Goal: Information Seeking & Learning: Learn about a topic

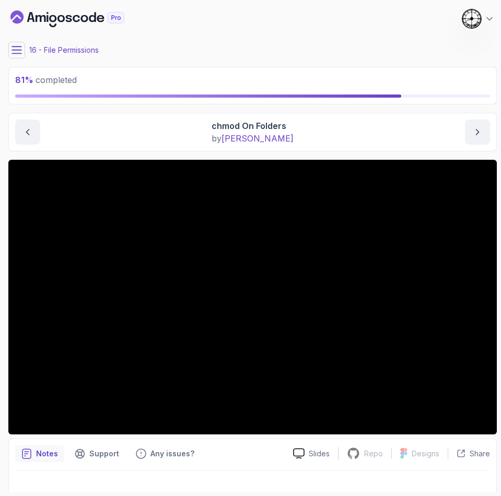
click at [13, 53] on icon at bounding box center [16, 49] width 9 height 7
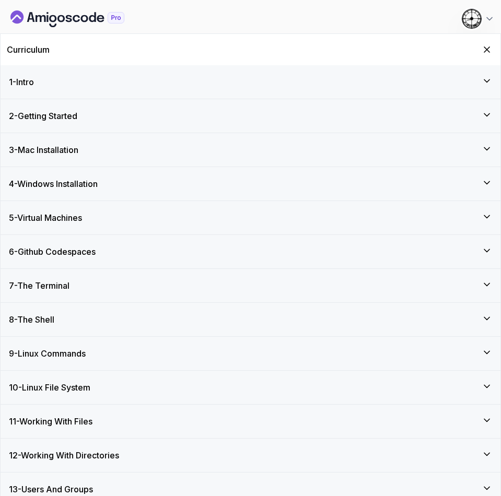
click at [495, 42] on div "Curriculum" at bounding box center [250, 49] width 499 height 31
click at [482, 48] on icon "Hide Curriculum for mobile" at bounding box center [486, 49] width 11 height 11
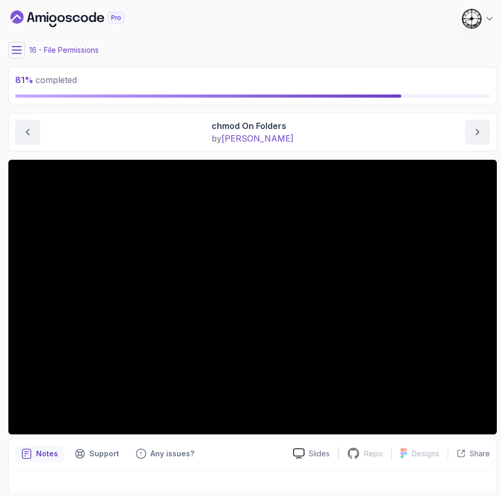
click at [186, 42] on div "16 - File Permissions" at bounding box center [252, 50] width 488 height 17
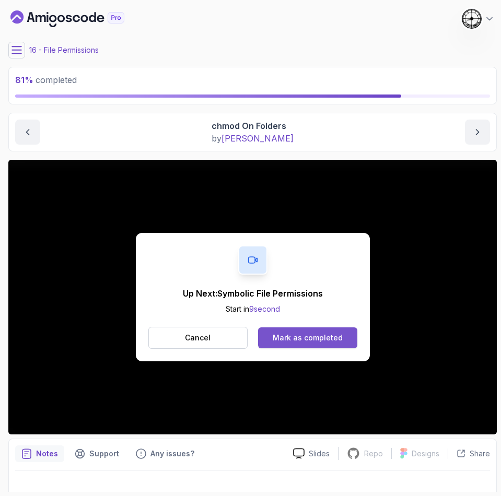
click at [307, 336] on div "Mark as completed" at bounding box center [307, 337] width 70 height 10
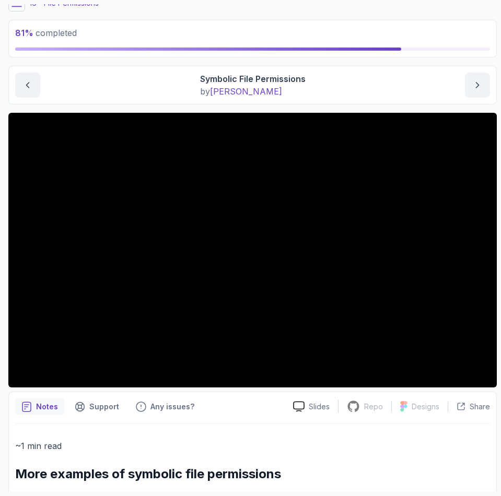
scroll to position [78, 0]
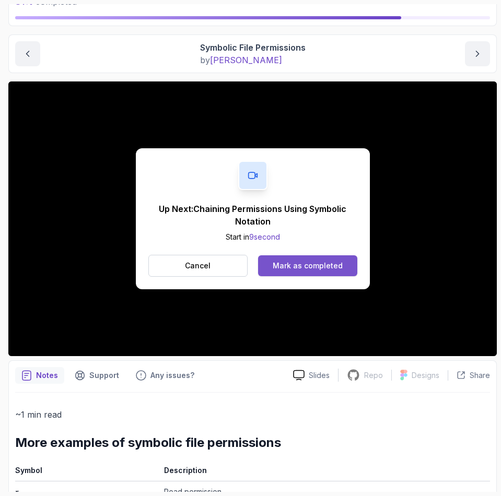
click at [299, 264] on div "Mark as completed" at bounding box center [307, 265] width 70 height 10
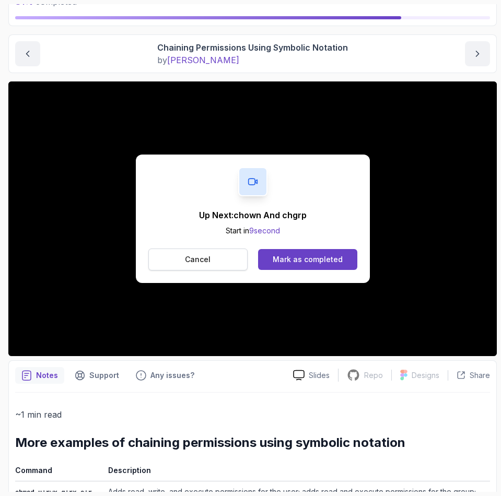
click at [192, 262] on p "Cancel" at bounding box center [198, 259] width 26 height 10
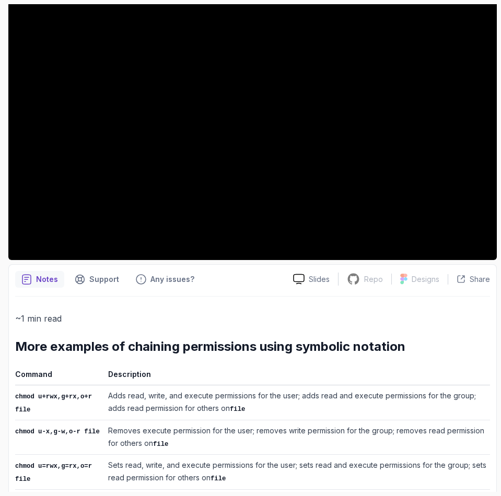
scroll to position [281, 0]
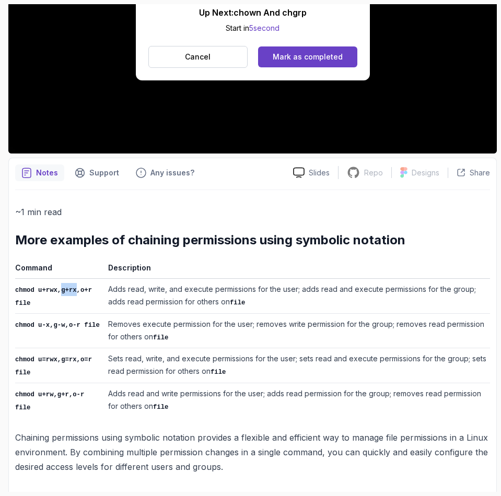
drag, startPoint x: 58, startPoint y: 288, endPoint x: 72, endPoint y: 293, distance: 14.4
click at [72, 293] on code "chmod u+rwx,g+rx,o+r file" at bounding box center [53, 297] width 77 height 20
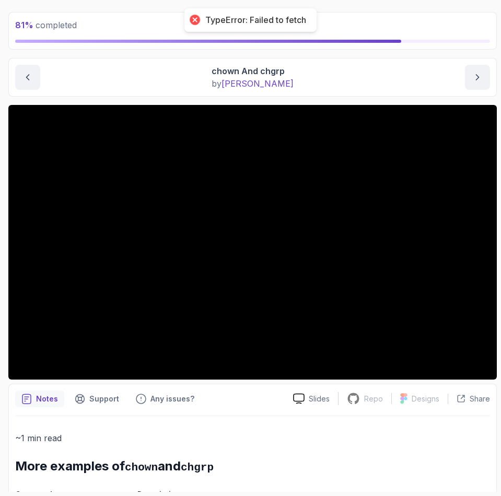
scroll to position [78, 0]
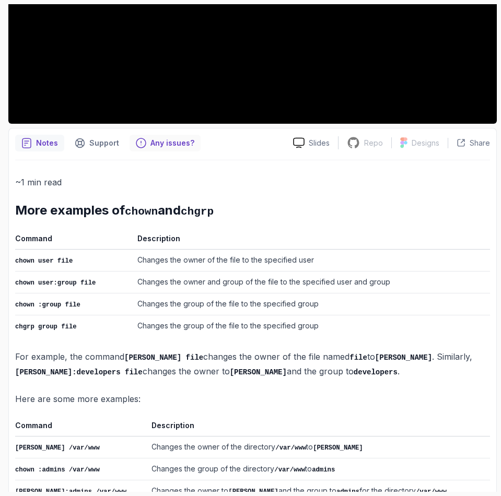
scroll to position [0, 0]
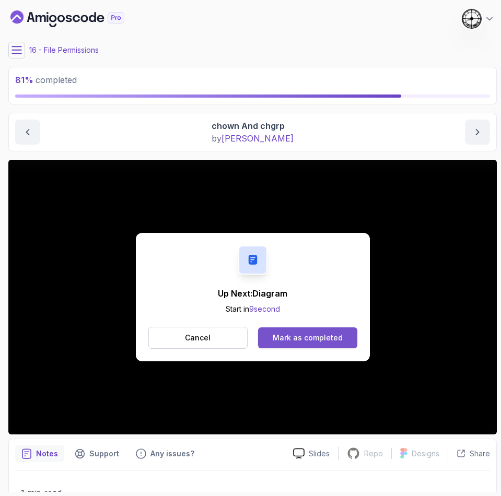
click at [334, 337] on div "Mark as completed" at bounding box center [307, 337] width 70 height 10
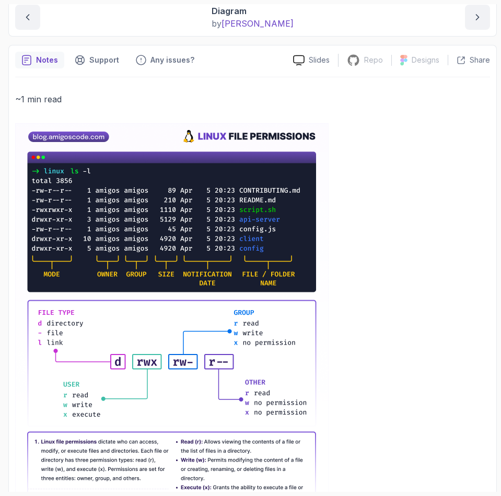
scroll to position [183, 0]
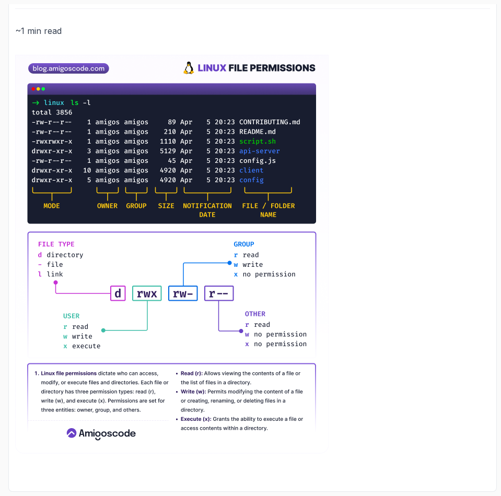
click at [158, 76] on img at bounding box center [171, 254] width 313 height 399
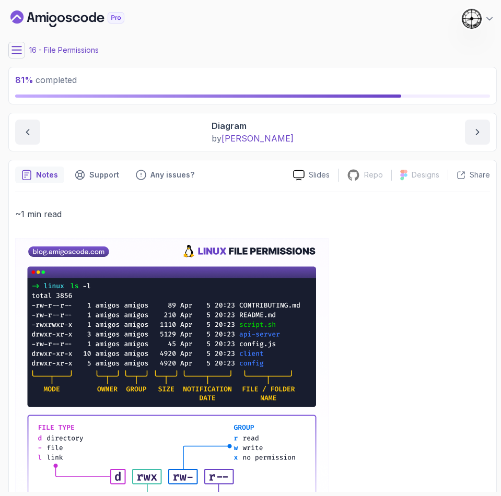
click at [10, 47] on button at bounding box center [16, 50] width 17 height 17
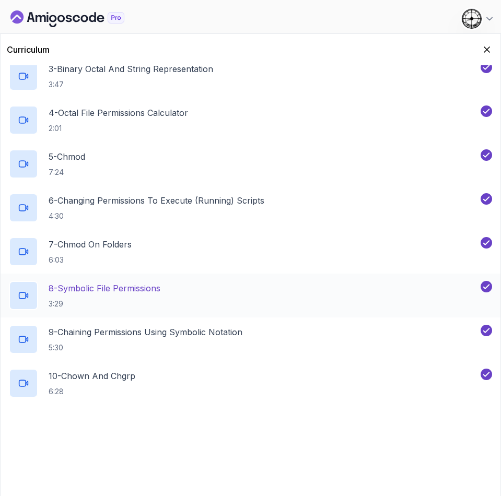
scroll to position [615, 0]
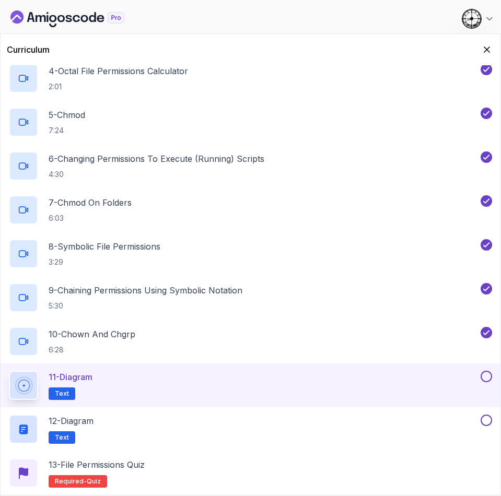
click at [486, 374] on button at bounding box center [485, 376] width 11 height 11
click at [156, 432] on div "12 - Diagram Text" at bounding box center [243, 428] width 469 height 29
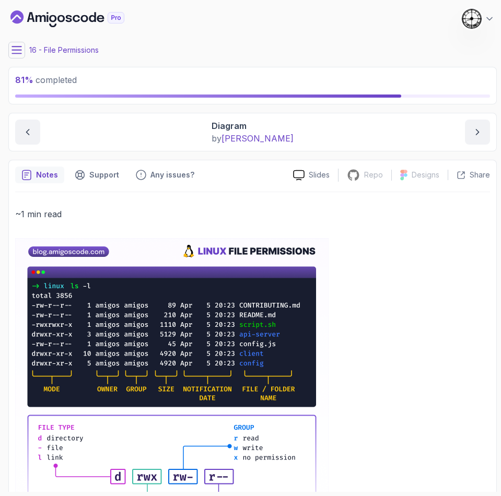
click at [11, 52] on icon at bounding box center [16, 50] width 10 height 10
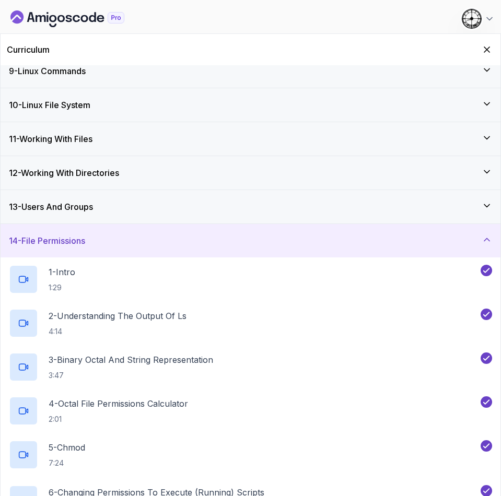
scroll to position [615, 0]
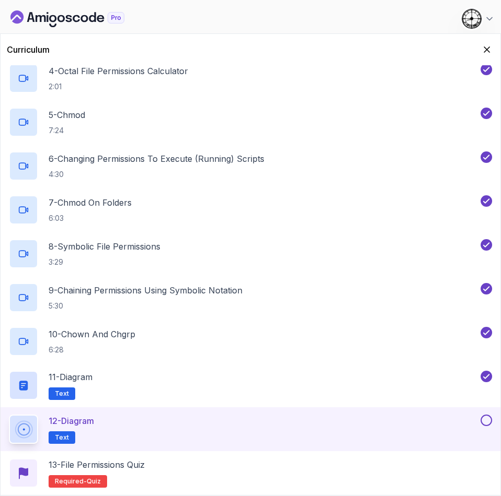
click at [149, 422] on div "12 - Diagram Text" at bounding box center [243, 428] width 469 height 29
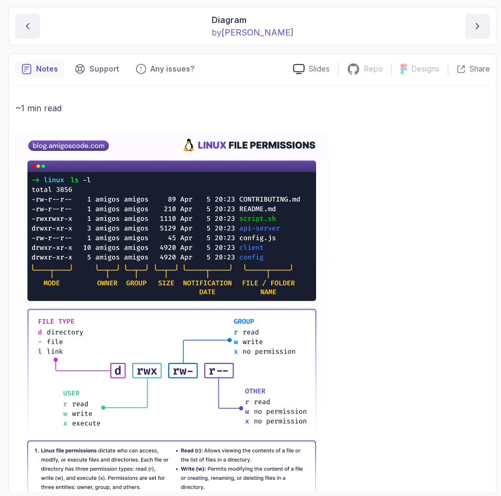
scroll to position [27, 0]
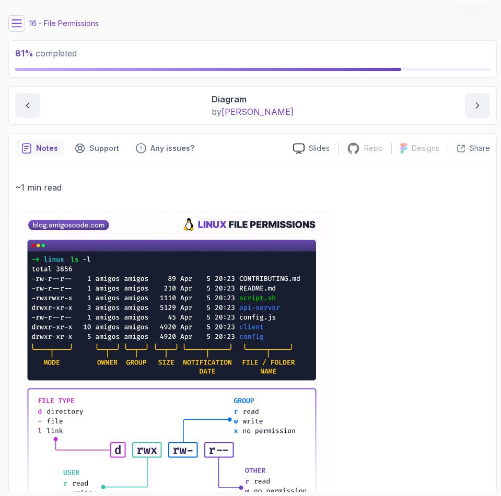
click at [15, 20] on icon at bounding box center [16, 23] width 9 height 7
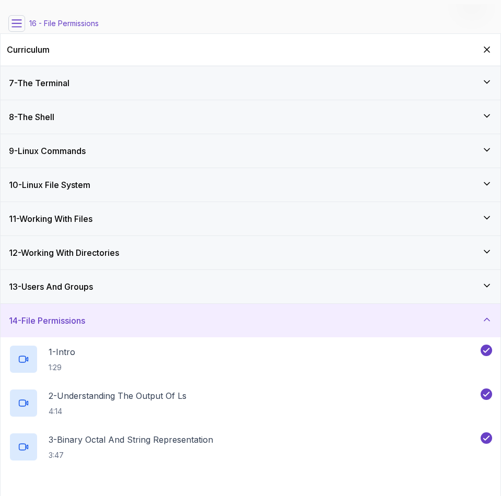
scroll to position [615, 0]
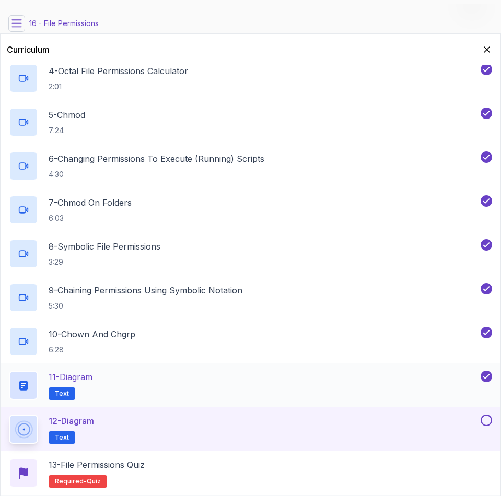
click at [134, 374] on div "11 - Diagram Text" at bounding box center [243, 385] width 469 height 29
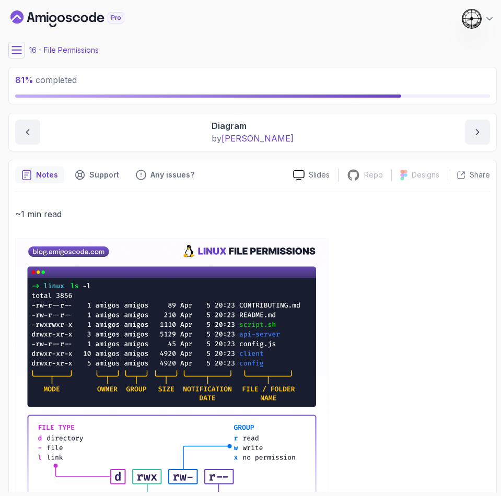
click at [15, 46] on icon at bounding box center [16, 49] width 9 height 7
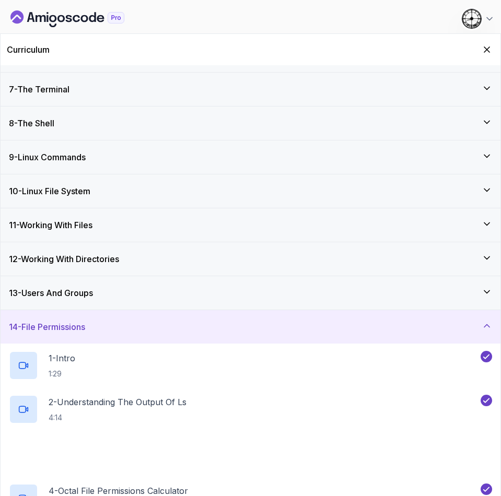
scroll to position [615, 0]
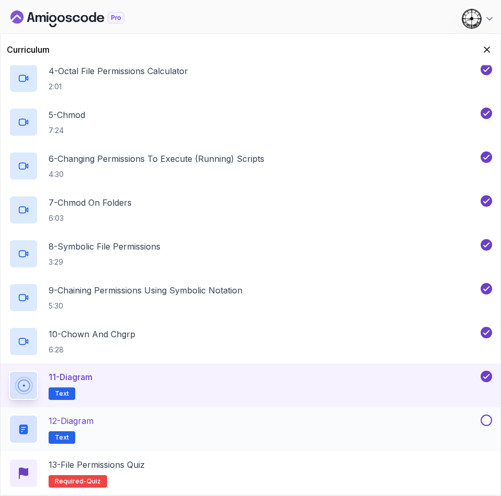
click at [484, 421] on button at bounding box center [485, 419] width 11 height 11
click at [156, 474] on div "13 - File Permissions Quiz Required- quiz" at bounding box center [250, 472] width 483 height 29
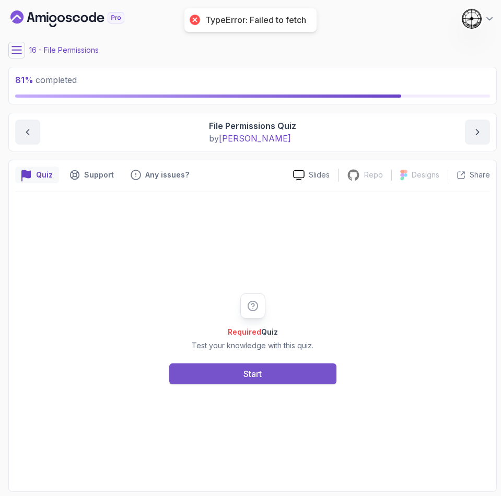
click at [187, 382] on button "Start" at bounding box center [252, 373] width 167 height 21
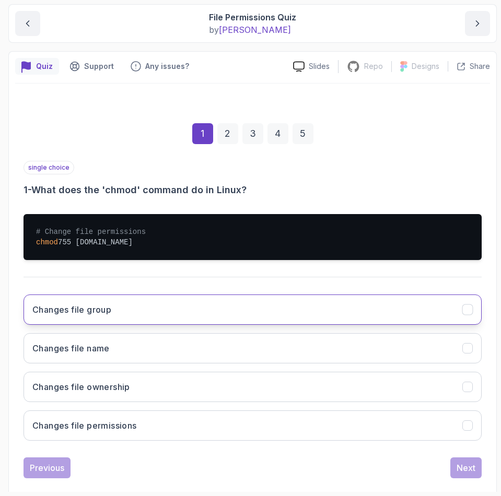
scroll to position [125, 0]
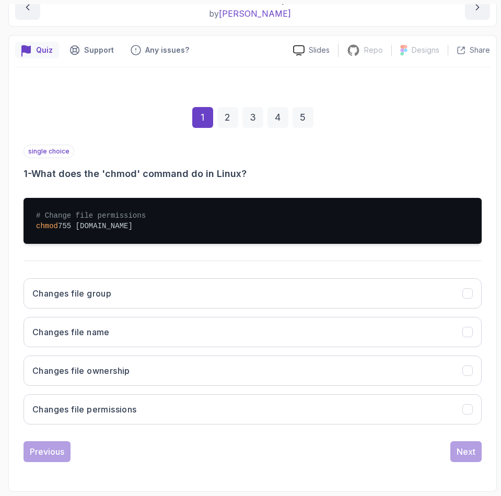
click at [55, 429] on div "Changes file group Changes file name Changes file ownership Changes file permis…" at bounding box center [252, 351] width 458 height 163
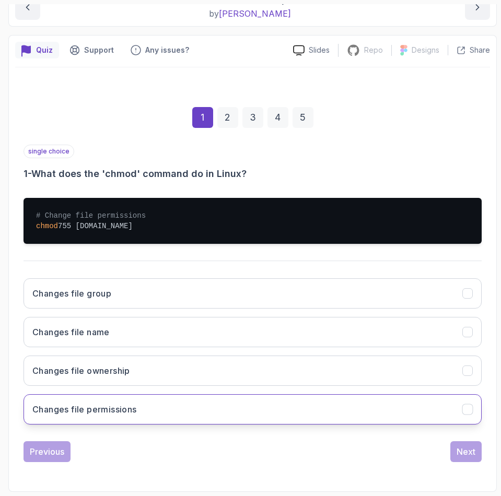
drag, startPoint x: 62, startPoint y: 408, endPoint x: 109, endPoint y: 410, distance: 47.0
click at [62, 408] on h3 "Changes file permissions" at bounding box center [84, 409] width 104 height 13
click at [477, 444] on button "Next" at bounding box center [465, 451] width 31 height 21
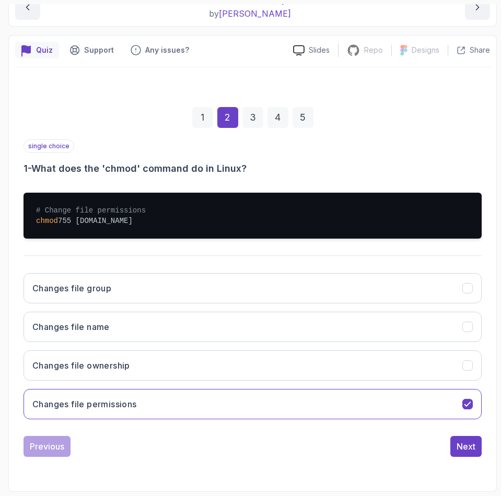
scroll to position [54, 0]
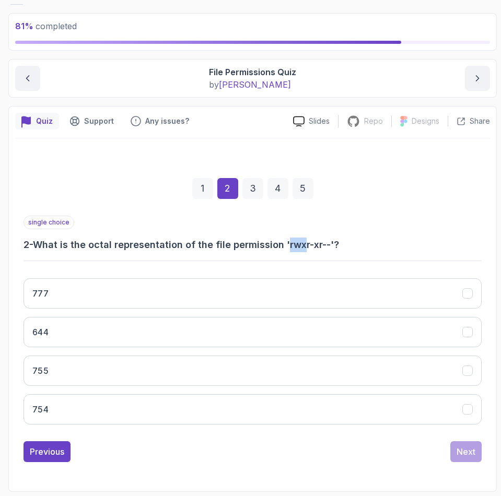
drag, startPoint x: 286, startPoint y: 245, endPoint x: 302, endPoint y: 242, distance: 16.6
click at [302, 242] on h3 "2 - What is the octal representation of the file permission 'rwxr-xr--'?" at bounding box center [252, 244] width 458 height 15
drag, startPoint x: 305, startPoint y: 241, endPoint x: 317, endPoint y: 243, distance: 12.3
click at [317, 243] on h3 "2 - What is the octal representation of the file permission 'rwxr-xr--'?" at bounding box center [252, 244] width 458 height 15
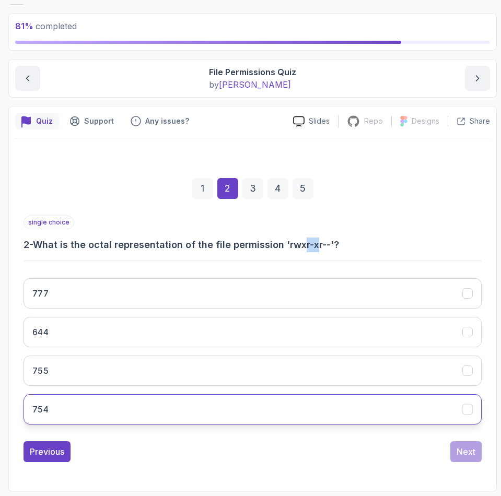
click at [56, 410] on button "754" at bounding box center [252, 409] width 458 height 30
click at [475, 454] on button "Next" at bounding box center [465, 451] width 31 height 21
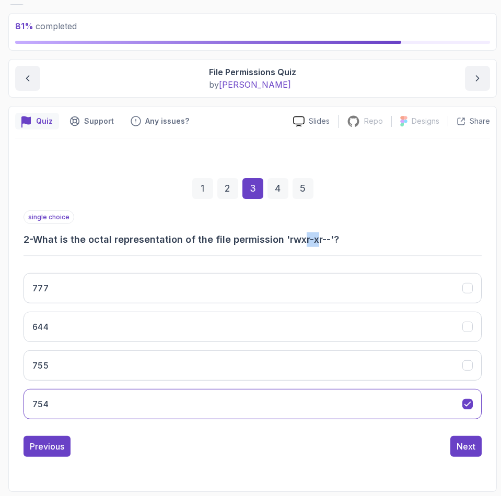
scroll to position [47, 0]
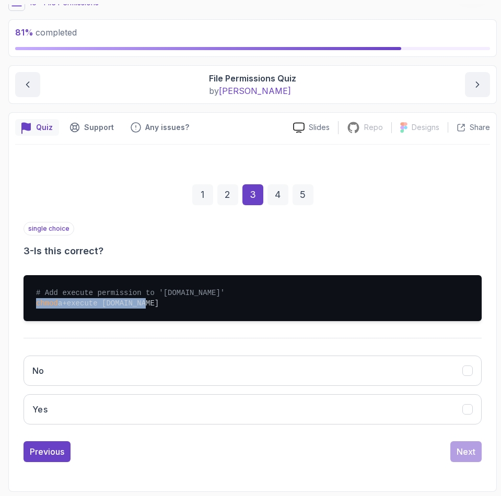
drag, startPoint x: 37, startPoint y: 303, endPoint x: 175, endPoint y: 305, distance: 138.3
click at [175, 305] on pre "# Add execute permission to 'script.sh' chmod a+execute script.sh" at bounding box center [252, 298] width 458 height 46
click at [174, 301] on pre "# Add execute permission to 'script.sh' chmod a+execute script.sh" at bounding box center [252, 298] width 458 height 46
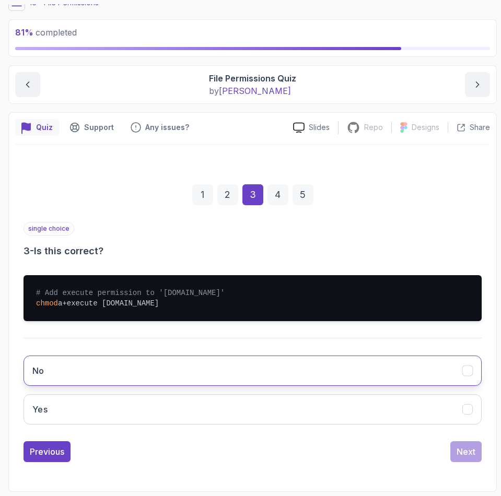
click at [29, 377] on button "No" at bounding box center [252, 370] width 458 height 30
click at [471, 461] on button "Next" at bounding box center [465, 451] width 31 height 21
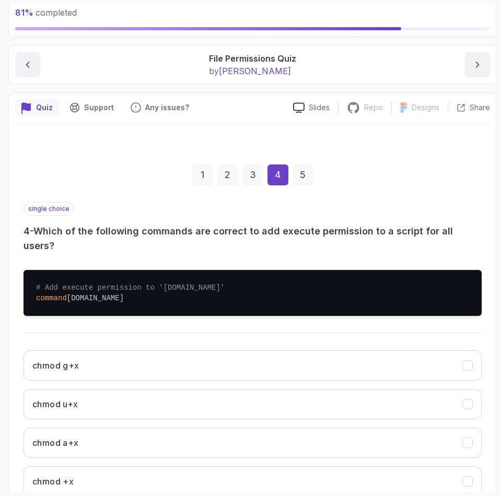
scroll to position [125, 0]
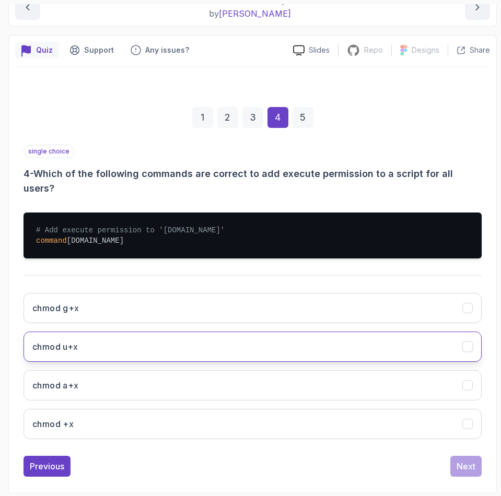
click at [33, 340] on button "chmod u+x" at bounding box center [252, 346] width 458 height 30
click at [147, 390] on div "chmod g+x chmod u+x chmod a+x chmod +x" at bounding box center [252, 365] width 458 height 163
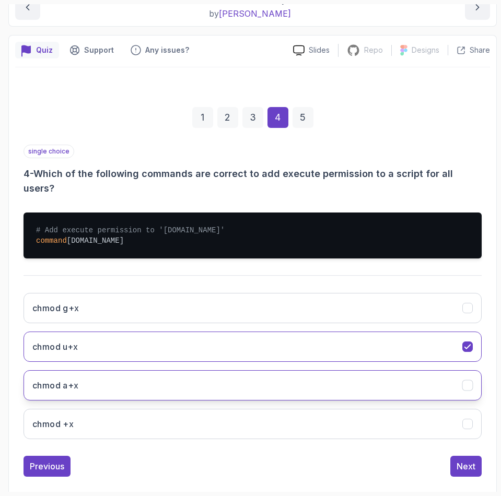
click at [124, 370] on button "chmod a+x" at bounding box center [252, 385] width 458 height 30
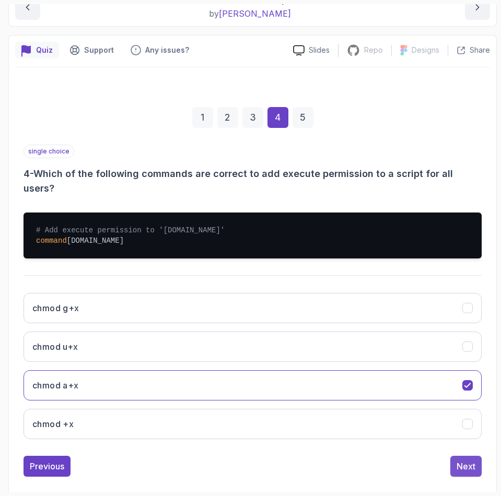
click at [460, 460] on div "Next" at bounding box center [465, 466] width 19 height 13
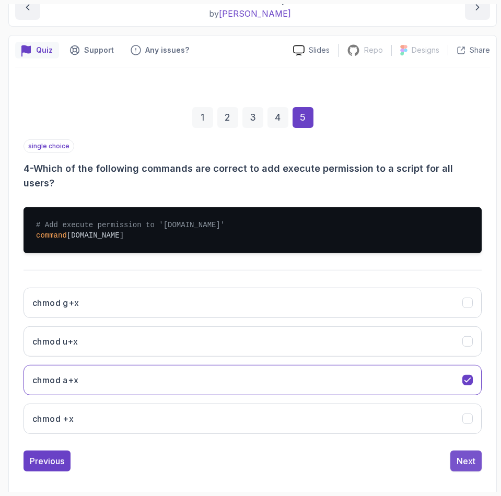
scroll to position [54, 0]
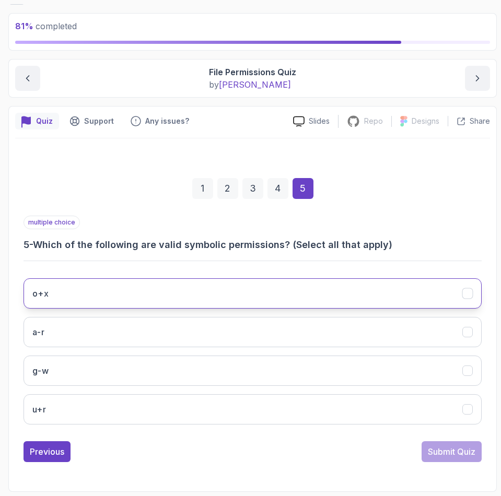
click at [92, 294] on button "o+x" at bounding box center [252, 293] width 458 height 30
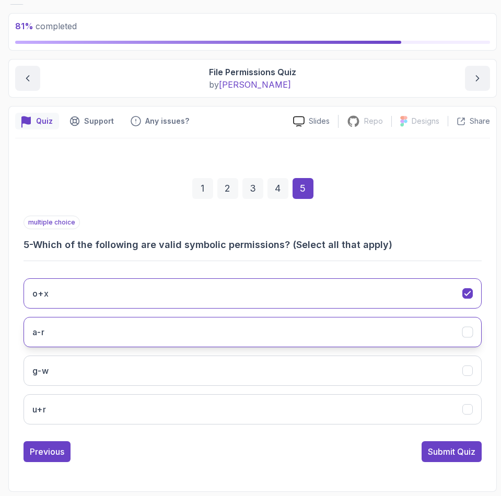
click at [78, 332] on button "a-r" at bounding box center [252, 332] width 458 height 30
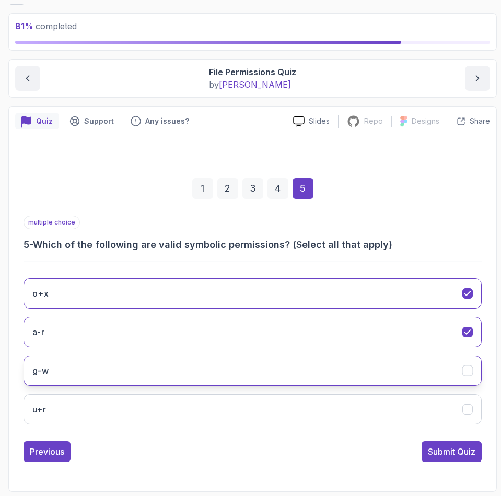
click at [72, 372] on button "g-w" at bounding box center [252, 370] width 458 height 30
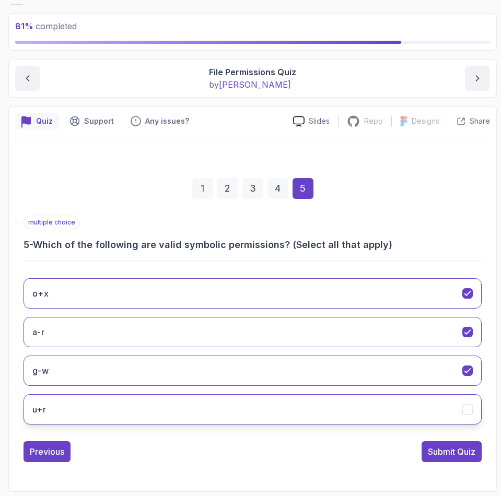
click at [60, 406] on button "u+r" at bounding box center [252, 409] width 458 height 30
click at [455, 455] on div "Submit Quiz" at bounding box center [450, 451] width 47 height 13
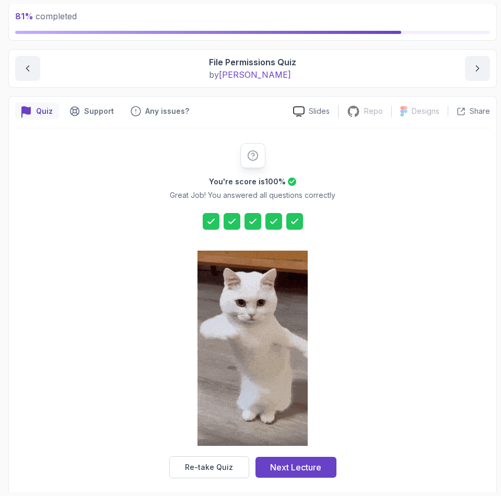
scroll to position [72, 0]
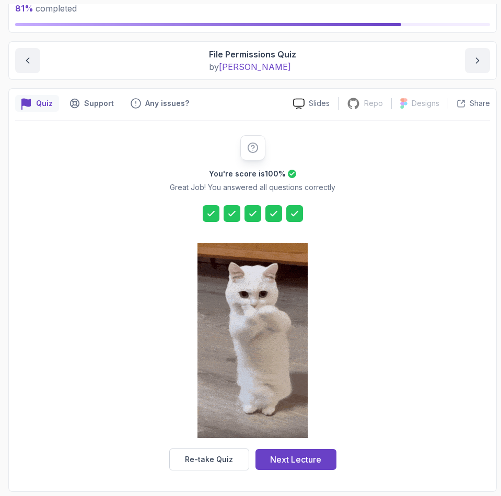
click at [276, 210] on icon at bounding box center [273, 213] width 10 height 10
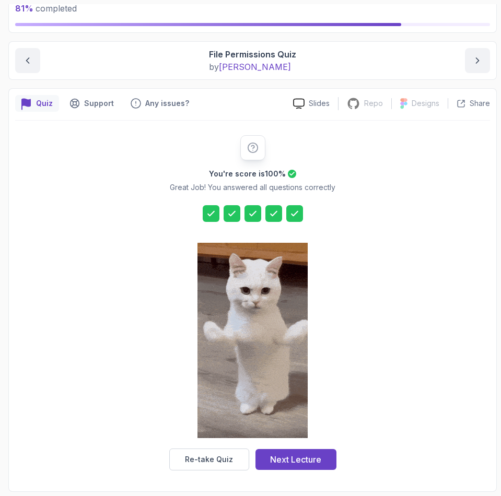
click at [272, 220] on div at bounding box center [273, 213] width 17 height 17
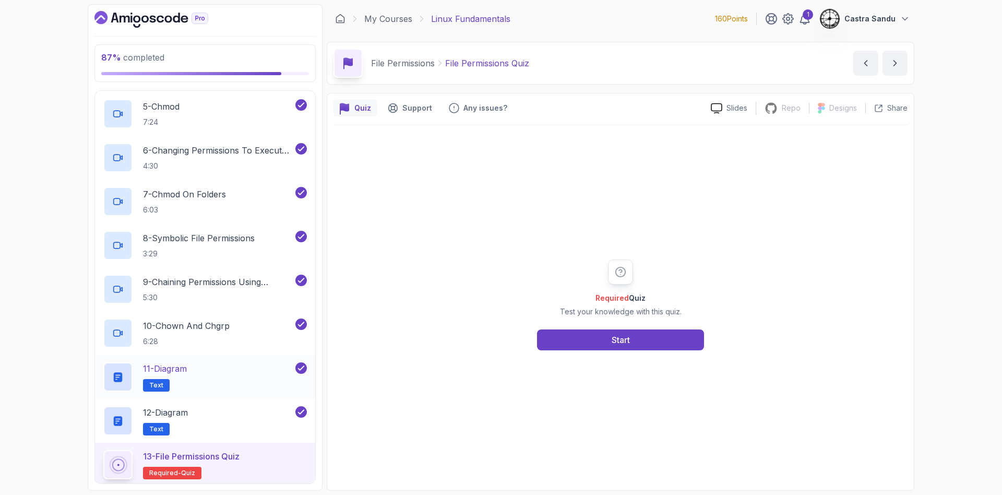
scroll to position [686, 0]
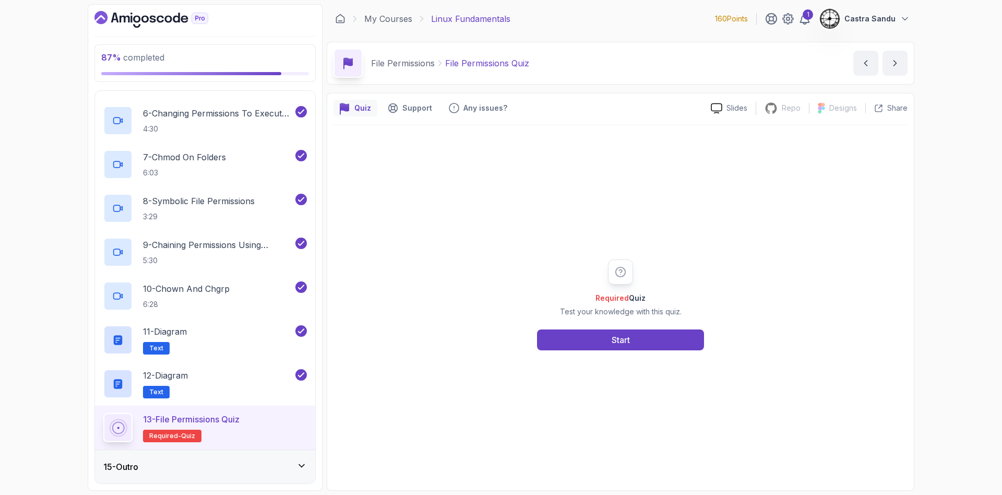
click at [245, 427] on div "13 - File Permissions Quiz Required- quiz" at bounding box center [205, 427] width 204 height 29
click at [500, 331] on button "Start" at bounding box center [620, 339] width 167 height 21
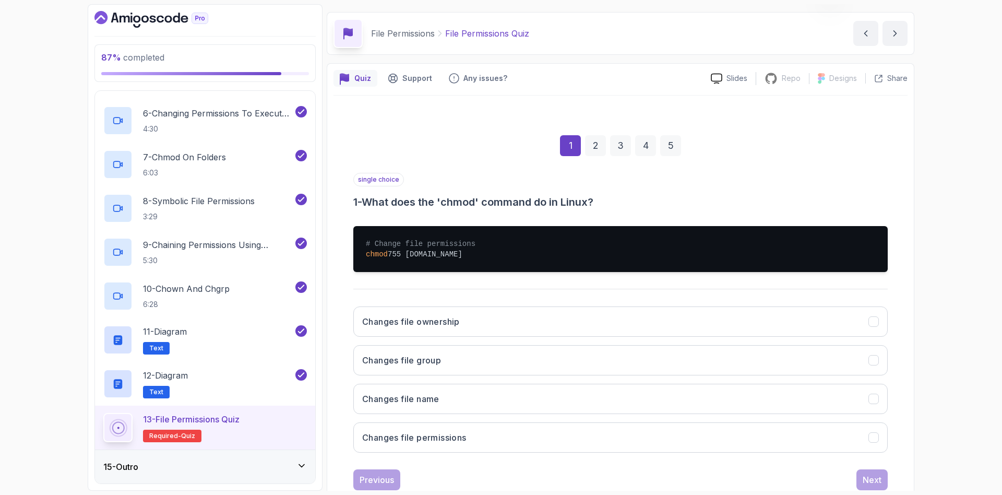
scroll to position [59, 0]
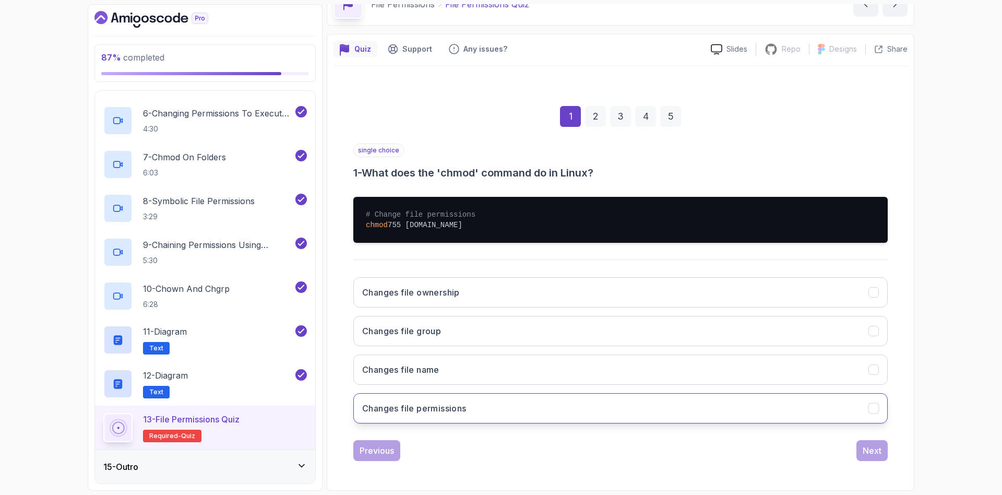
click at [390, 406] on h3 "Changes file permissions" at bounding box center [414, 408] width 104 height 13
click at [500, 436] on div "single choice 1 - What does the 'chmod' command do in Linux? # Change file perm…" at bounding box center [620, 302] width 534 height 317
click at [500, 447] on div "Next" at bounding box center [872, 450] width 19 height 13
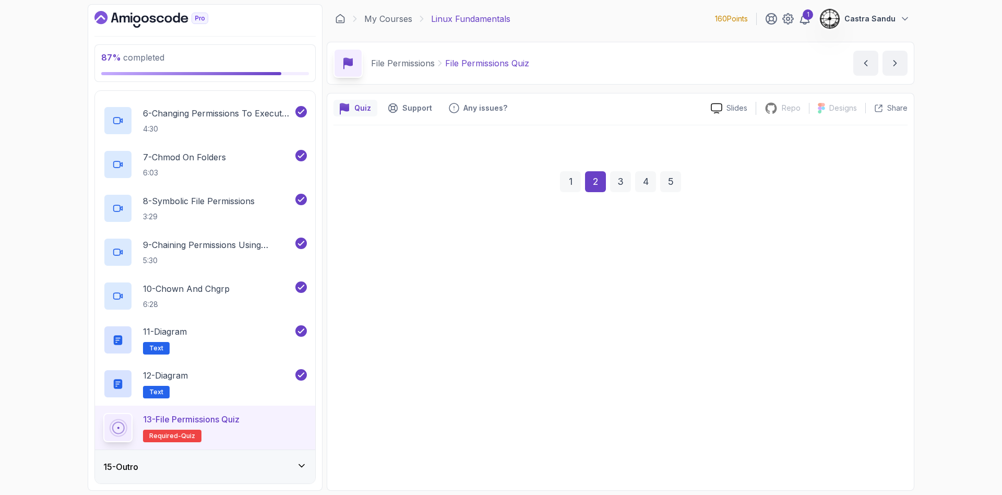
scroll to position [0, 0]
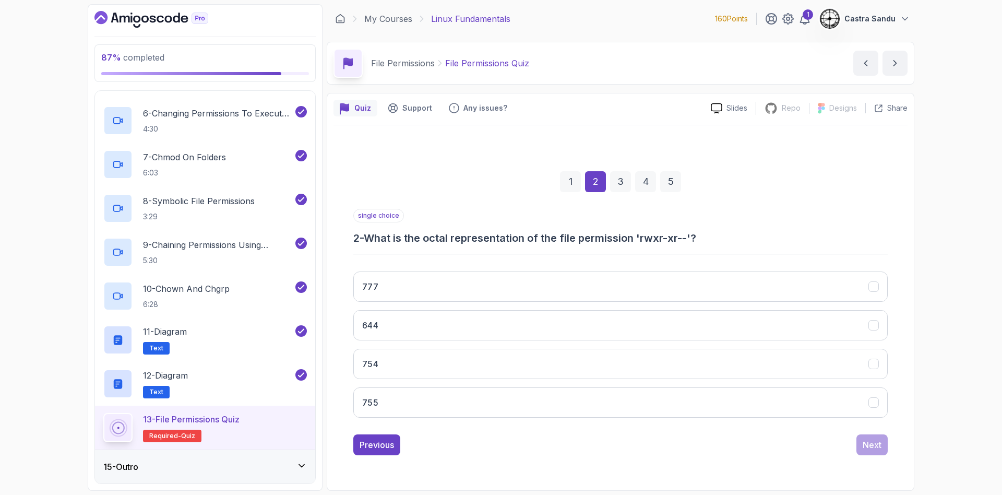
click at [500, 240] on h3 "2 - What is the octal representation of the file permission 'rwxr-xr--'?" at bounding box center [620, 238] width 534 height 15
drag, startPoint x: 663, startPoint y: 235, endPoint x: 679, endPoint y: 241, distance: 17.2
click at [500, 241] on h3 "2 - What is the octal representation of the file permission 'rwxr-xr--'?" at bounding box center [620, 238] width 534 height 15
drag, startPoint x: 435, startPoint y: 354, endPoint x: 542, endPoint y: 377, distance: 109.8
click at [436, 354] on button "754" at bounding box center [620, 364] width 534 height 30
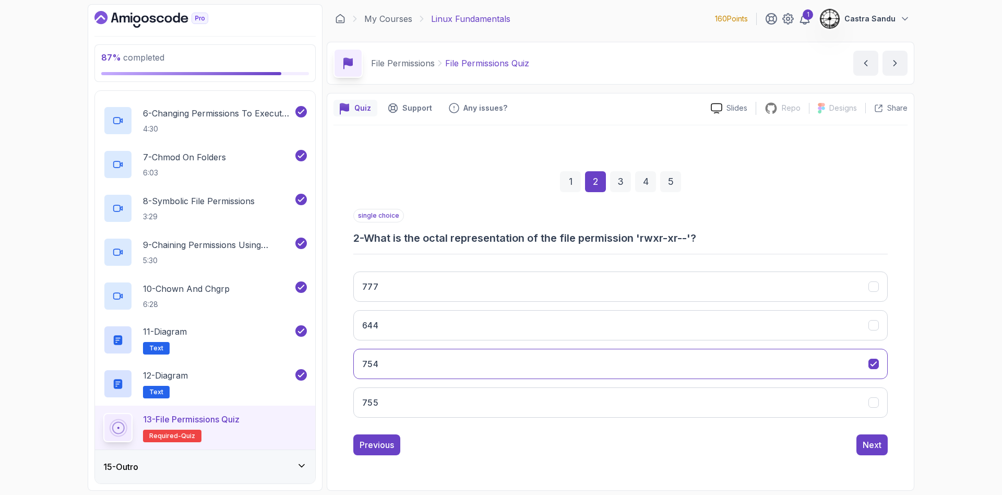
click at [500, 433] on div "single choice 2 - What is the octal representation of the file permission 'rwxr…" at bounding box center [620, 332] width 534 height 246
click at [500, 437] on button "Next" at bounding box center [872, 444] width 31 height 21
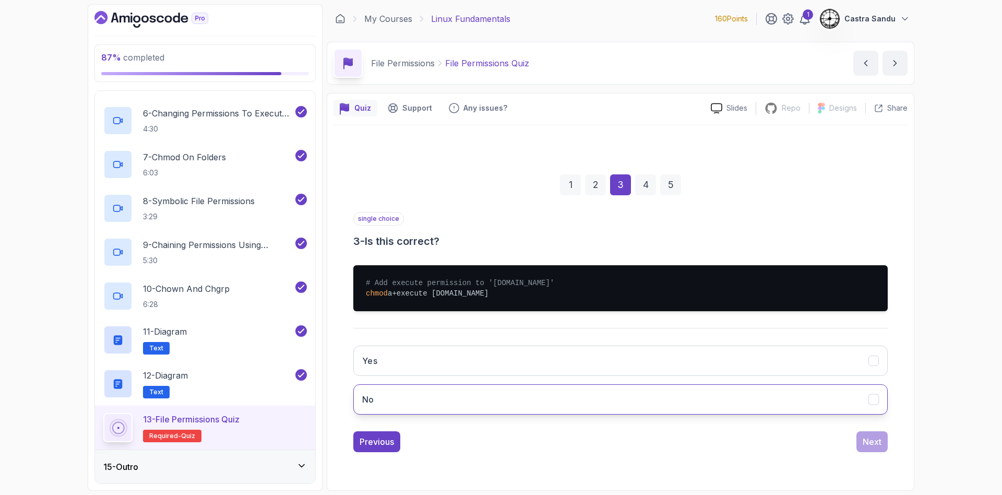
click at [437, 387] on button "No" at bounding box center [620, 399] width 534 height 30
click at [500, 437] on div "Next" at bounding box center [872, 441] width 19 height 13
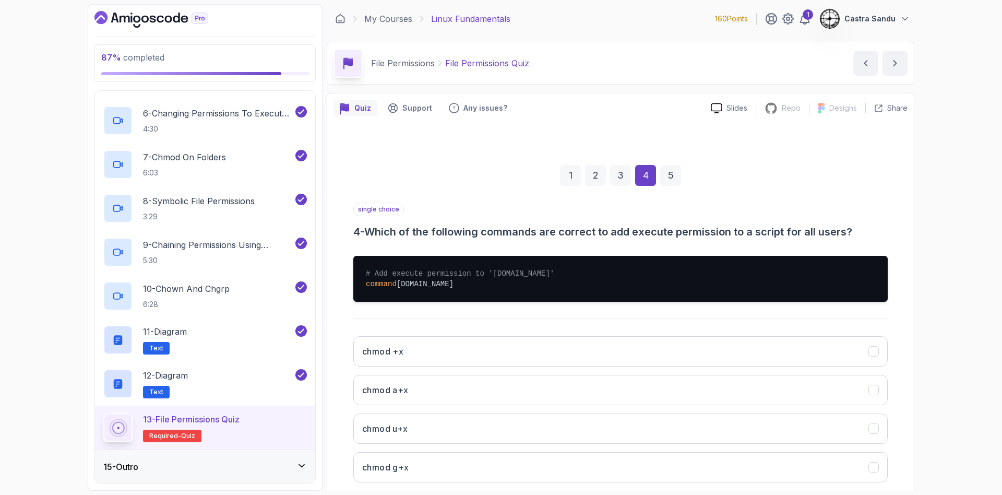
scroll to position [59, 0]
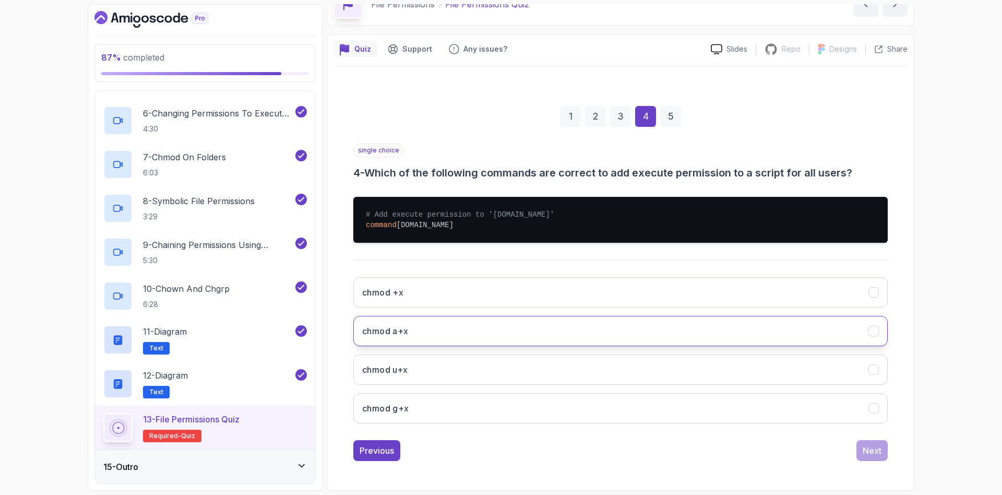
click at [386, 331] on h3 "chmod a+x" at bounding box center [385, 331] width 46 height 13
click at [500, 454] on div "Next" at bounding box center [872, 450] width 19 height 13
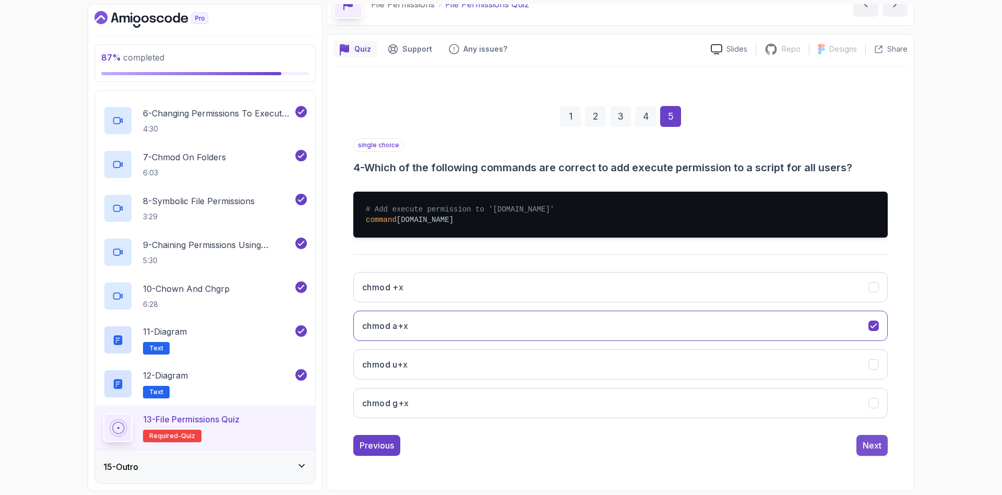
scroll to position [0, 0]
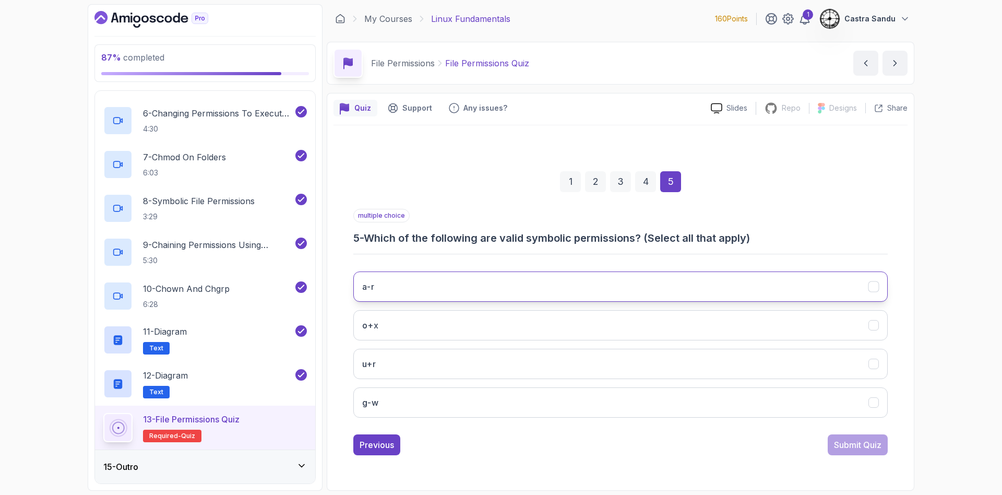
click at [393, 289] on button "a-r" at bounding box center [620, 286] width 534 height 30
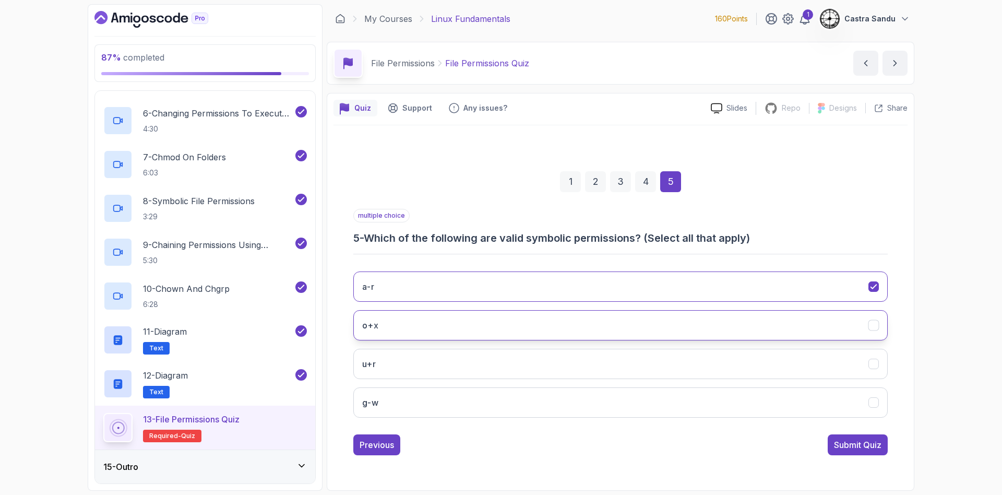
click at [400, 331] on button "o+x" at bounding box center [620, 325] width 534 height 30
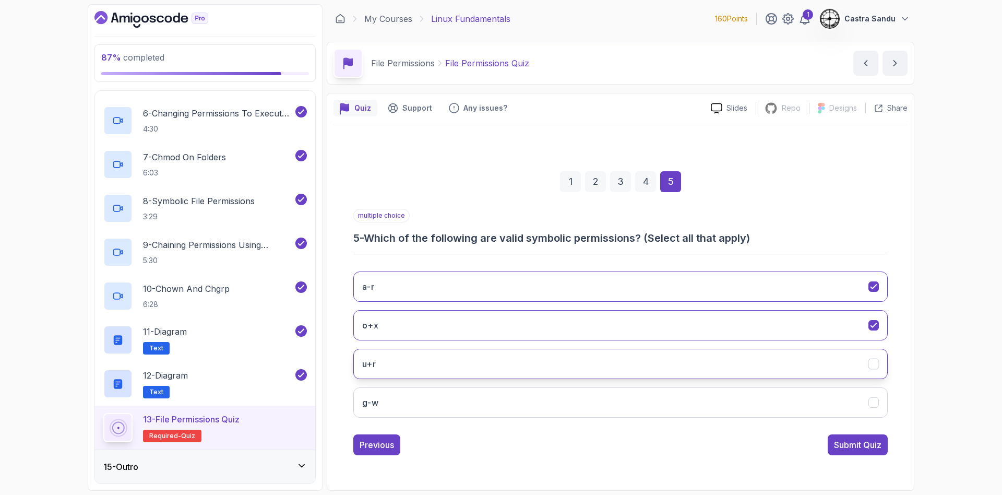
click at [419, 375] on button "u+r" at bounding box center [620, 364] width 534 height 30
click at [428, 403] on button "g-w" at bounding box center [620, 402] width 534 height 30
click at [500, 447] on div "Submit Quiz" at bounding box center [857, 444] width 47 height 13
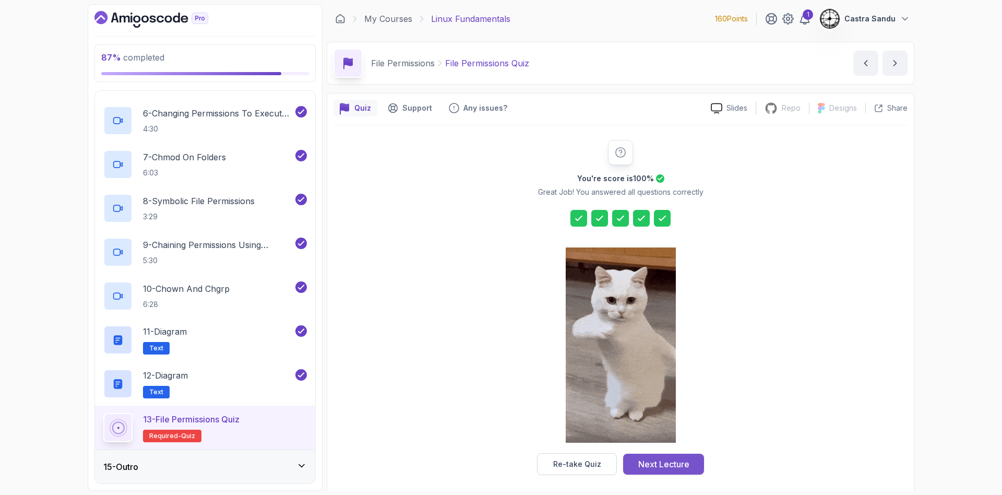
click at [500, 468] on div "Next Lecture" at bounding box center [663, 464] width 51 height 13
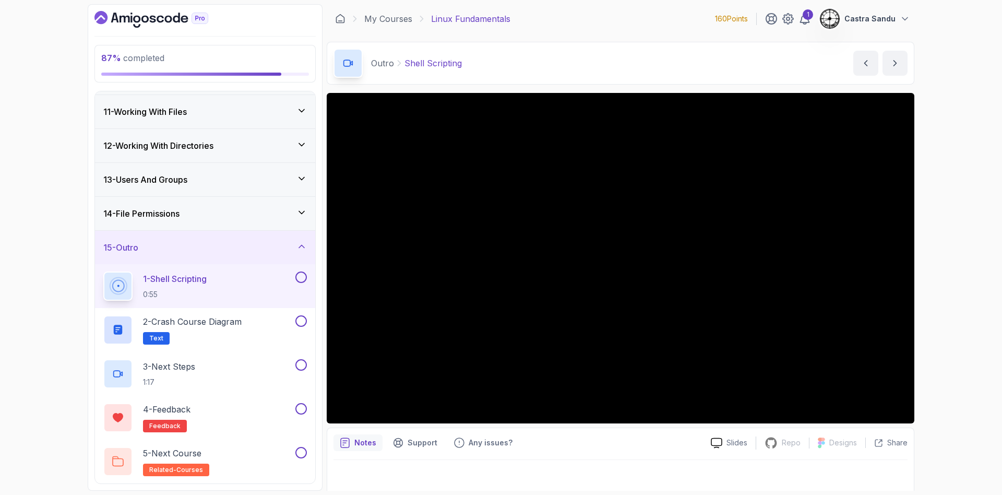
scroll to position [5, 0]
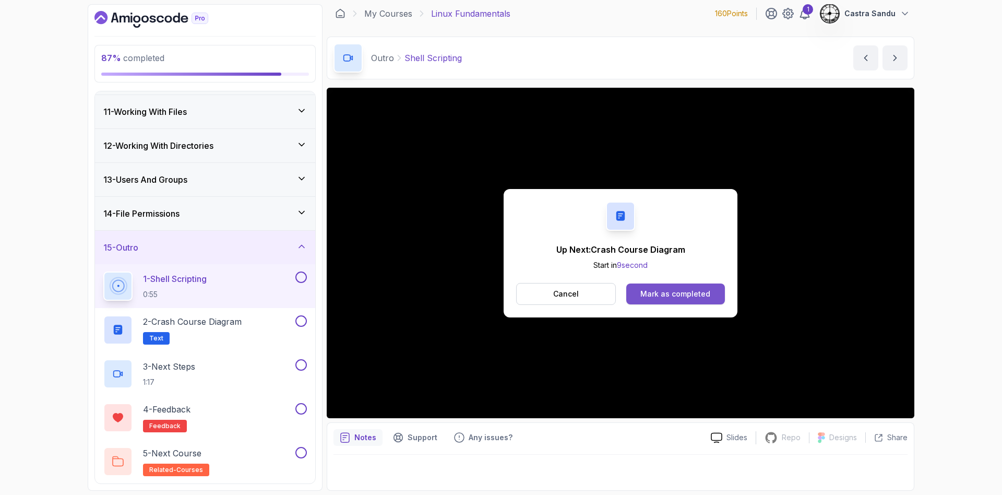
click at [500, 292] on button "Mark as completed" at bounding box center [675, 293] width 99 height 21
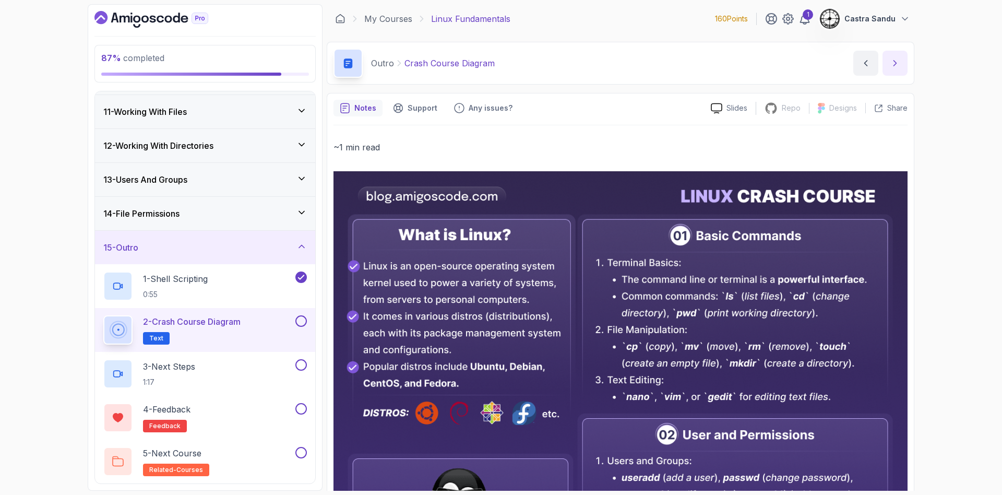
click at [500, 64] on icon "next content" at bounding box center [895, 63] width 10 height 10
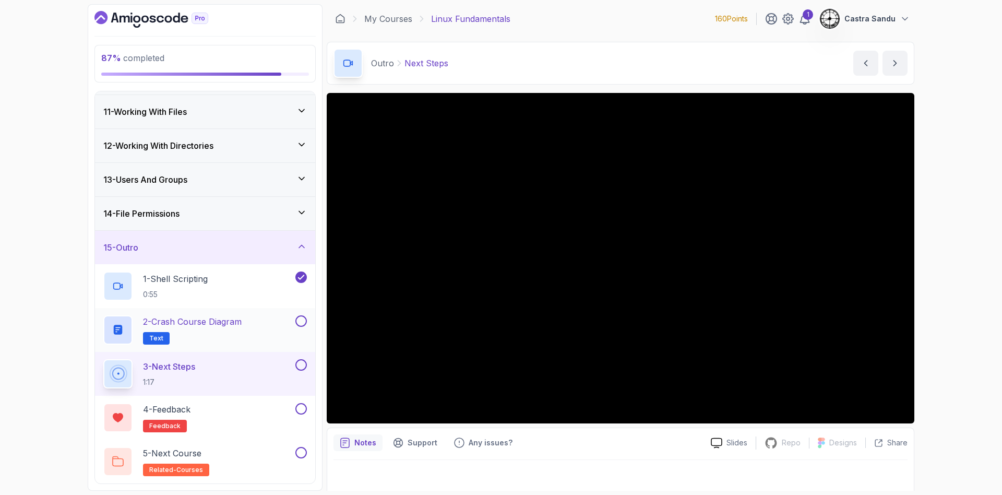
click at [300, 318] on button at bounding box center [300, 320] width 11 height 11
click at [500, 14] on div "1" at bounding box center [808, 14] width 10 height 10
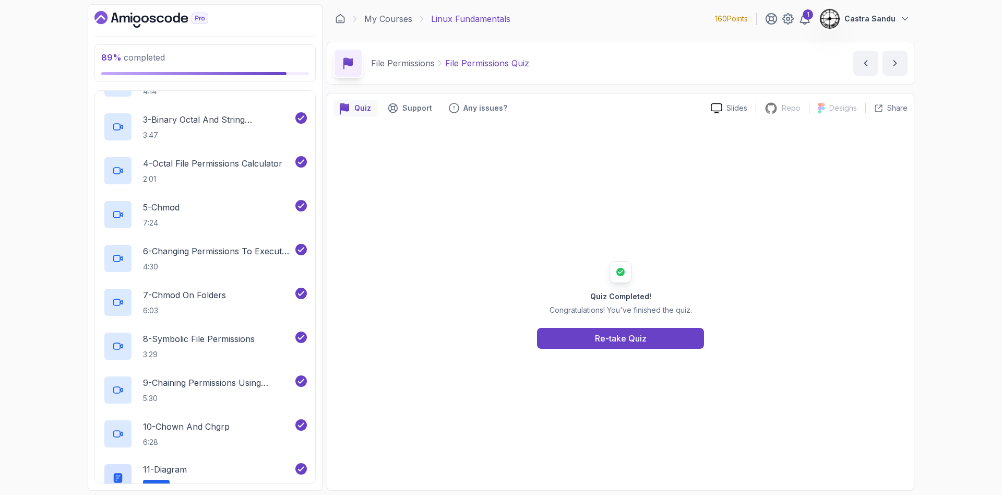
scroll to position [686, 0]
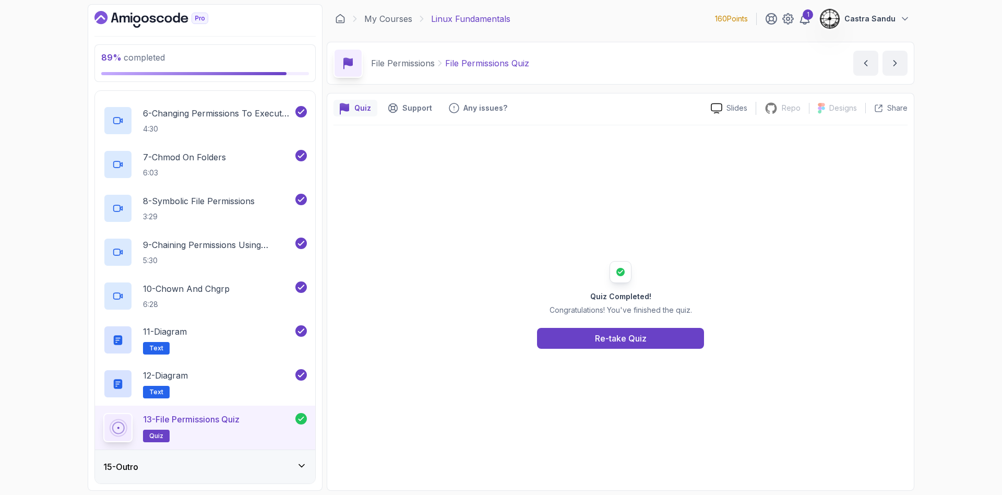
click at [177, 469] on div "15 - Outro" at bounding box center [205, 466] width 204 height 13
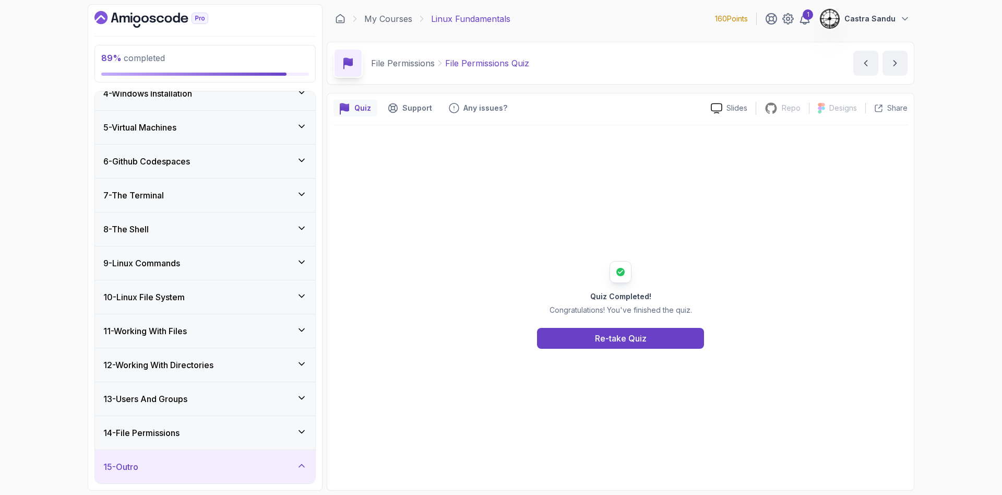
scroll to position [336, 0]
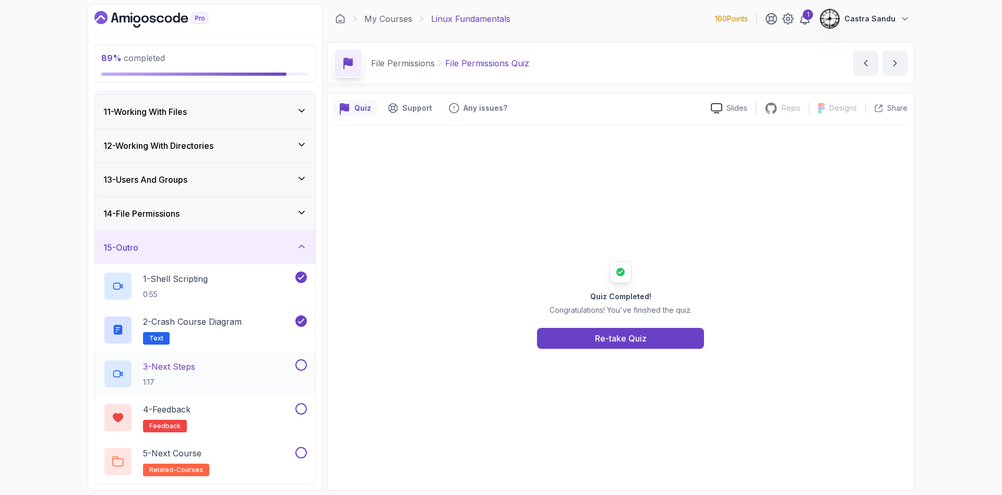
click at [195, 374] on h2 "3 - Next Steps 1:17" at bounding box center [169, 373] width 52 height 27
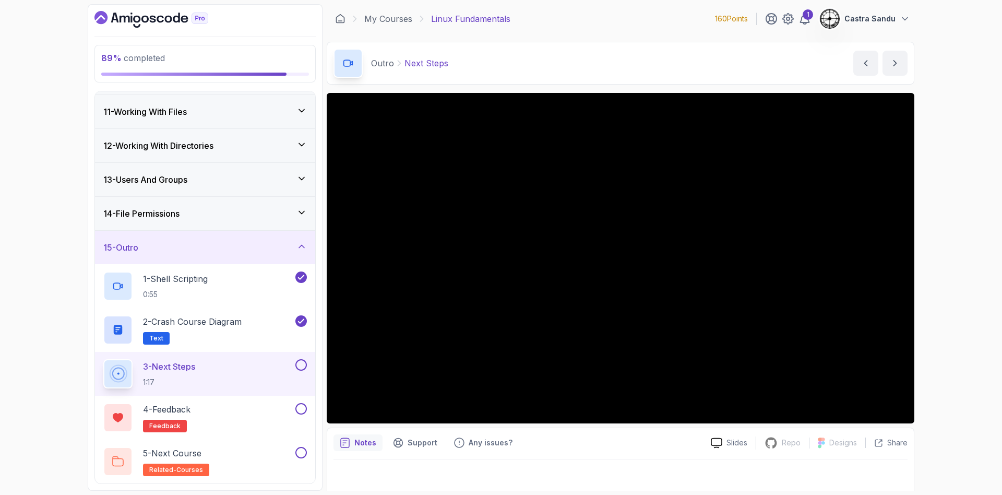
scroll to position [5, 0]
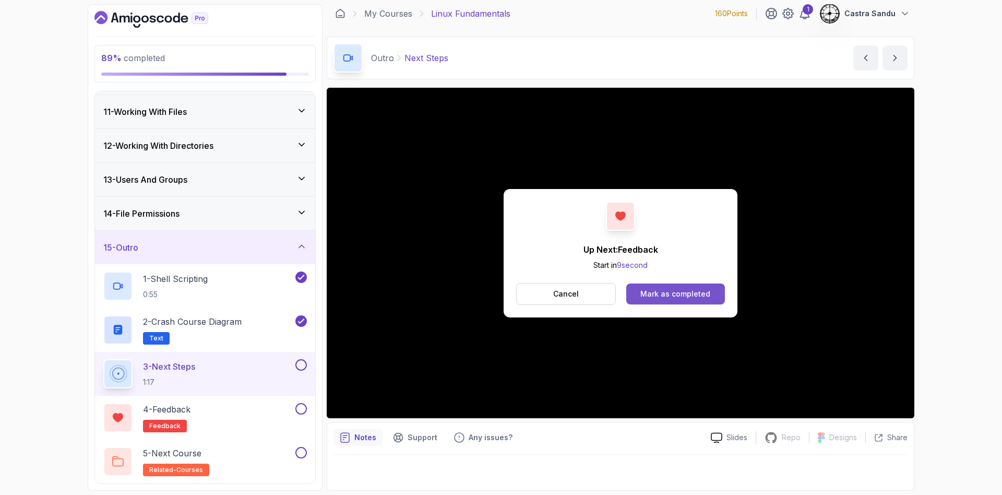
click at [500, 287] on button "Mark as completed" at bounding box center [675, 293] width 99 height 21
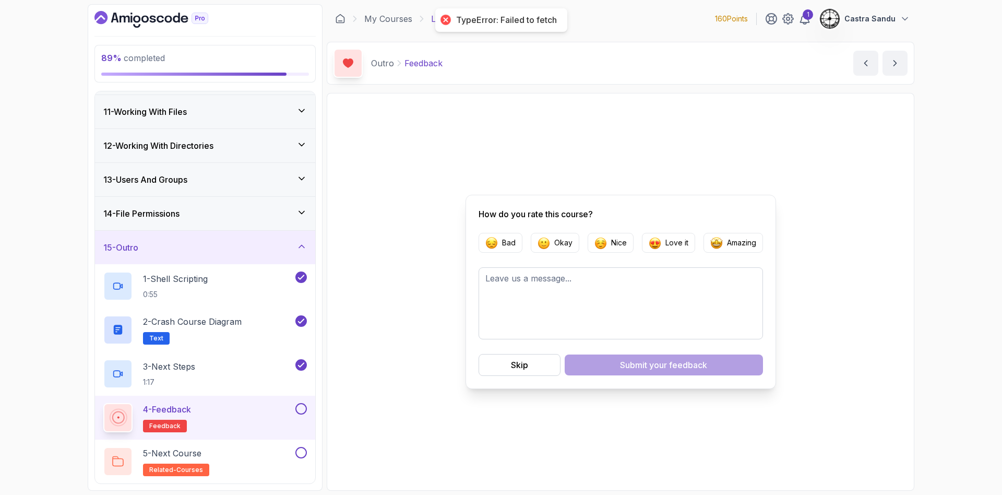
click at [267, 403] on div "4 - Feedback feedback" at bounding box center [198, 417] width 190 height 29
click at [500, 240] on p "Love it" at bounding box center [676, 242] width 23 height 10
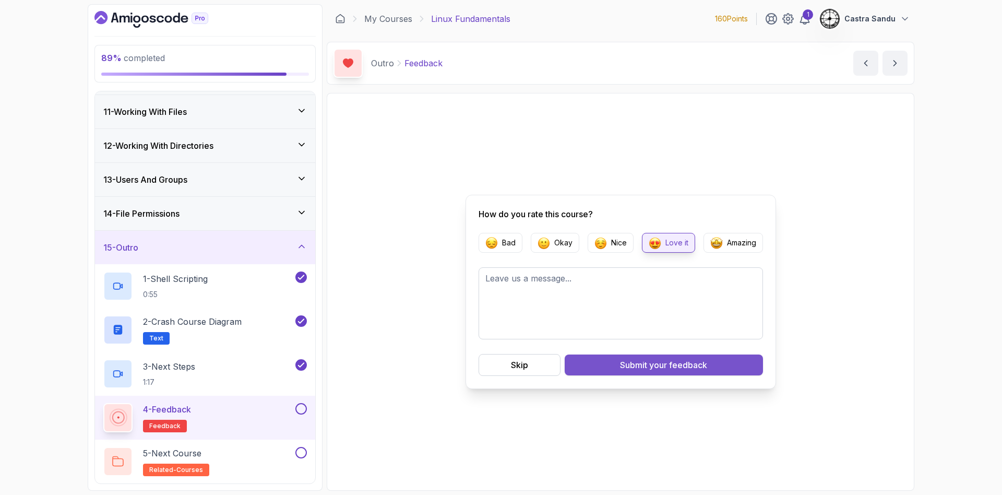
click at [500, 361] on div "Submit your feedback" at bounding box center [663, 365] width 87 height 13
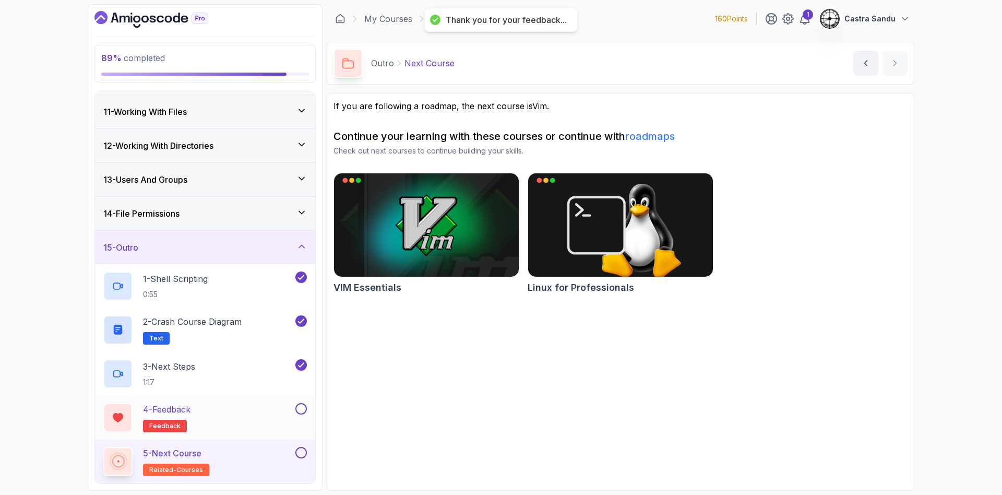
click at [305, 402] on div "4 - Feedback feedback" at bounding box center [205, 418] width 220 height 44
click at [302, 401] on div "4 - Feedback feedback" at bounding box center [205, 418] width 220 height 44
click at [302, 408] on button at bounding box center [300, 408] width 11 height 11
click at [219, 467] on div "5 - Next Course related-courses" at bounding box center [198, 461] width 190 height 29
drag, startPoint x: 299, startPoint y: 451, endPoint x: 319, endPoint y: 455, distance: 20.7
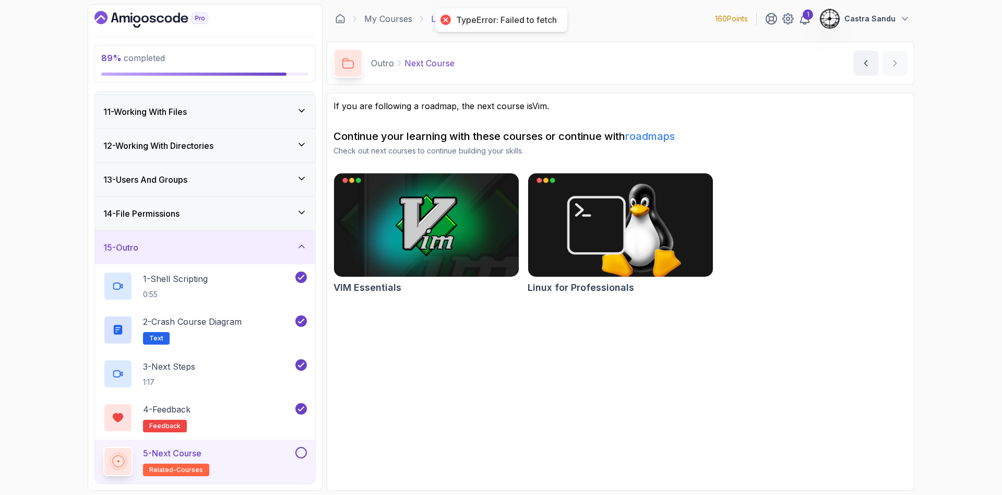
click at [300, 451] on button at bounding box center [300, 452] width 11 height 11
click at [103, 31] on div "89 % completed 1 - Intro 2 - Getting Started 3 - Mac Installation 4 - Windows I…" at bounding box center [205, 247] width 235 height 486
click at [128, 10] on div "89 % completed 1 - Intro 2 - Getting Started 3 - Mac Installation 4 - Windows I…" at bounding box center [205, 247] width 235 height 486
click at [156, 28] on div "89 % completed 1 - Intro 2 - Getting Started 3 - Mac Installation 4 - Windows I…" at bounding box center [205, 247] width 235 height 486
drag, startPoint x: 156, startPoint y: 28, endPoint x: 158, endPoint y: 20, distance: 8.7
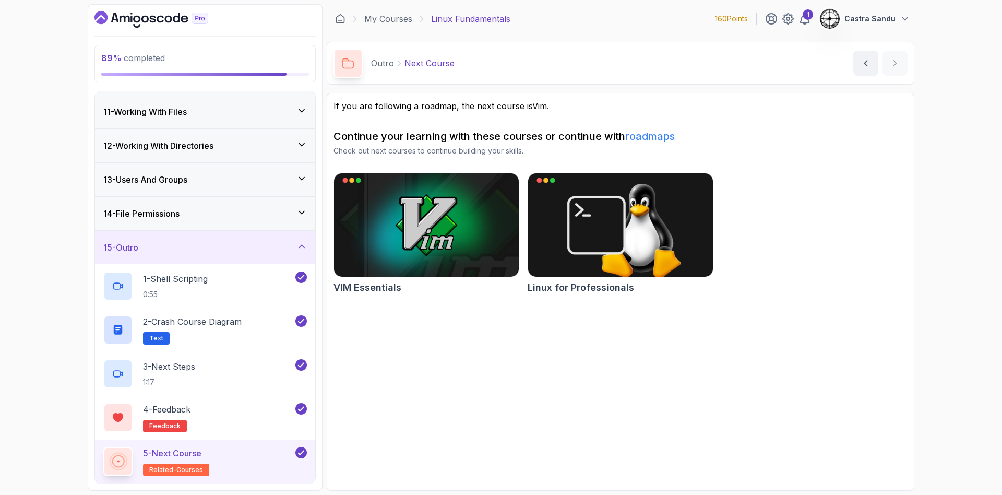
click at [156, 28] on div "89 % completed 1 - Intro 2 - Getting Started 3 - Mac Installation 4 - Windows I…" at bounding box center [205, 247] width 235 height 486
click at [158, 20] on icon "Dashboard" at bounding box center [160, 19] width 7 height 7
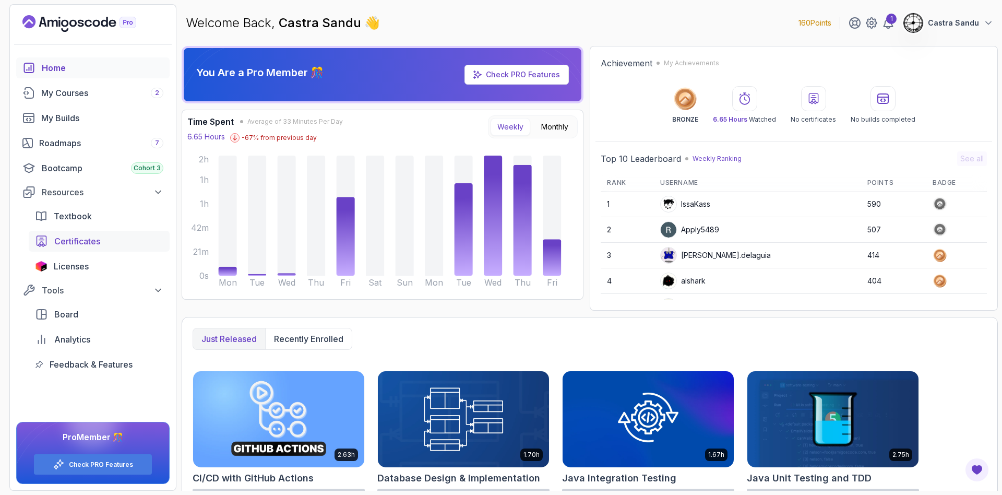
click at [82, 235] on span "Certificates" at bounding box center [77, 241] width 46 height 13
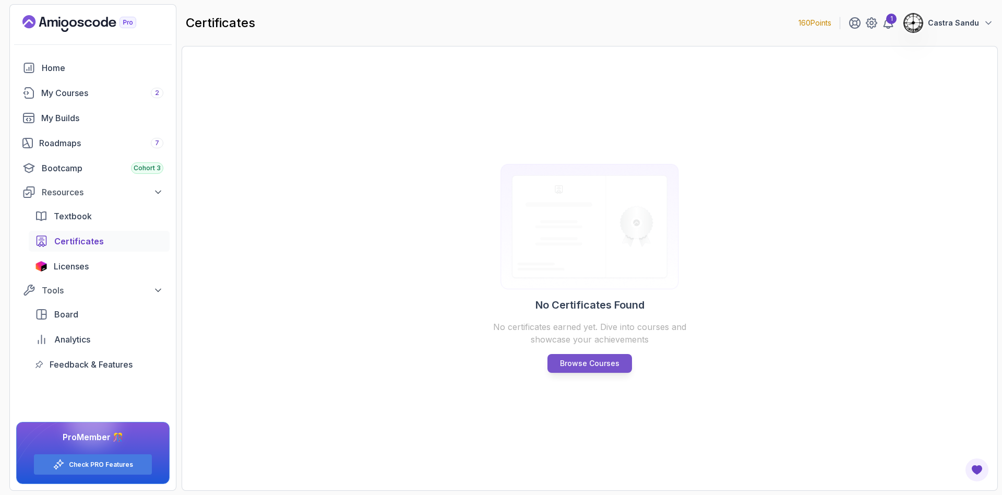
click at [500, 366] on p "Browse Courses" at bounding box center [590, 363] width 60 height 10
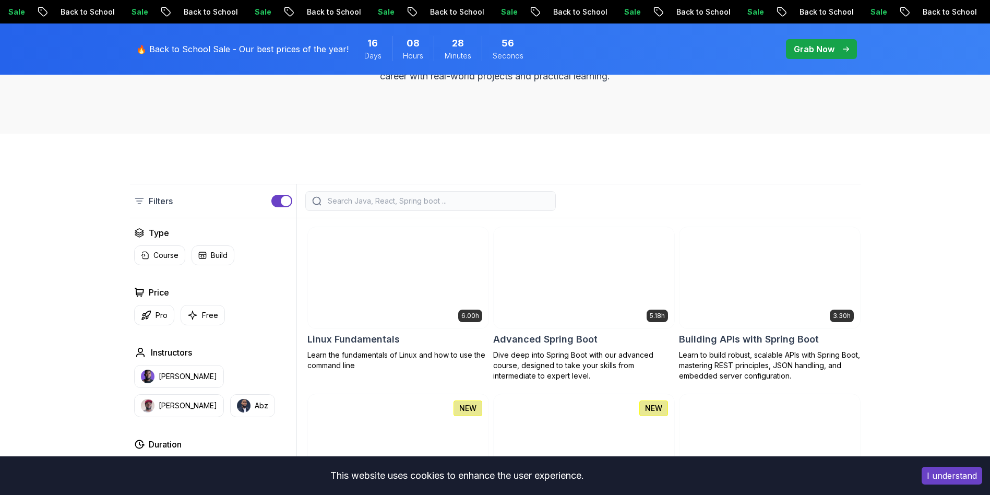
scroll to position [313, 0]
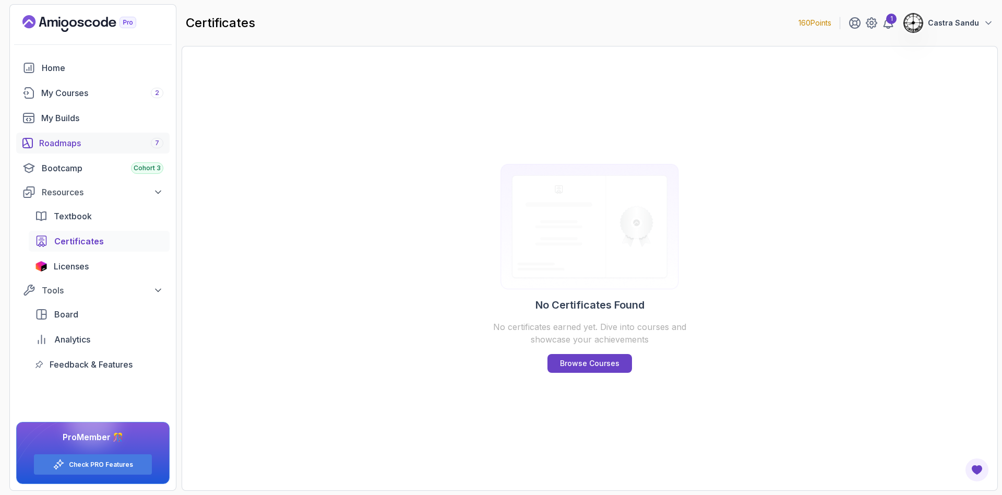
click at [63, 153] on link "Roadmaps 7" at bounding box center [92, 143] width 153 height 21
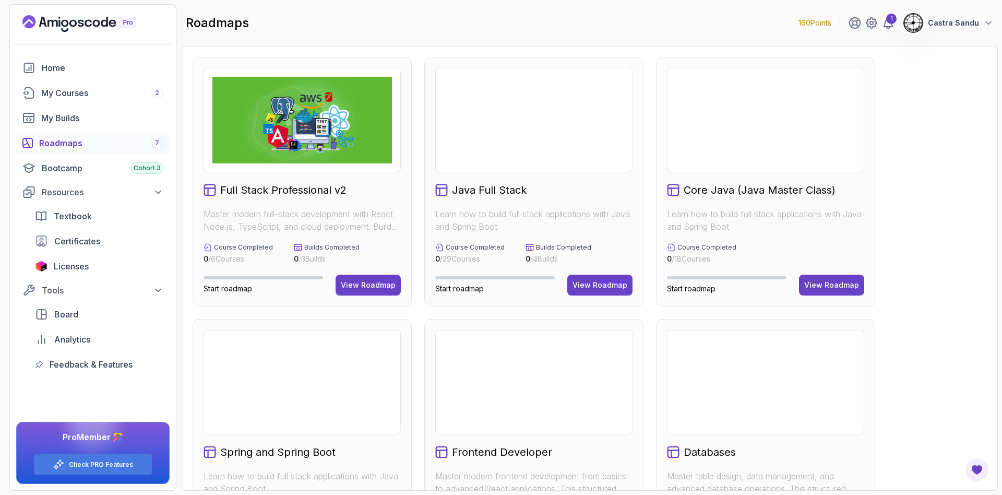
click at [500, 281] on div "View Roadmap" at bounding box center [600, 285] width 55 height 10
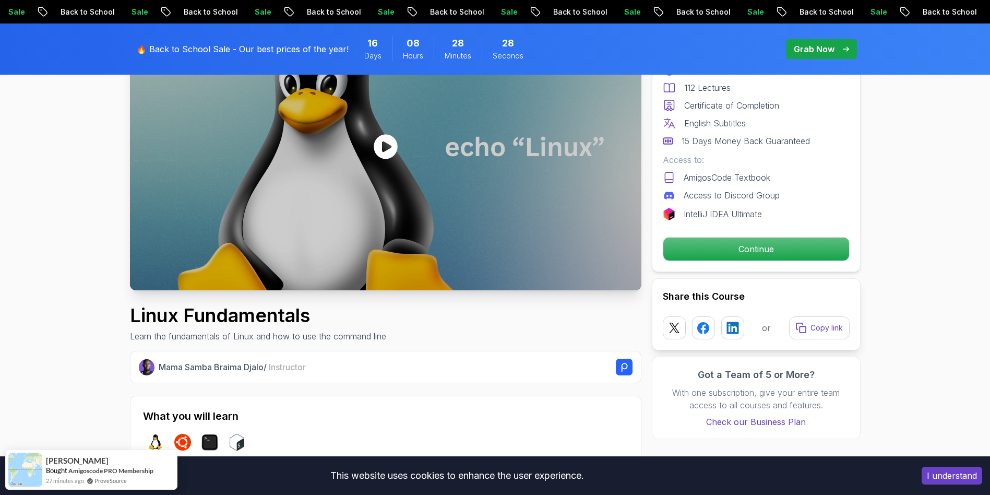
scroll to position [78, 0]
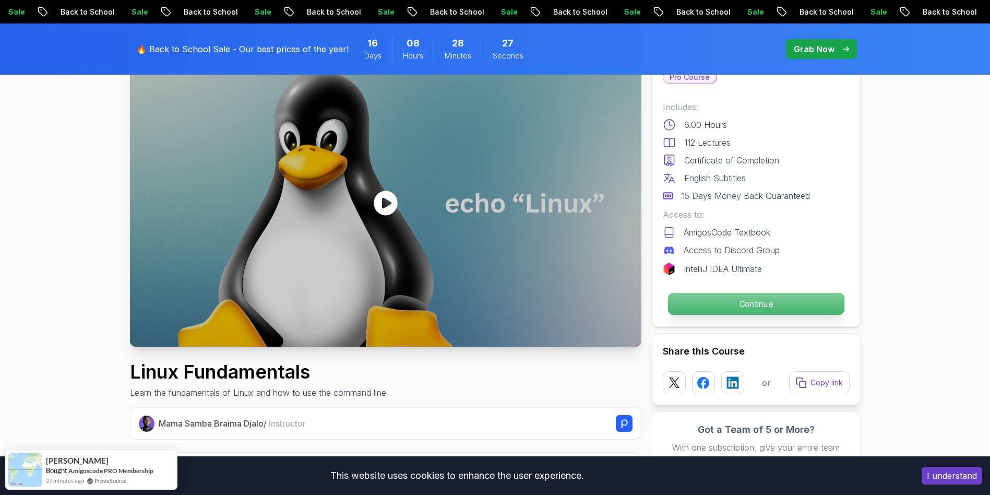
click at [500, 306] on p "Continue" at bounding box center [756, 304] width 176 height 22
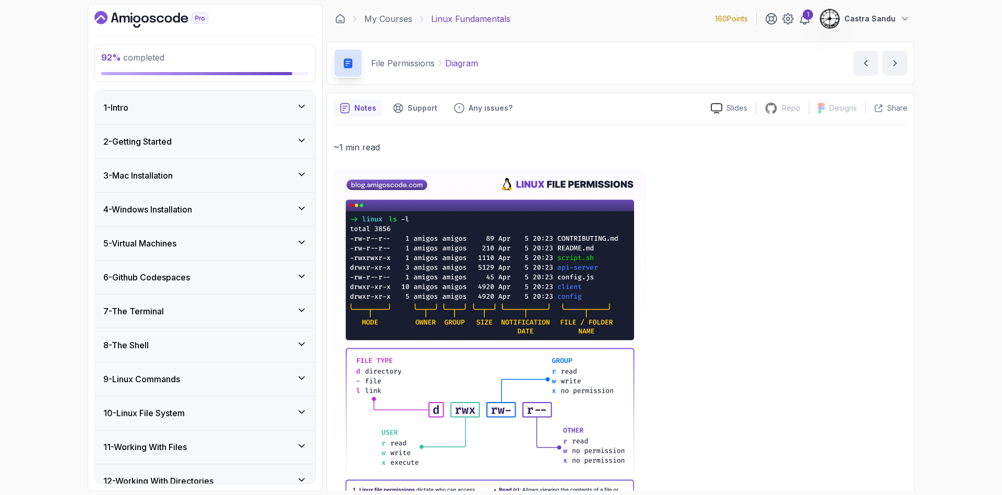
click at [169, 98] on div "1 - Intro" at bounding box center [205, 107] width 220 height 33
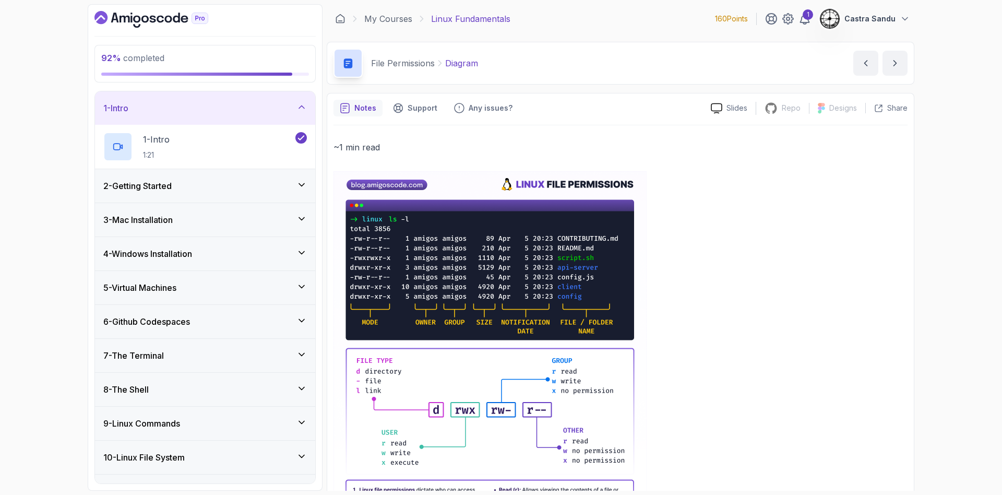
click at [171, 181] on h3 "2 - Getting Started" at bounding box center [137, 186] width 68 height 13
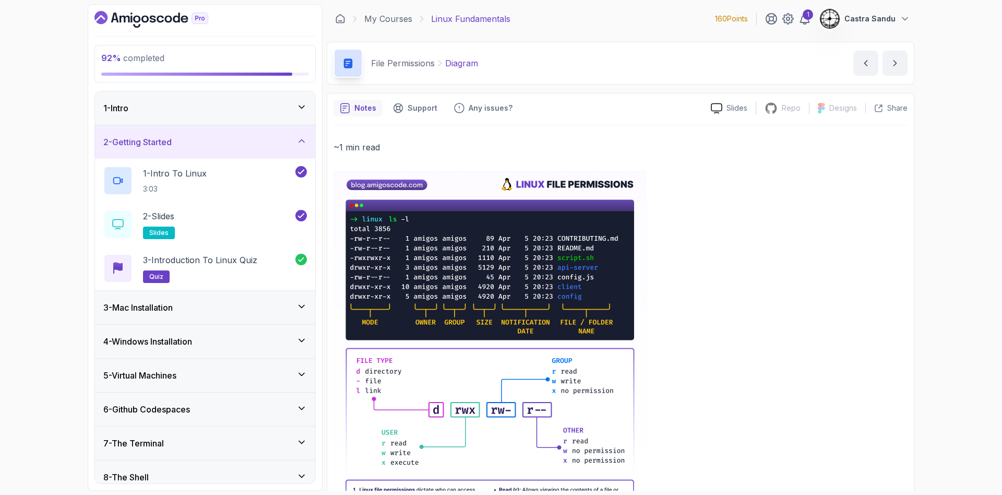
click at [194, 310] on div "3 - Mac Installation" at bounding box center [205, 307] width 204 height 13
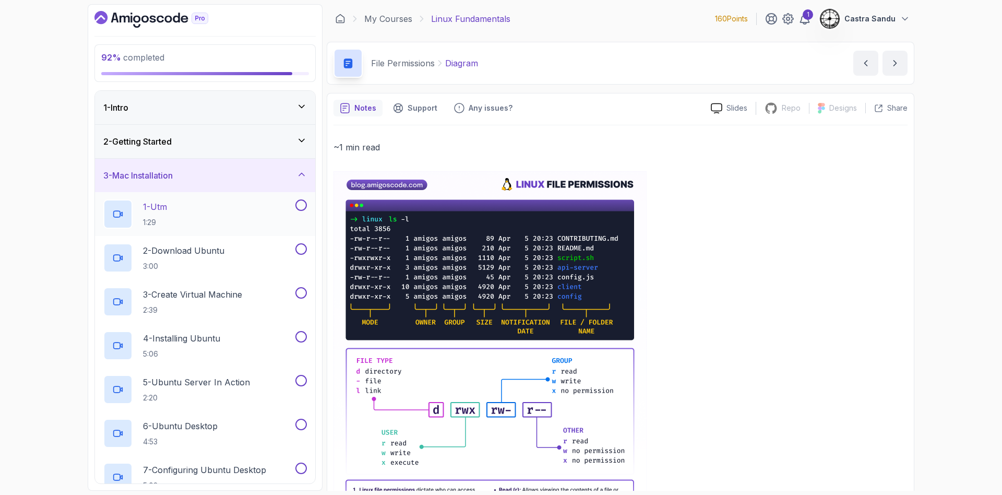
click at [299, 198] on div "1 - Utm 1:29" at bounding box center [205, 214] width 220 height 44
click at [300, 248] on button at bounding box center [300, 248] width 11 height 11
click at [299, 208] on button at bounding box center [300, 204] width 11 height 11
click at [301, 290] on button at bounding box center [300, 292] width 11 height 11
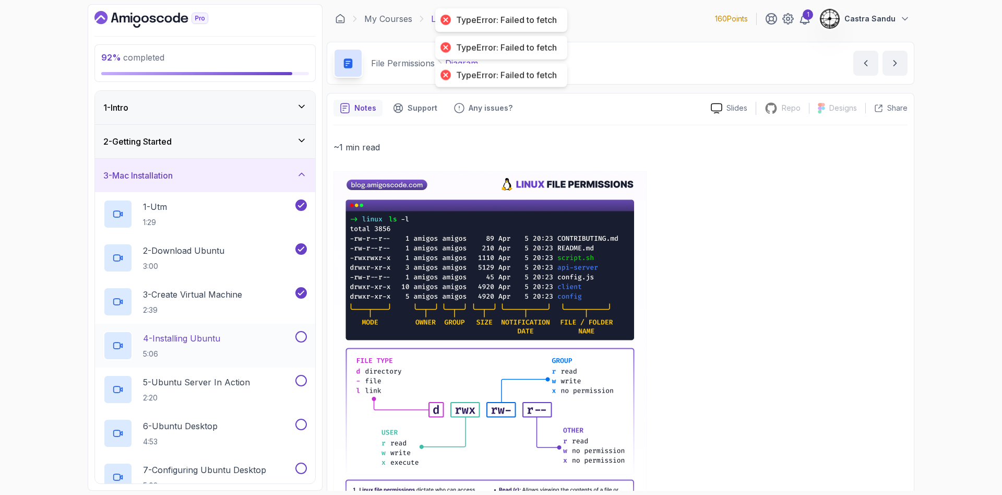
click at [302, 339] on button at bounding box center [300, 336] width 11 height 11
click at [298, 380] on button at bounding box center [300, 380] width 11 height 11
click at [305, 421] on button at bounding box center [300, 424] width 11 height 11
click at [302, 467] on button at bounding box center [300, 467] width 11 height 11
click at [232, 177] on div "3 - Mac Installation" at bounding box center [205, 175] width 204 height 13
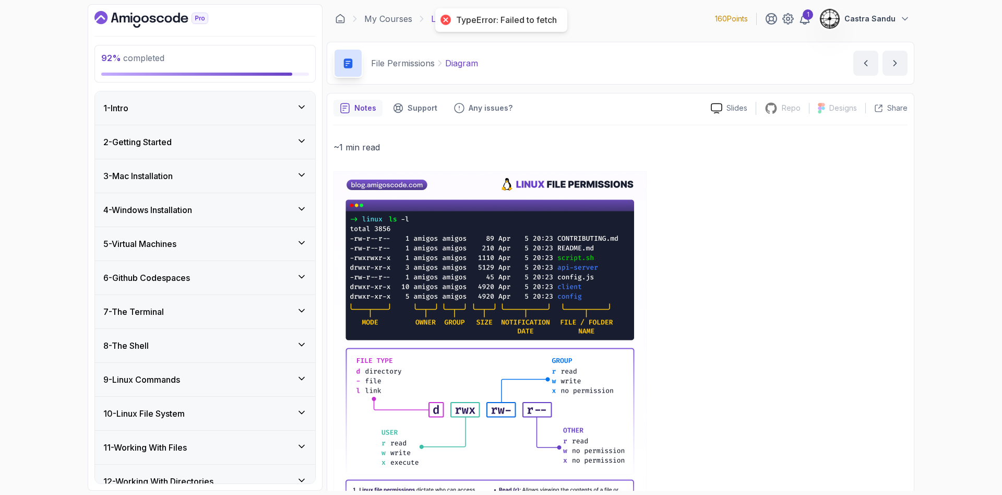
click at [219, 217] on div "4 - Windows Installation" at bounding box center [205, 209] width 220 height 33
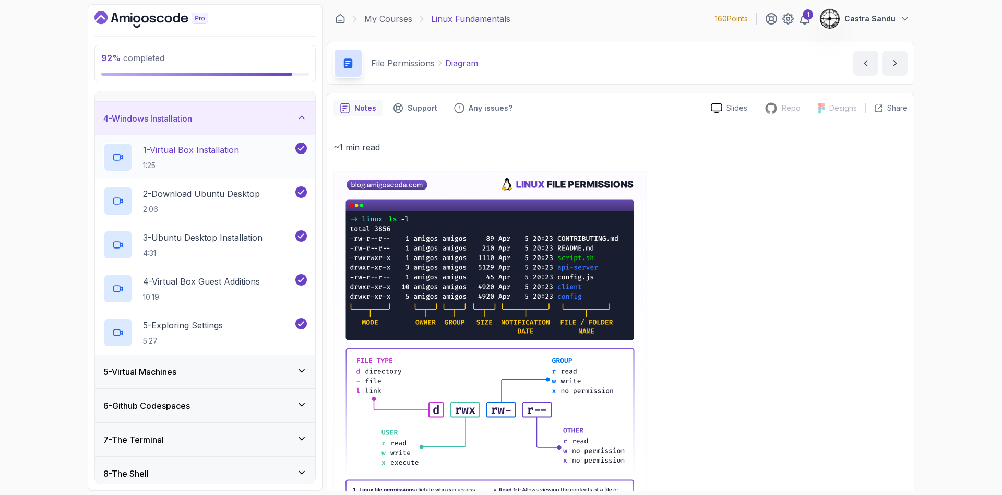
scroll to position [78, 0]
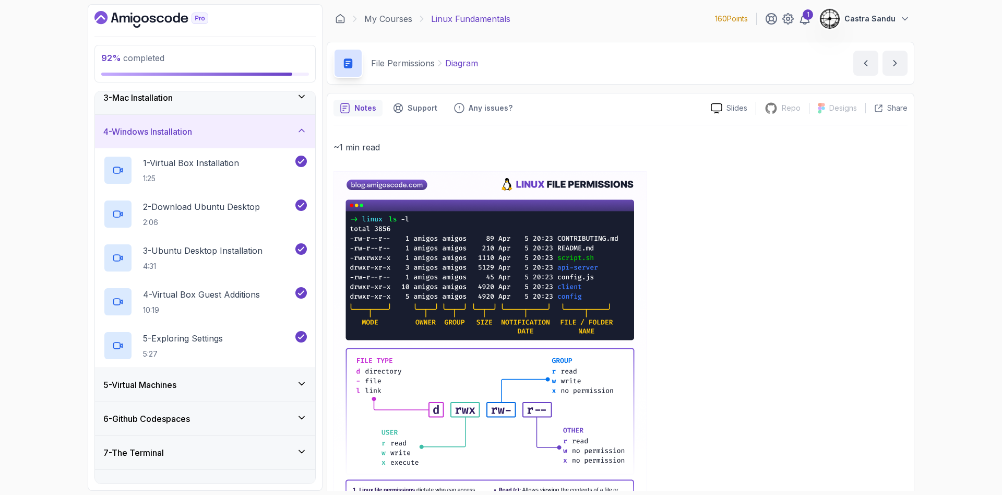
click at [232, 130] on div "4 - Windows Installation" at bounding box center [205, 131] width 204 height 13
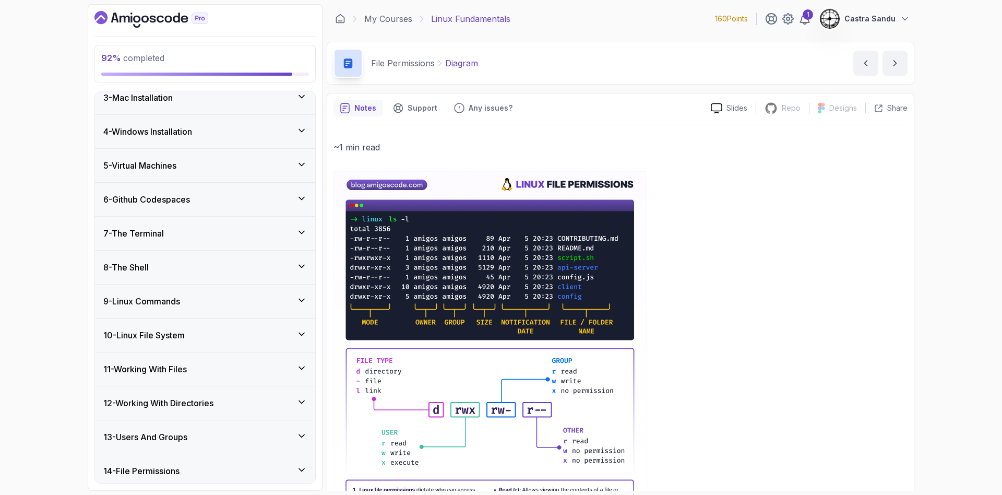
click at [242, 162] on div "5 - Virtual Machines" at bounding box center [205, 165] width 204 height 13
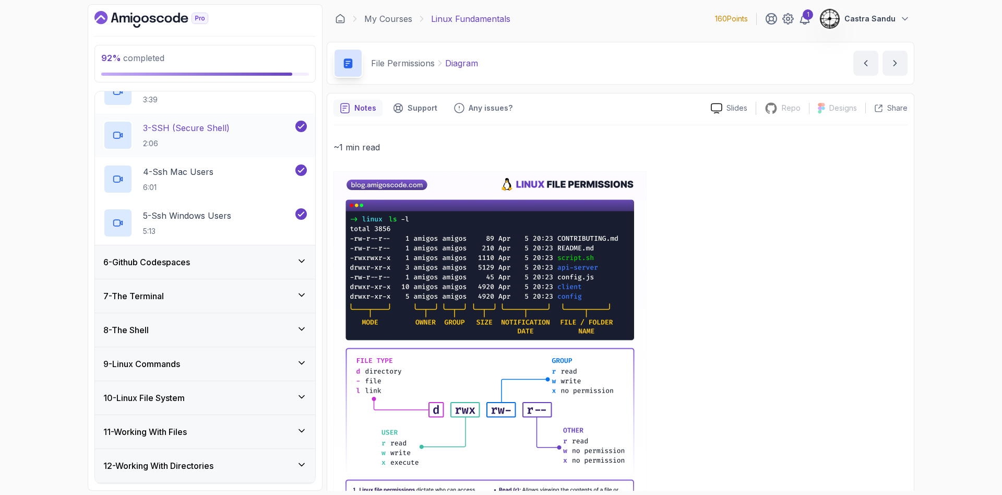
click at [258, 249] on div "6 - Github Codespaces" at bounding box center [205, 261] width 220 height 33
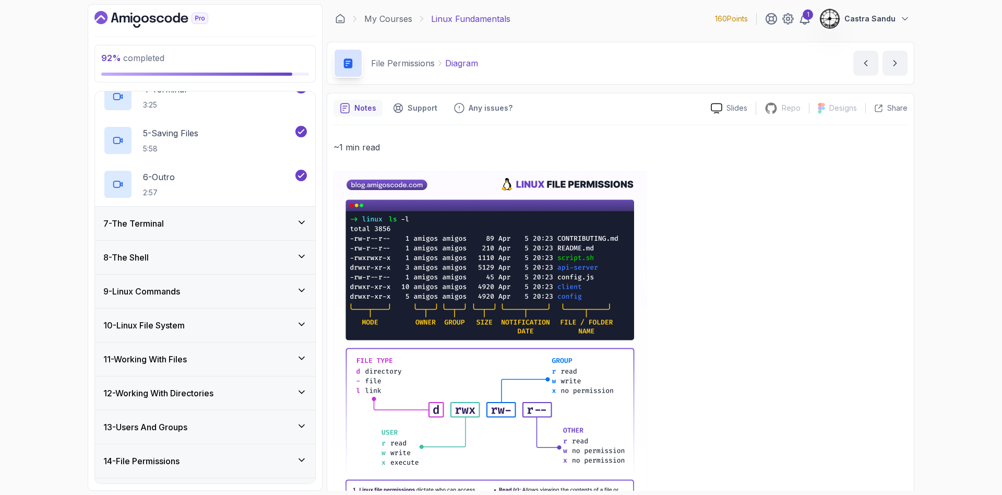
click at [244, 223] on div "7 - The Terminal" at bounding box center [205, 223] width 204 height 13
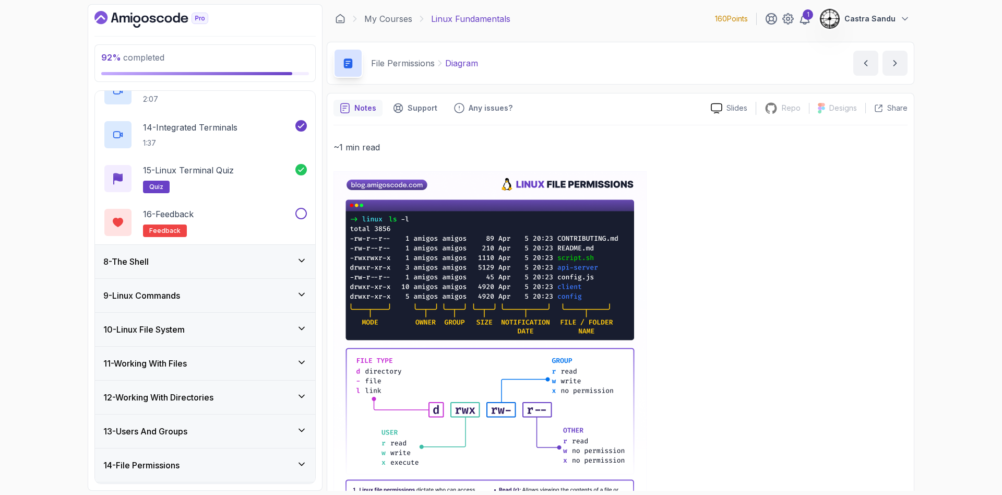
scroll to position [817, 0]
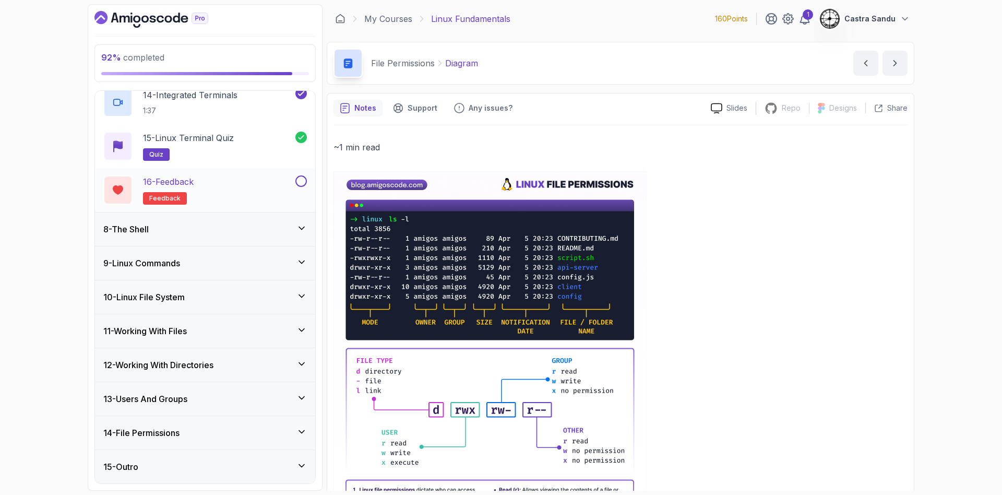
click at [302, 179] on button at bounding box center [300, 180] width 11 height 11
click at [280, 221] on div "8 - The Shell" at bounding box center [205, 228] width 220 height 33
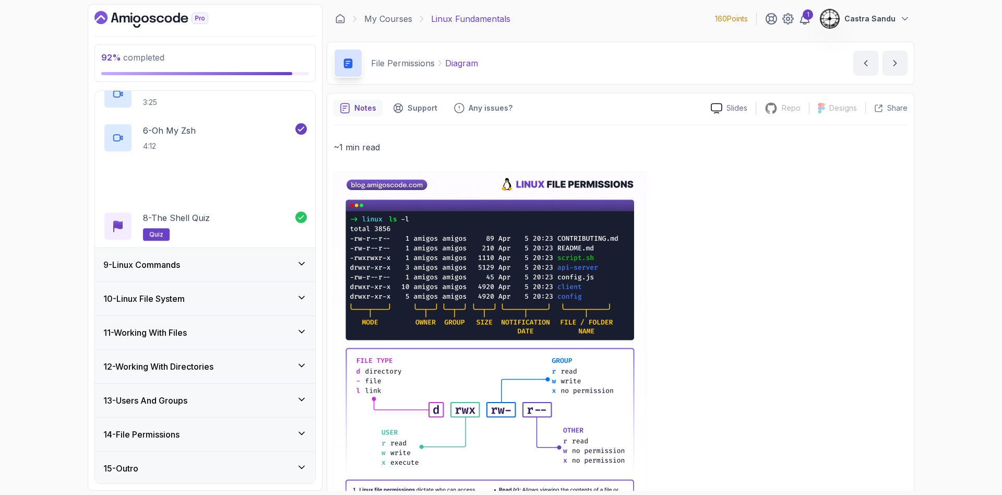
scroll to position [467, 0]
click at [287, 269] on div "9 - Linux Commands" at bounding box center [205, 263] width 204 height 13
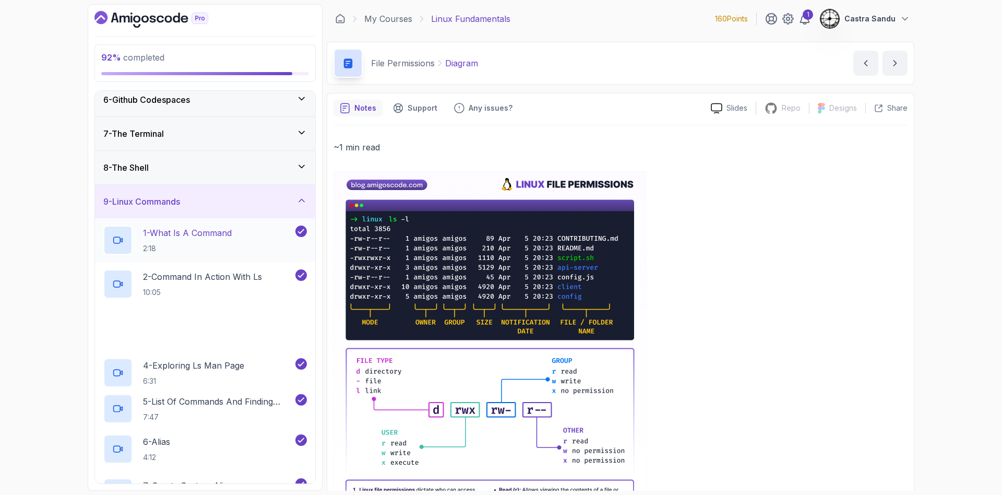
scroll to position [554, 0]
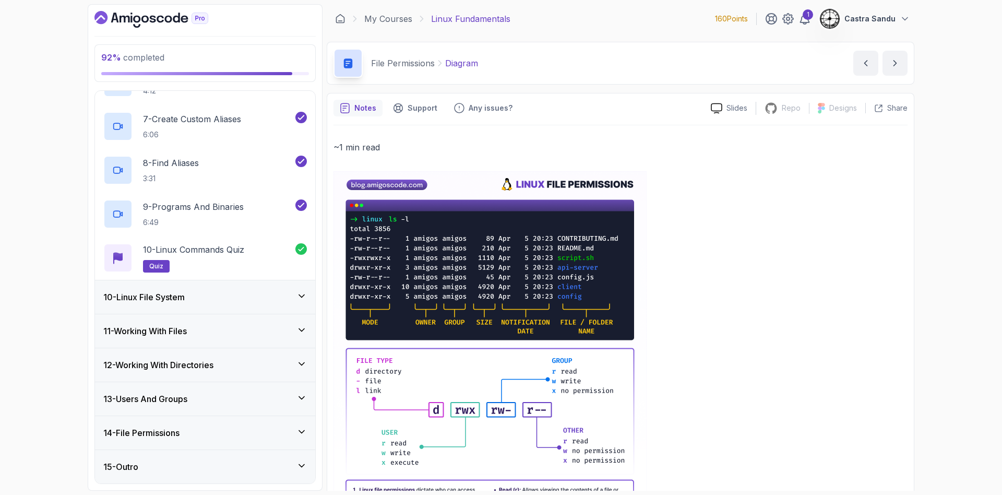
click at [271, 296] on div "10 - Linux File System" at bounding box center [205, 297] width 204 height 13
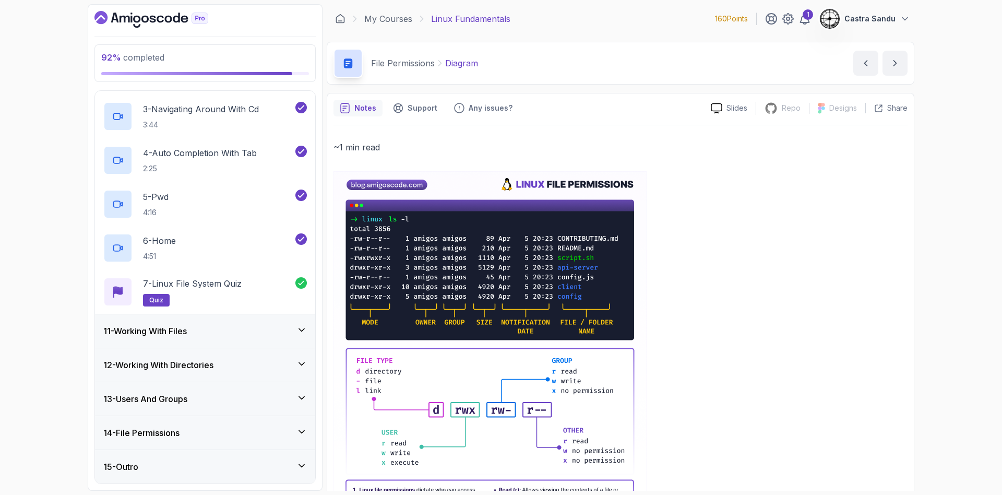
click at [289, 350] on div "12 - Working With Directories" at bounding box center [205, 364] width 220 height 33
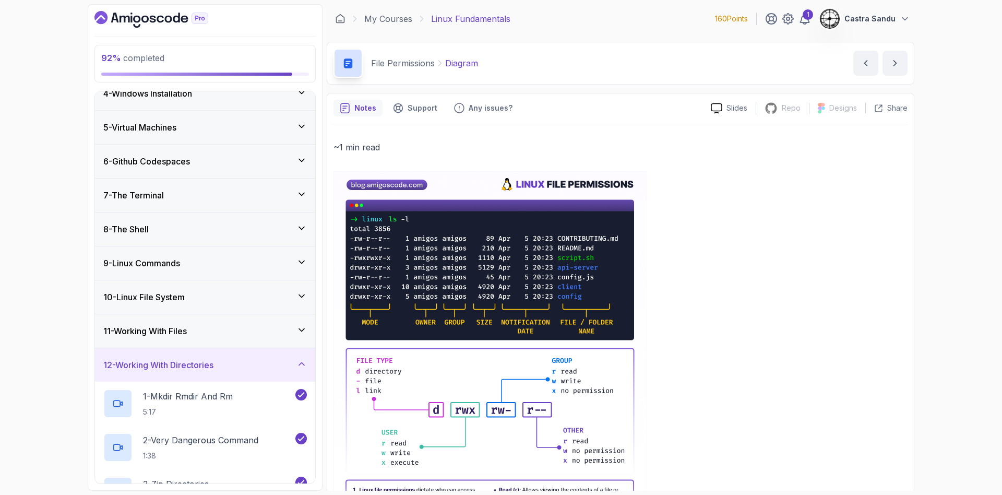
scroll to position [336, 0]
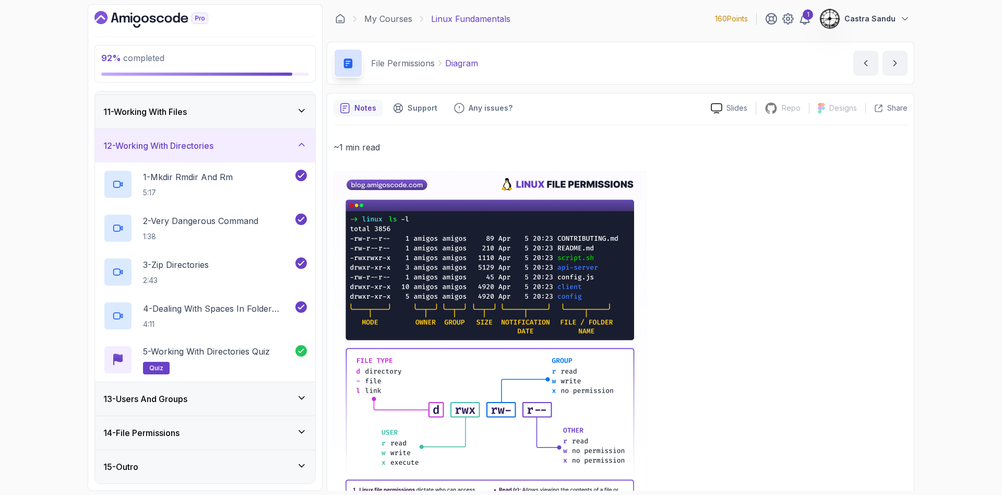
click at [285, 112] on div "11 - Working With Files" at bounding box center [205, 111] width 204 height 13
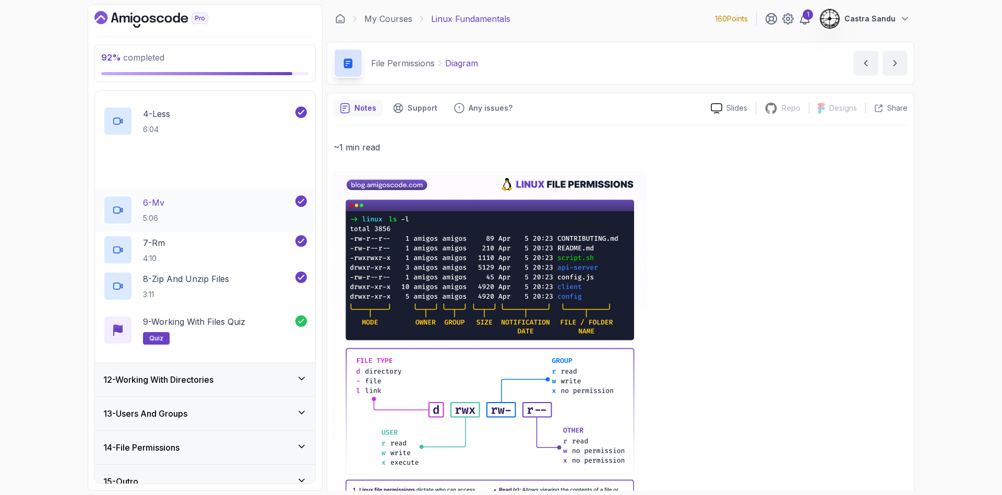
scroll to position [510, 0]
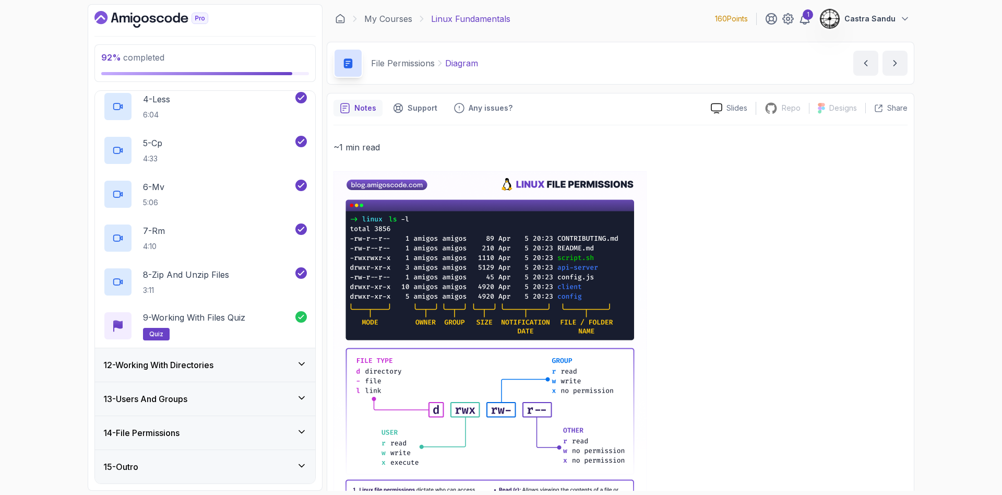
click at [211, 410] on div "13 - Users And Groups" at bounding box center [205, 398] width 220 height 33
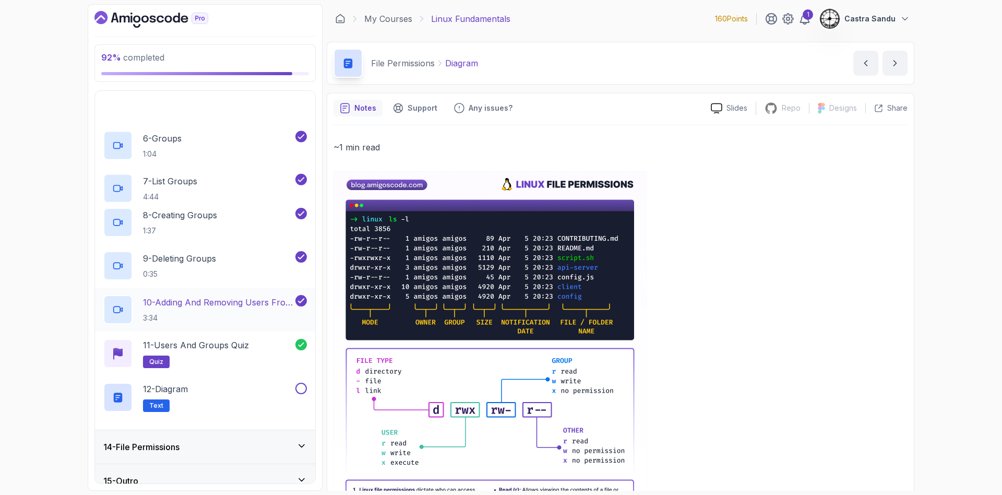
scroll to position [642, 0]
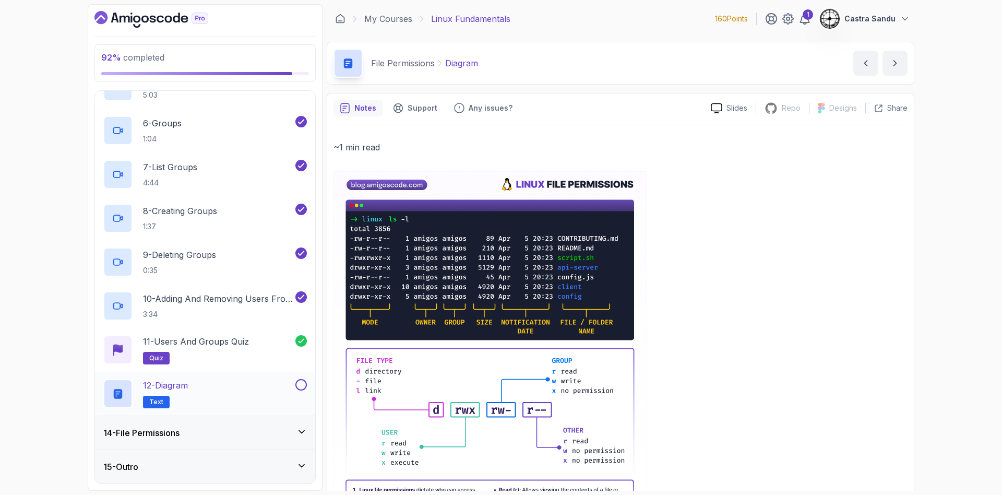
click at [236, 383] on div "12 - Diagram Text" at bounding box center [198, 393] width 190 height 29
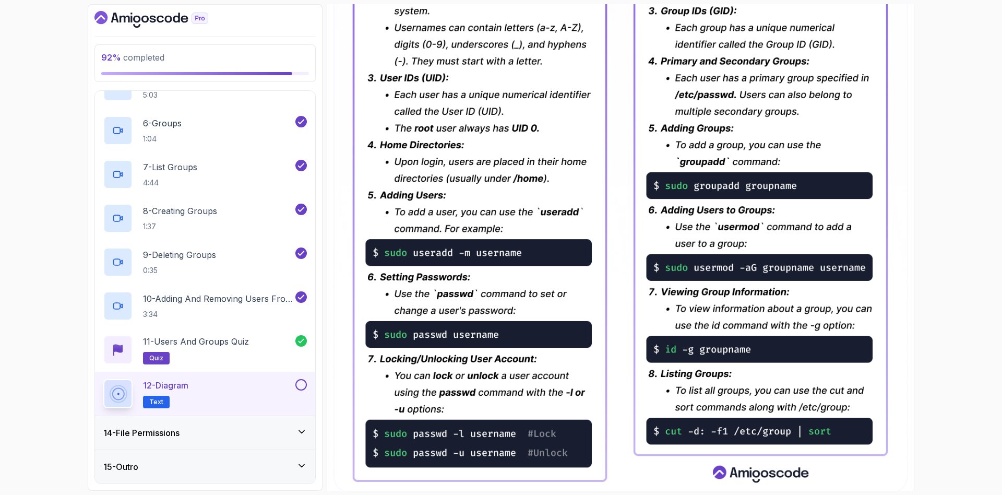
scroll to position [391, 0]
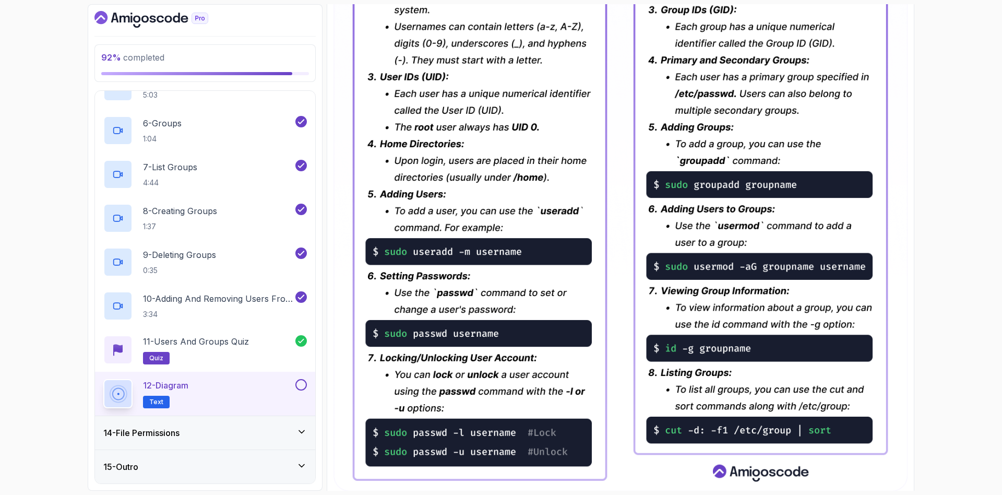
click at [298, 385] on button at bounding box center [300, 384] width 11 height 11
click at [224, 430] on div "14 - File Permissions" at bounding box center [205, 432] width 204 height 13
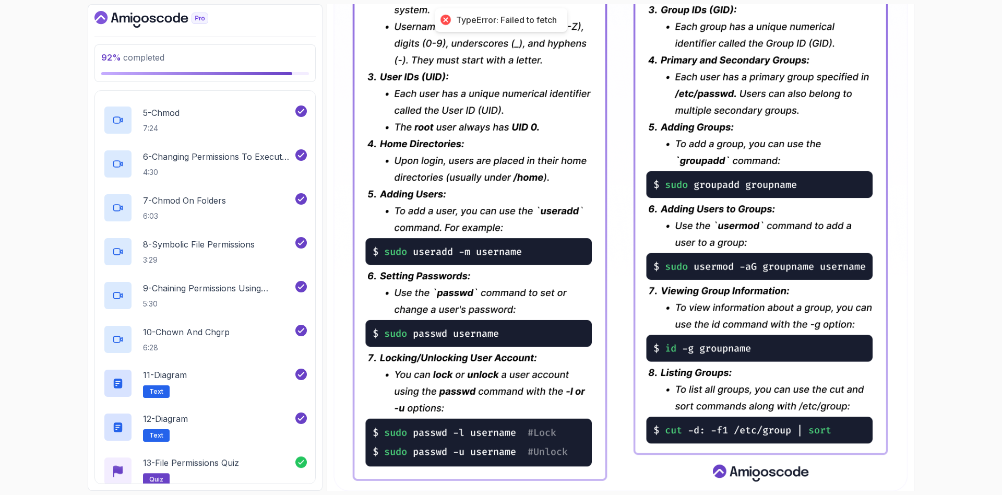
scroll to position [686, 0]
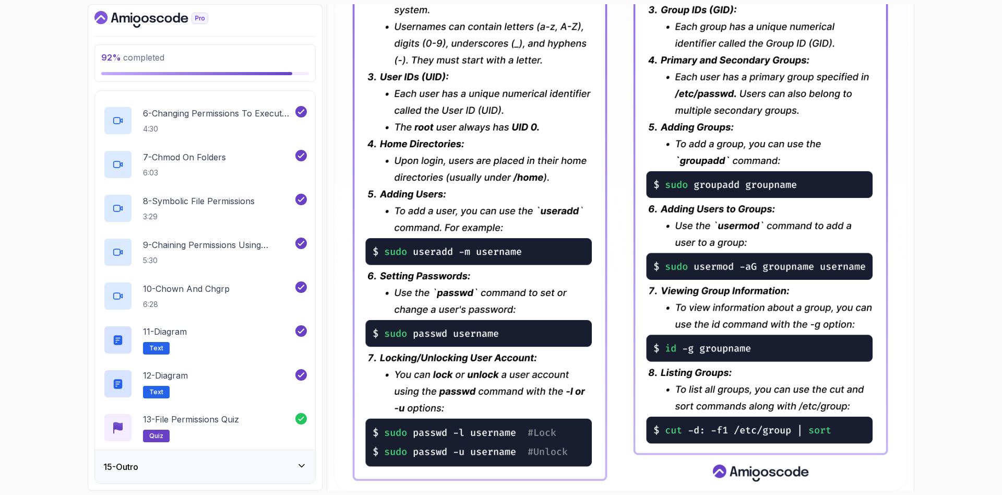
click at [242, 481] on div "15 - Outro" at bounding box center [205, 466] width 220 height 33
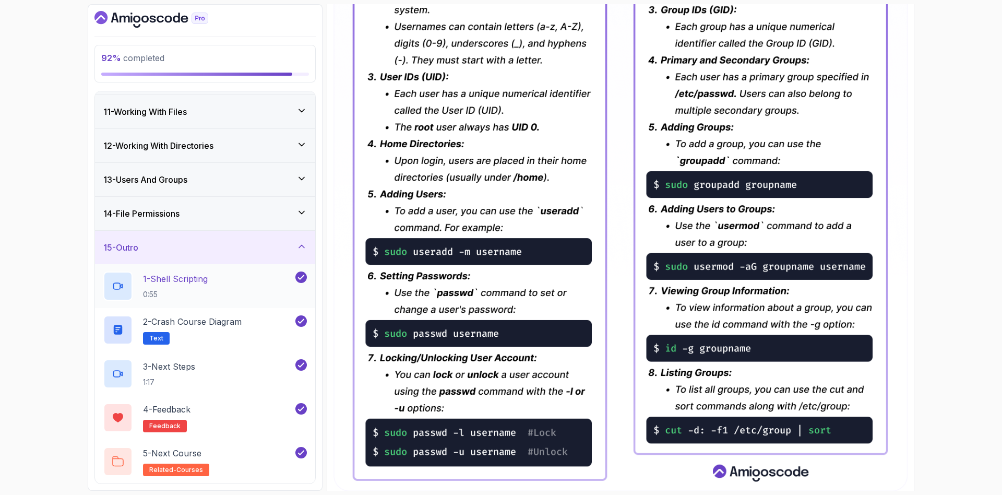
scroll to position [0, 0]
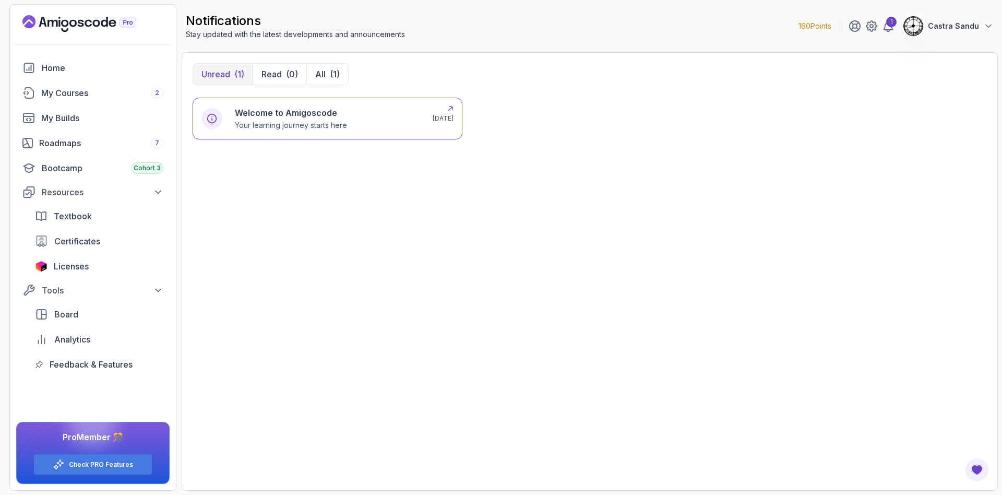
click at [327, 120] on p "Your learning journey starts here" at bounding box center [291, 125] width 112 height 10
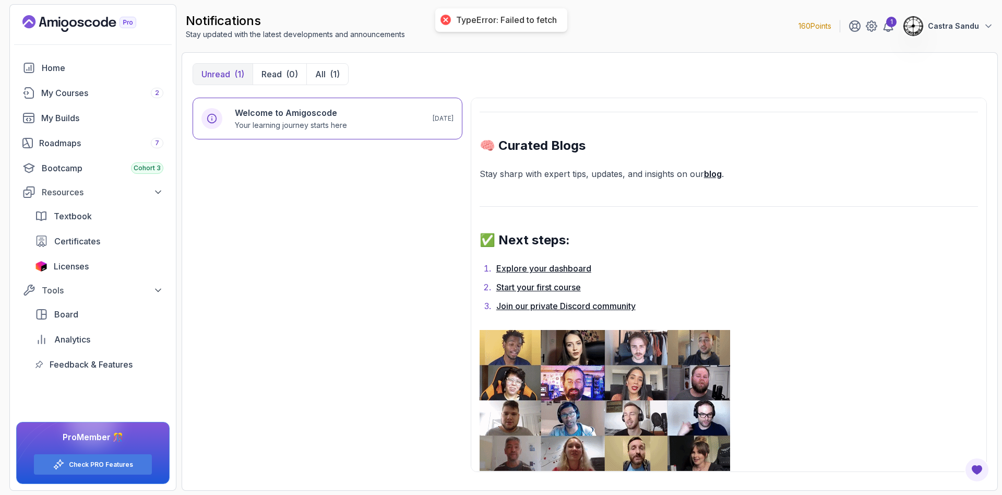
scroll to position [790, 0]
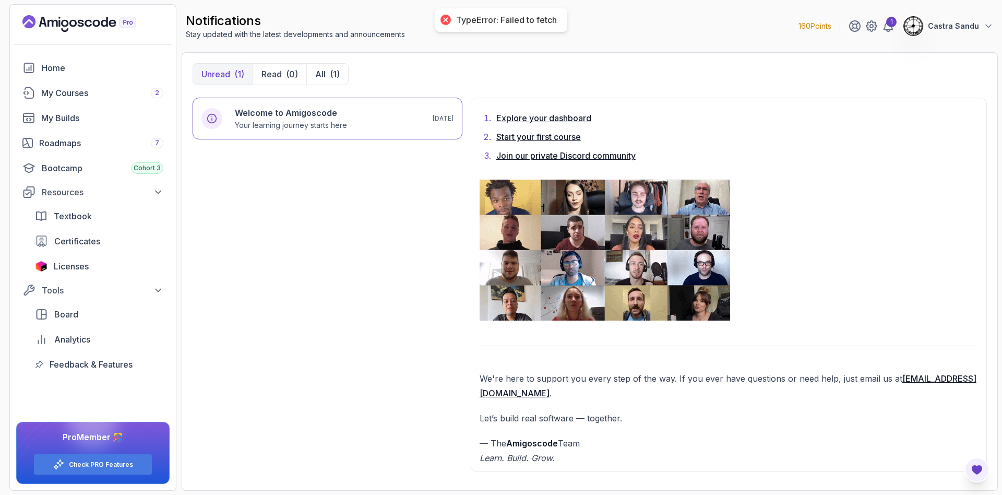
click at [981, 473] on icon "Open Feedback Button" at bounding box center [977, 469] width 13 height 13
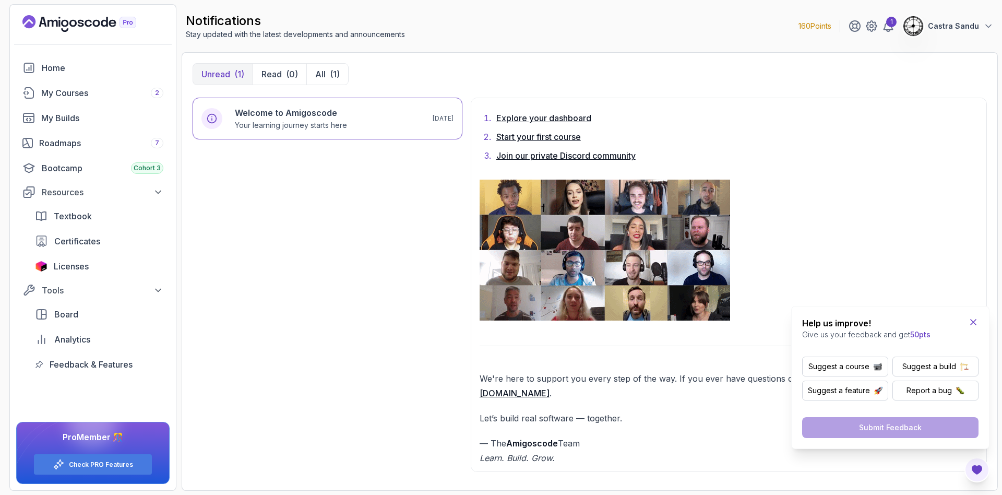
drag, startPoint x: 967, startPoint y: 319, endPoint x: 973, endPoint y: 319, distance: 5.8
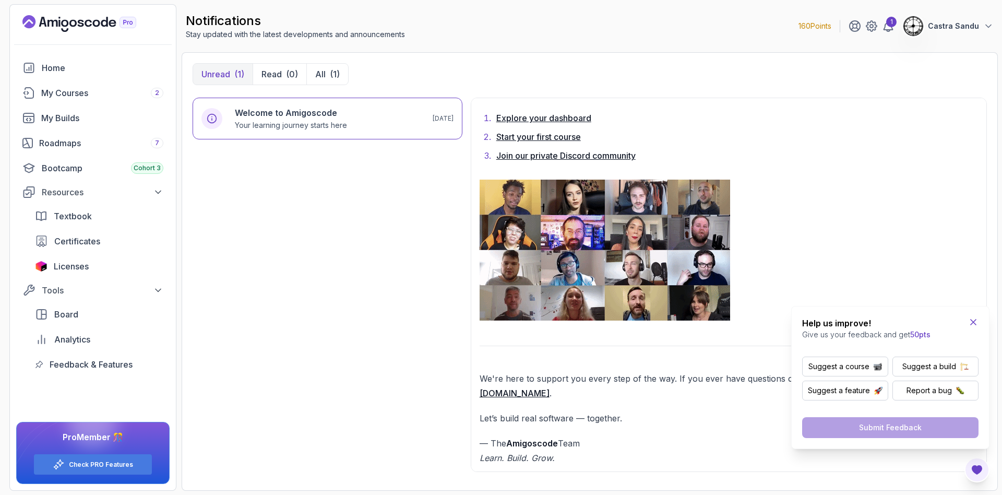
click at [972, 319] on div "Help us improve! Give us your feedback and get 50pts" at bounding box center [890, 328] width 176 height 23
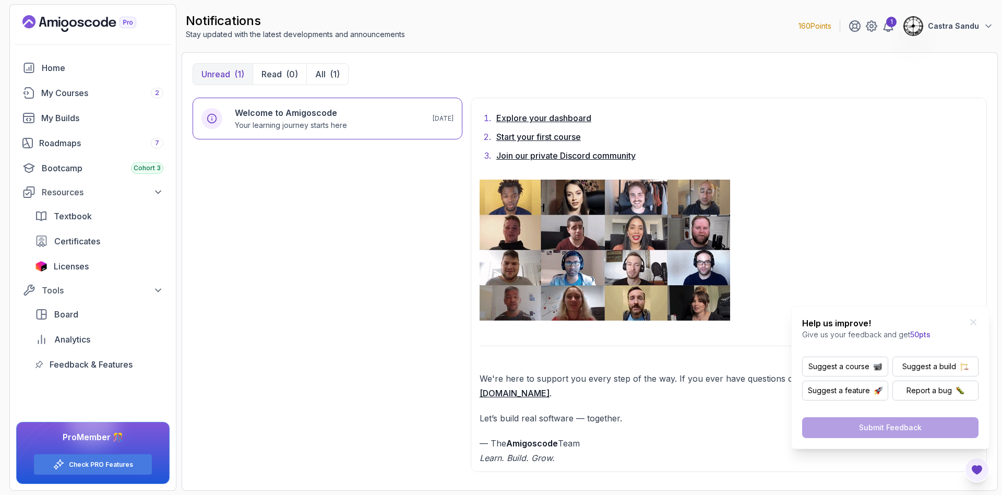
click at [980, 329] on div "Help us improve! Give us your feedback and get 50pts Suggest a course Suggest a…" at bounding box center [890, 377] width 198 height 143
click at [979, 317] on div "Help us improve! Give us your feedback and get 50pts Suggest a course Suggest a…" at bounding box center [890, 377] width 198 height 143
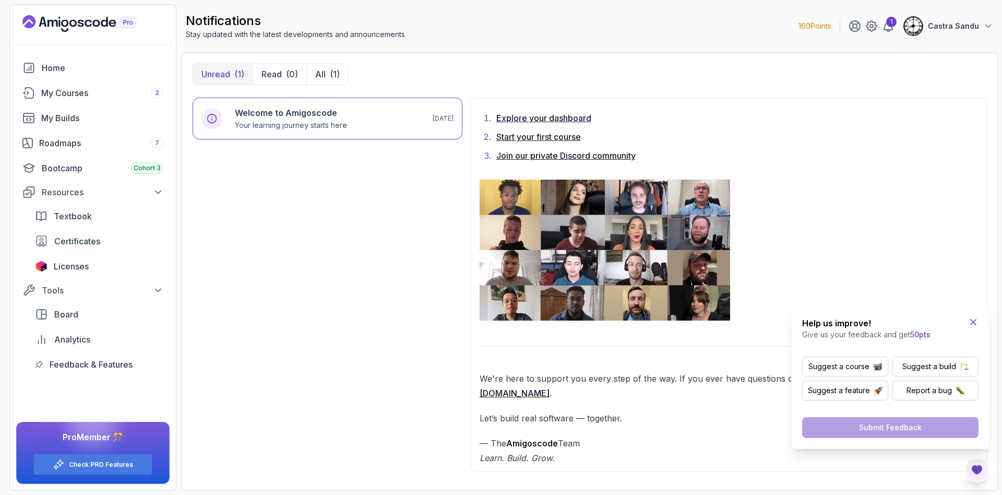
click at [974, 324] on icon "Close Feedback Widget" at bounding box center [973, 322] width 10 height 10
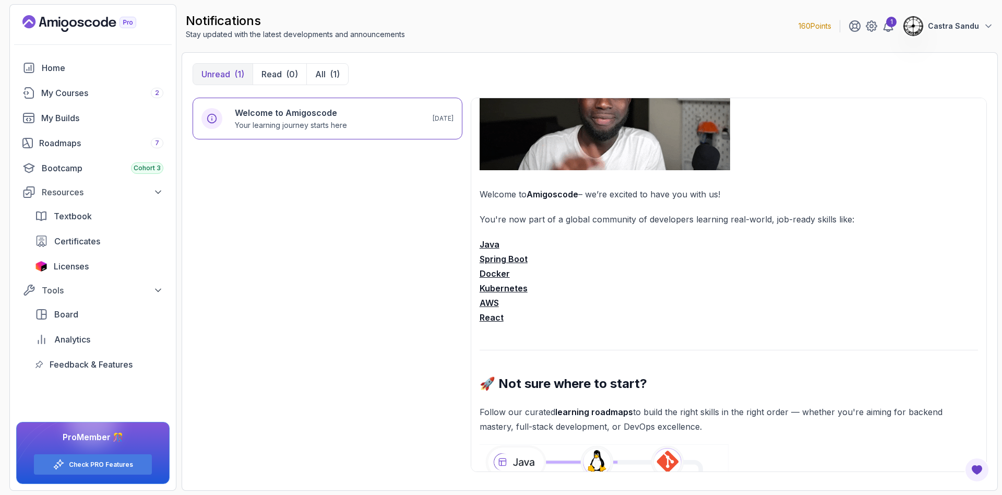
scroll to position [399, 0]
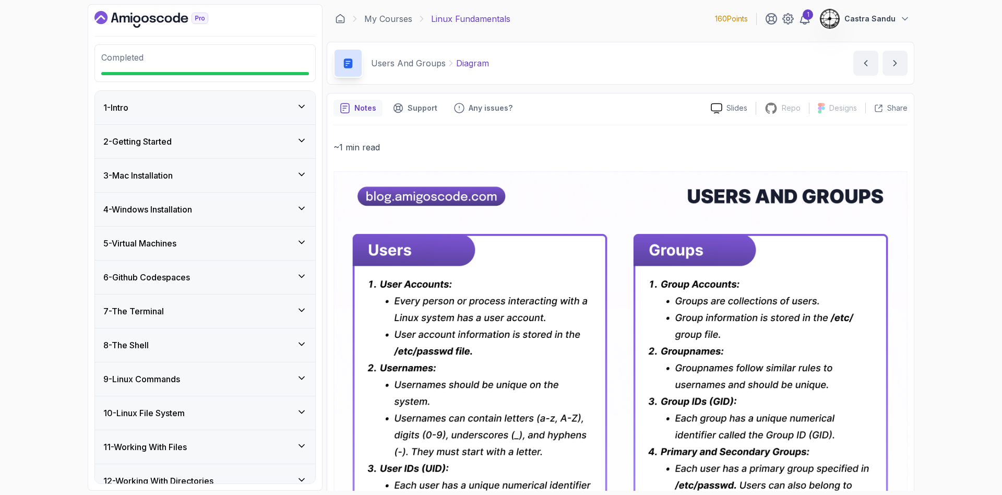
click at [169, 62] on p "Completed" at bounding box center [205, 57] width 208 height 13
click at [113, 18] on icon "Dashboard" at bounding box center [115, 18] width 8 height 10
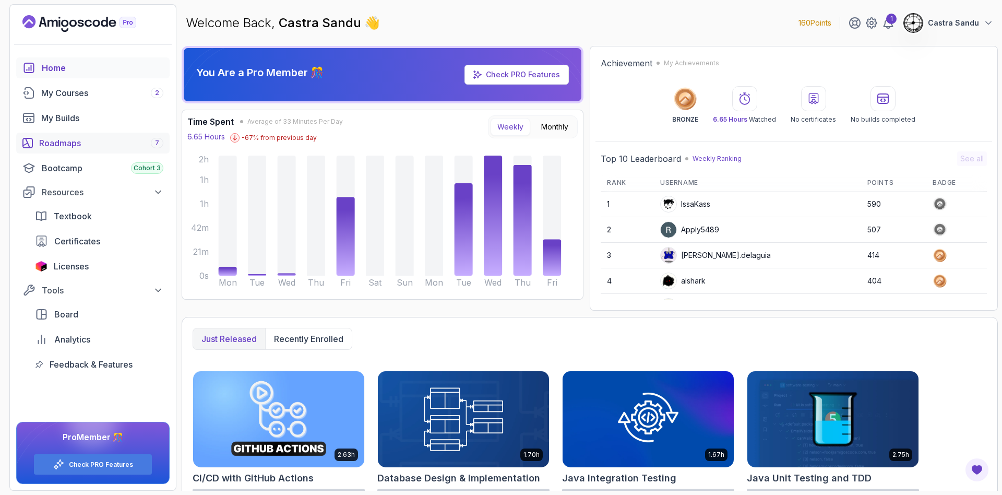
click at [66, 138] on div "Roadmaps 7" at bounding box center [101, 143] width 124 height 13
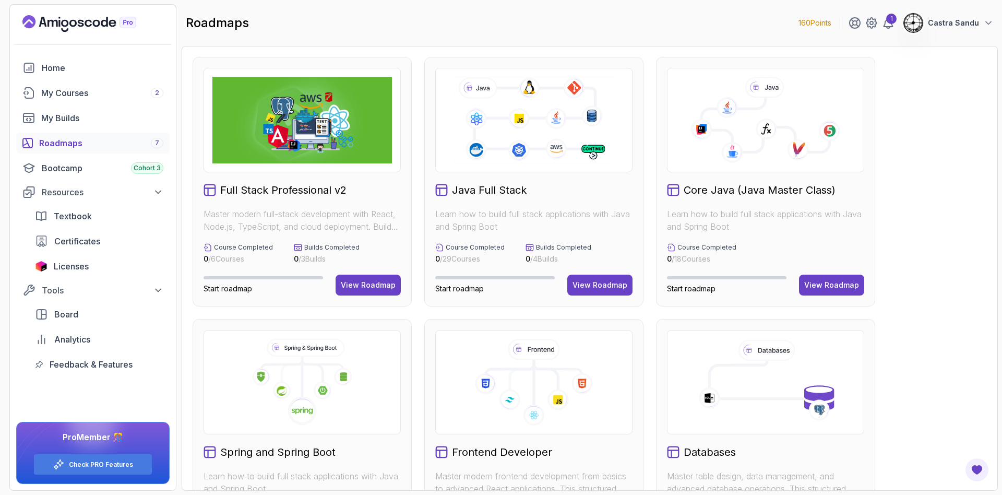
click at [453, 254] on p "0 / 29 Courses" at bounding box center [469, 259] width 69 height 10
click at [590, 281] on div "View Roadmap" at bounding box center [600, 285] width 55 height 10
click at [608, 286] on div "View Roadmap" at bounding box center [600, 285] width 55 height 10
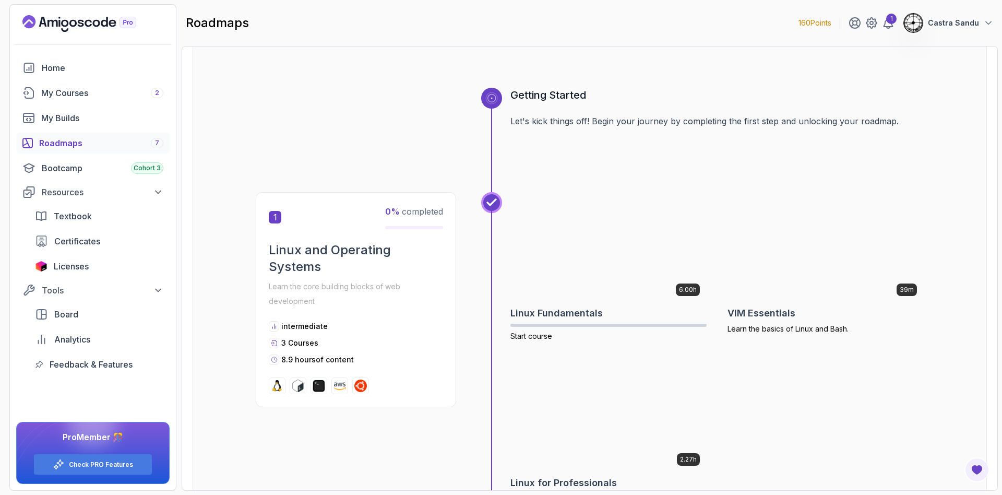
scroll to position [157, 0]
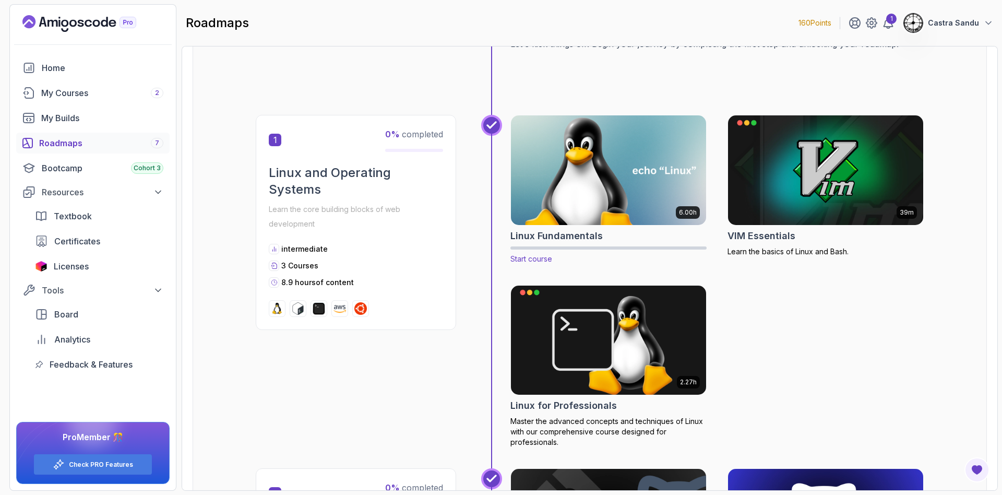
click at [586, 176] on img at bounding box center [608, 170] width 205 height 115
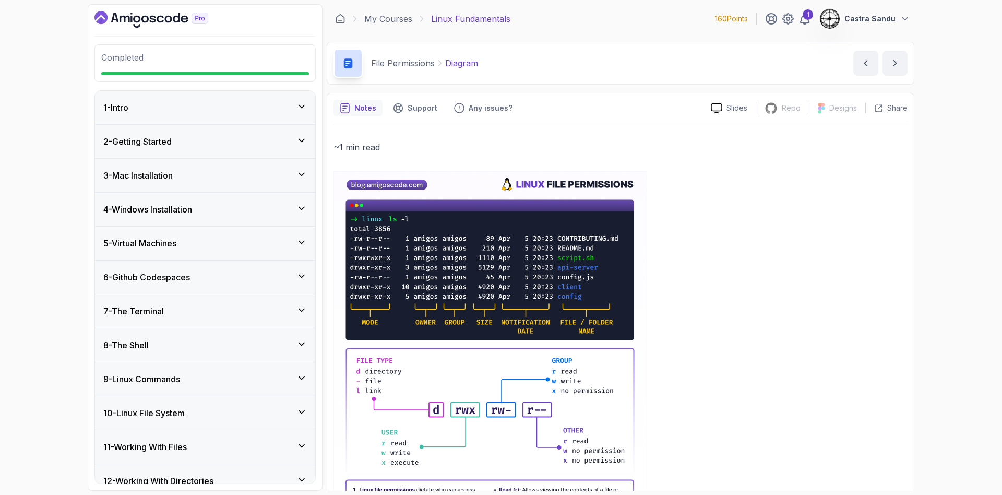
click at [203, 67] on div "Completed" at bounding box center [205, 63] width 208 height 24
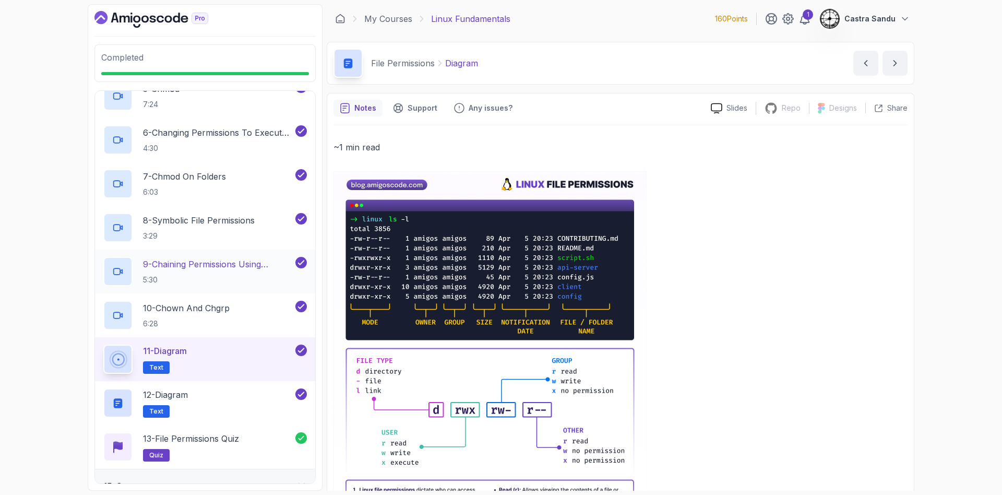
scroll to position [686, 0]
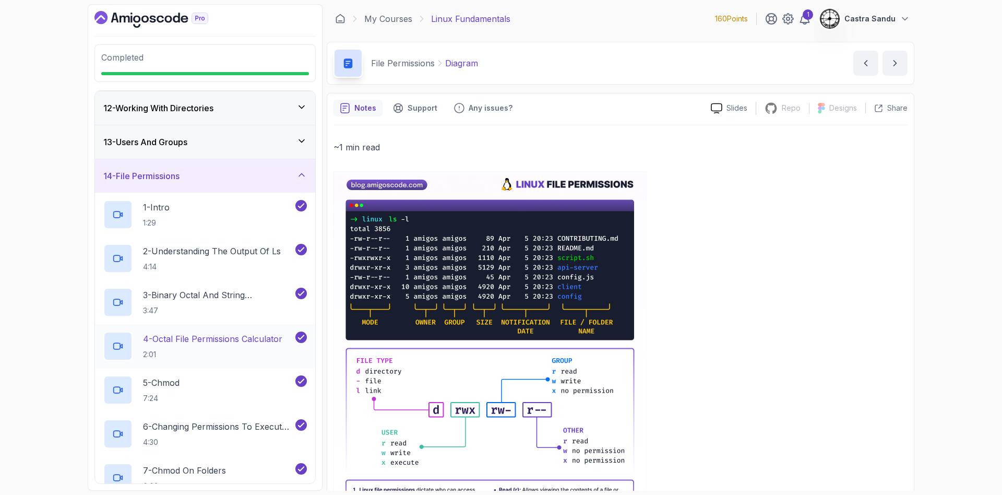
click at [180, 179] on h3 "14 - File Permissions" at bounding box center [141, 176] width 76 height 13
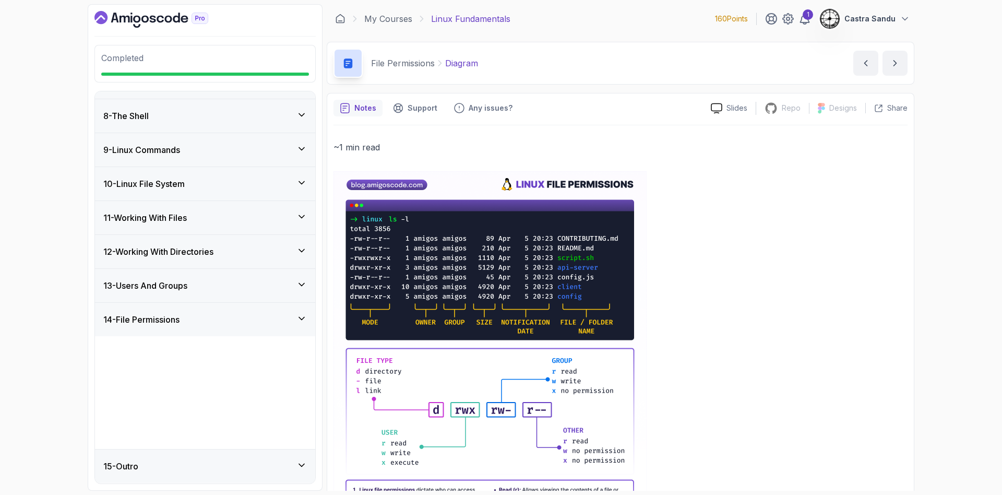
scroll to position [116, 0]
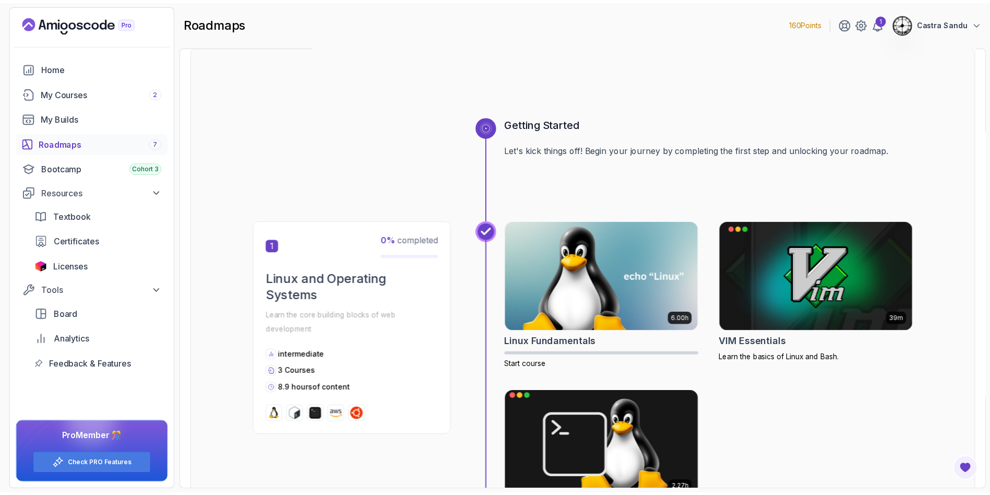
scroll to position [157, 0]
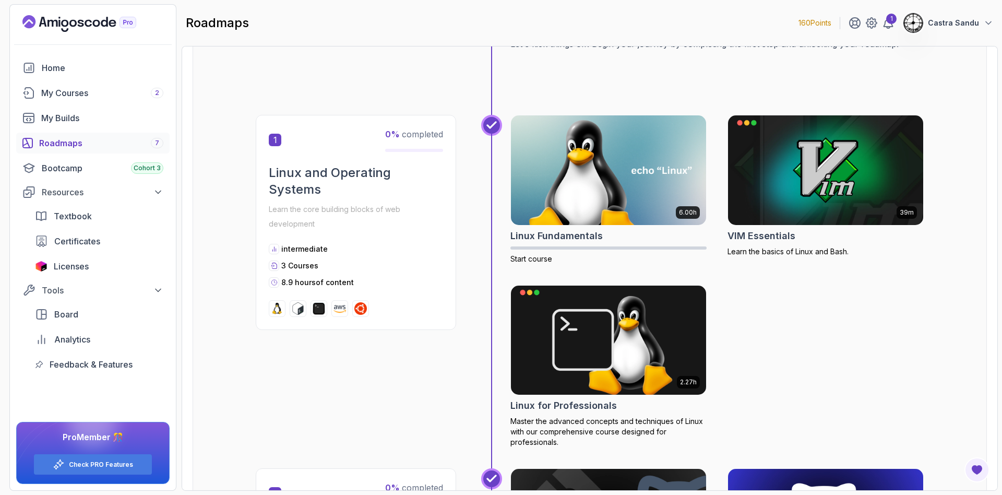
click at [270, 140] on span "1" at bounding box center [275, 140] width 13 height 13
click at [849, 169] on img at bounding box center [825, 170] width 205 height 115
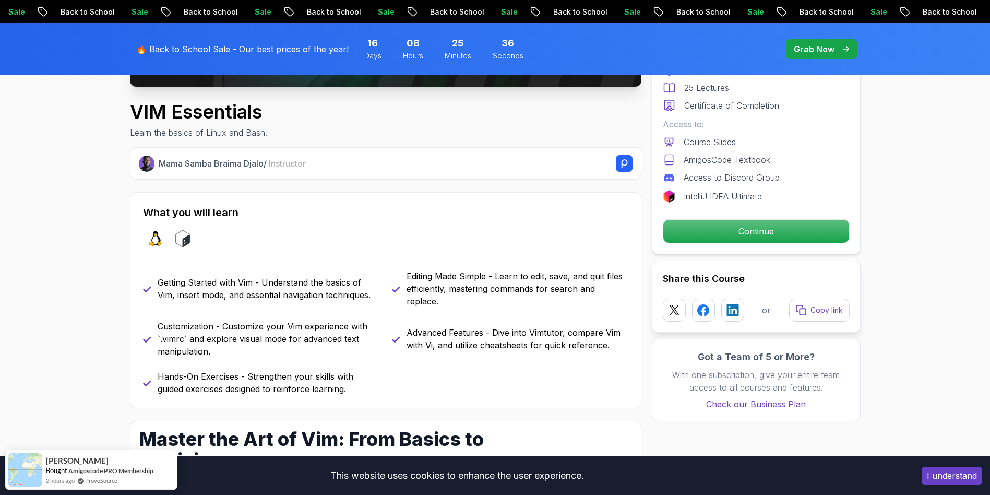
scroll to position [391, 0]
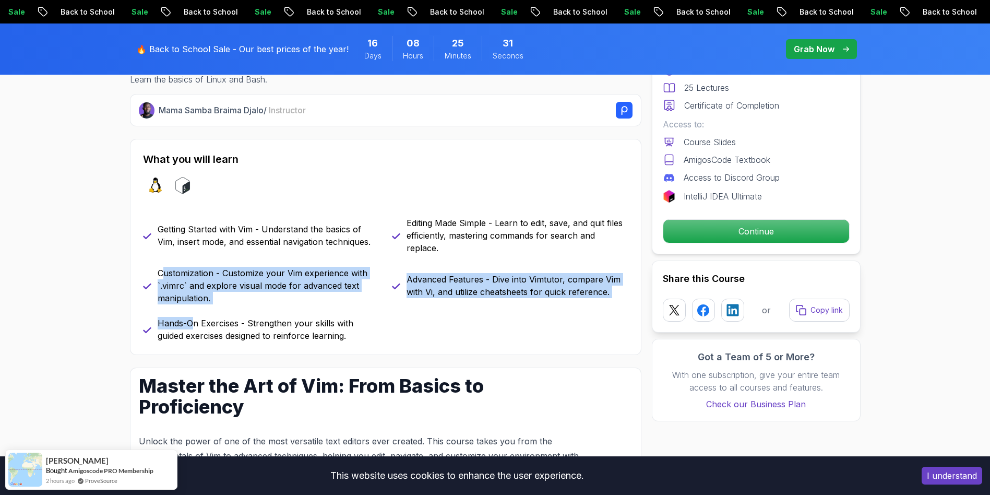
drag, startPoint x: 161, startPoint y: 277, endPoint x: 193, endPoint y: 311, distance: 46.9
click at [193, 311] on div "Getting Started with Vim - Understand the basics of Vim, insert mode, and essen…" at bounding box center [385, 279] width 485 height 125
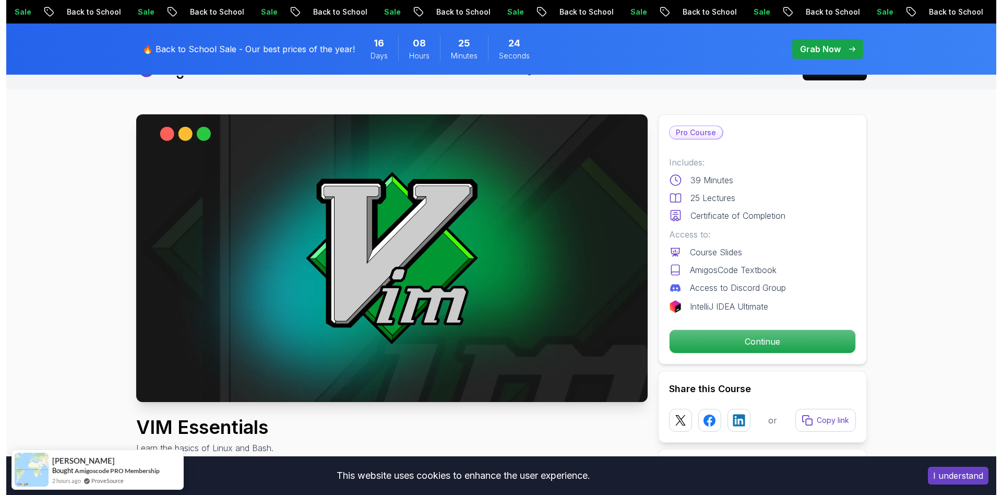
scroll to position [0, 0]
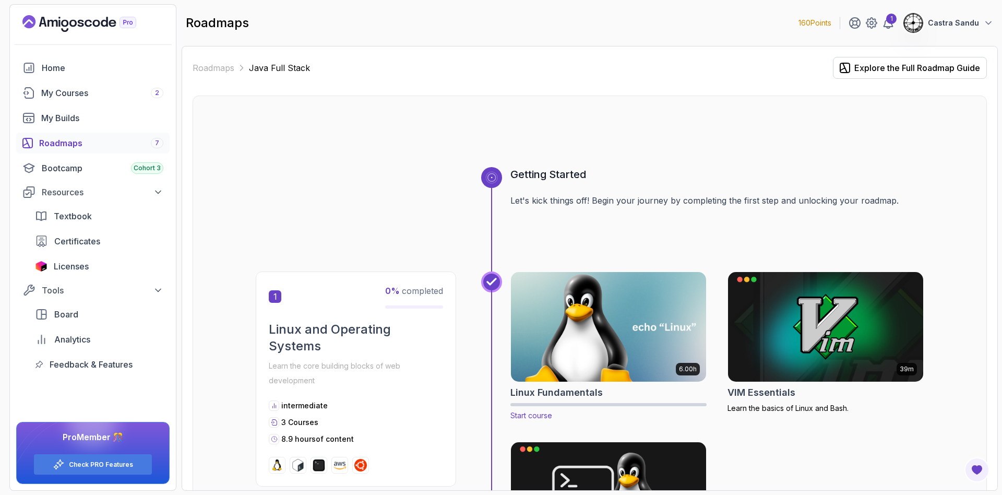
scroll to position [157, 0]
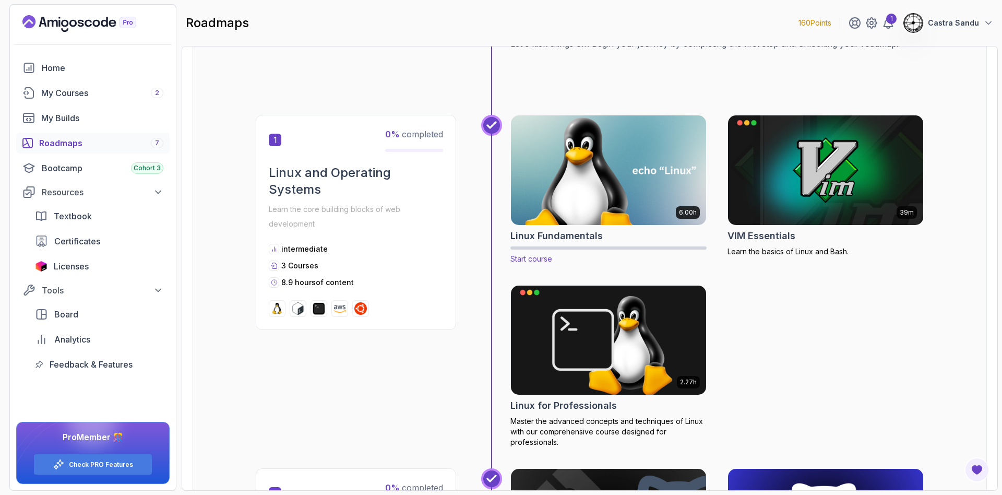
click at [588, 171] on img at bounding box center [608, 170] width 205 height 115
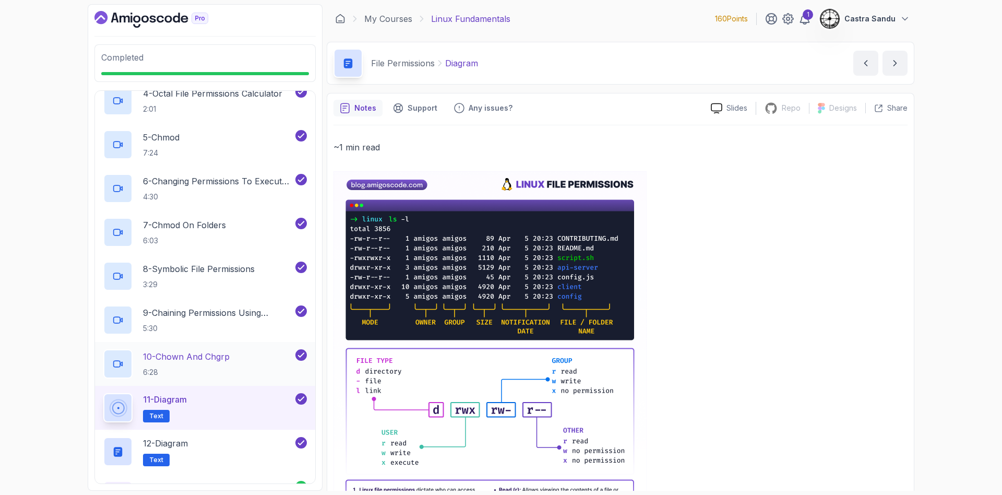
scroll to position [686, 0]
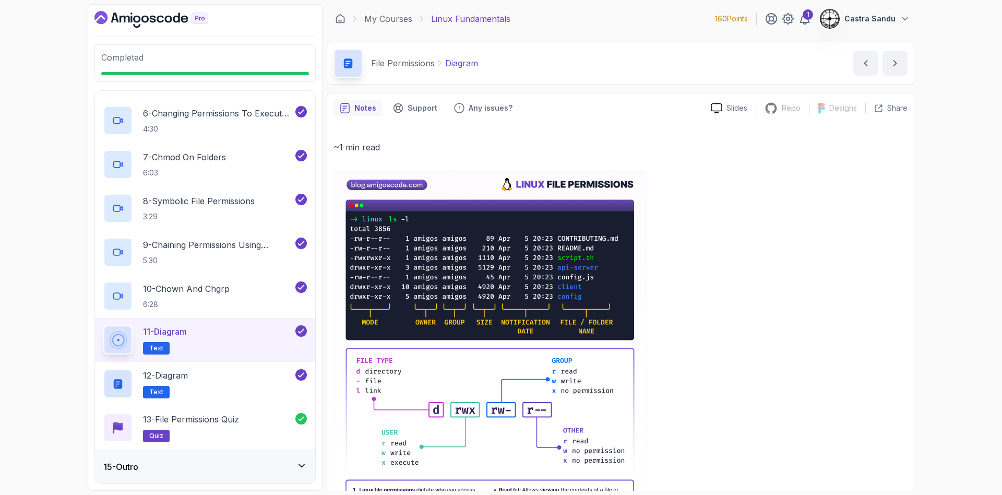
click at [156, 476] on div "15 - Outro" at bounding box center [205, 466] width 220 height 33
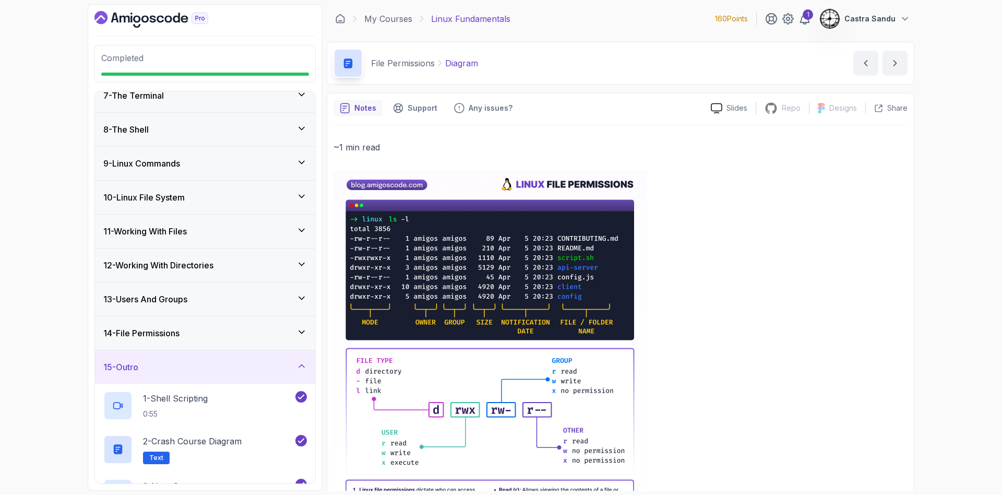
scroll to position [336, 0]
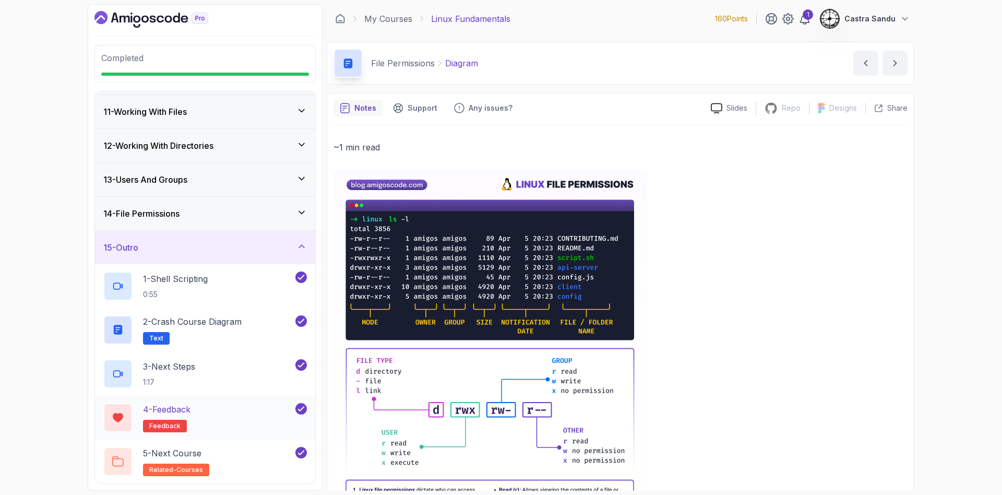
click at [282, 414] on div "4 - Feedback feedback" at bounding box center [198, 417] width 190 height 29
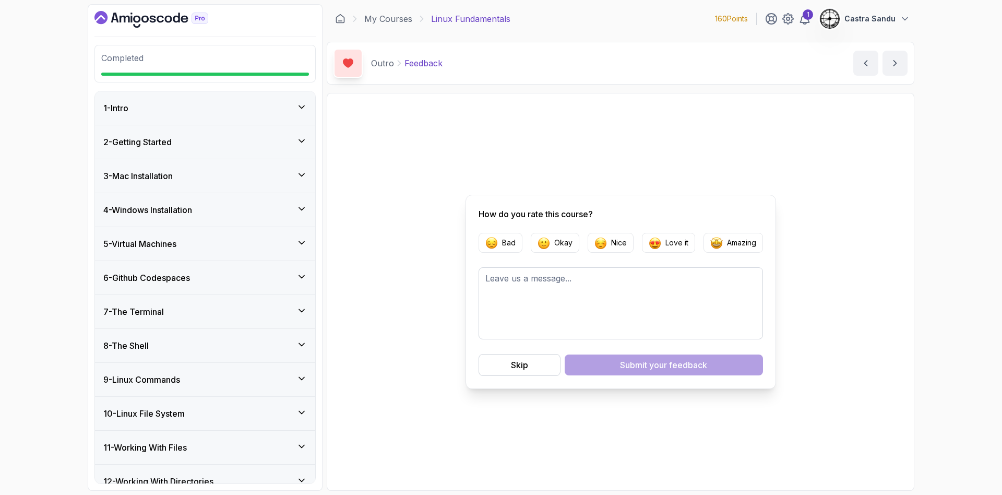
click at [144, 30] on div "Completed 1 - Intro 2 - Getting Started 3 - Mac Installation 4 - Windows Instal…" at bounding box center [205, 247] width 235 height 486
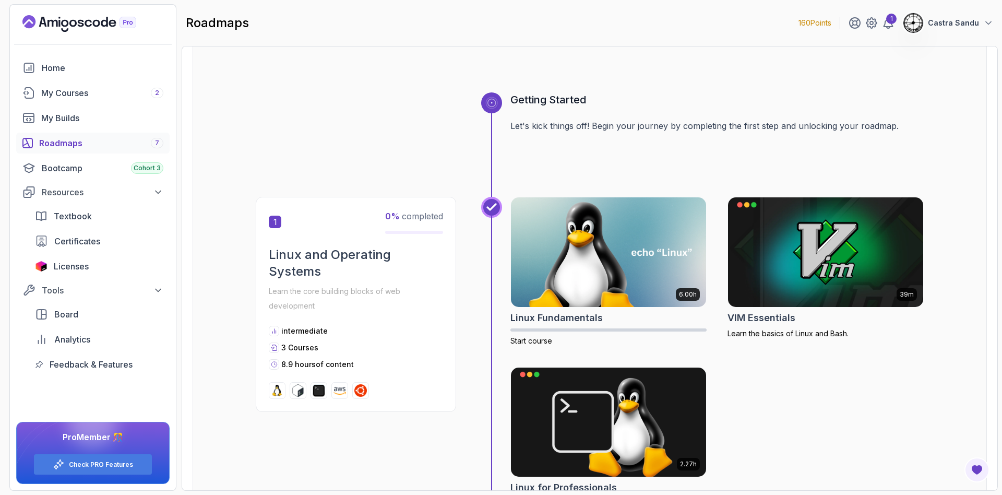
scroll to position [157, 0]
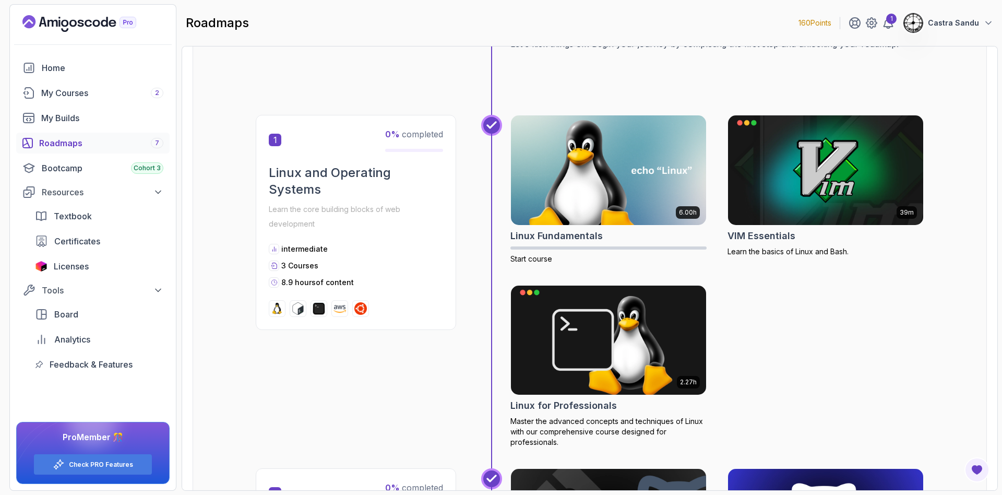
click at [263, 367] on div "1 0 % completed Linux and Operating Systems Learn the core building blocks of w…" at bounding box center [590, 291] width 668 height 353
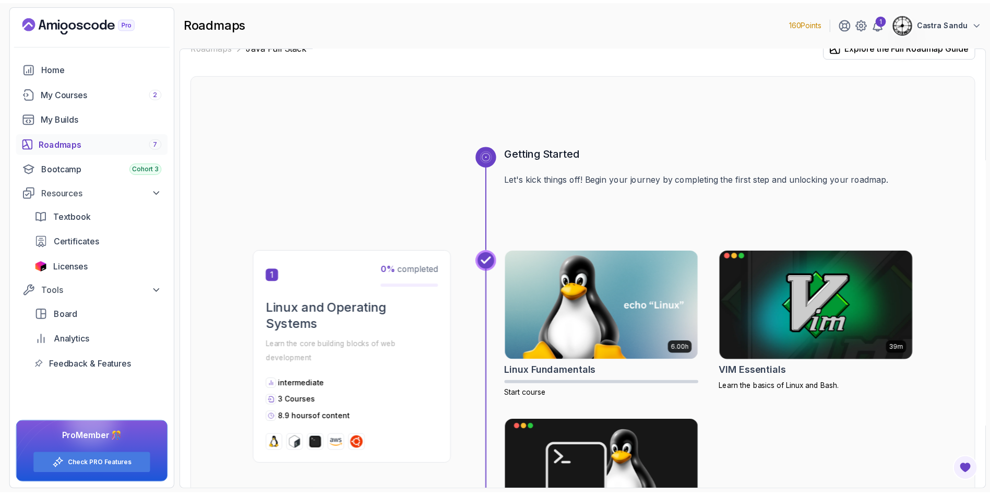
scroll to position [0, 0]
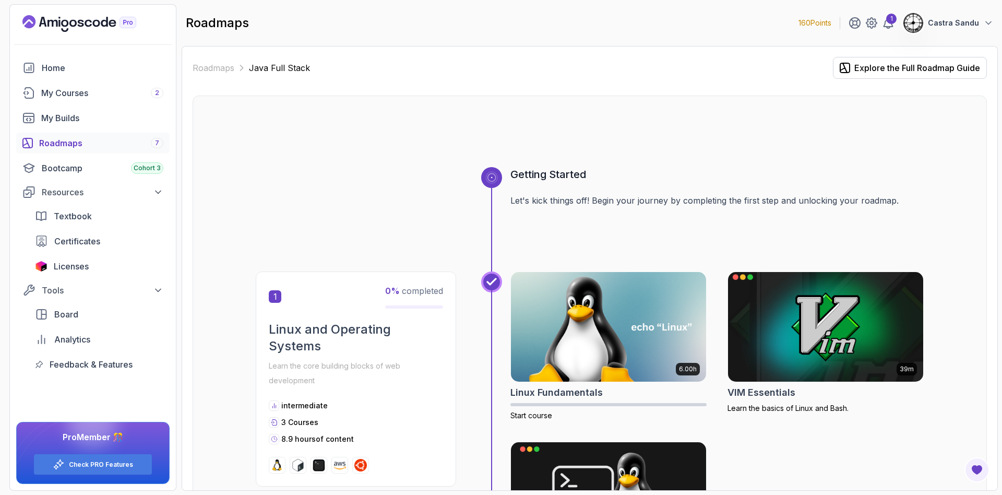
click at [809, 337] on img at bounding box center [825, 326] width 205 height 115
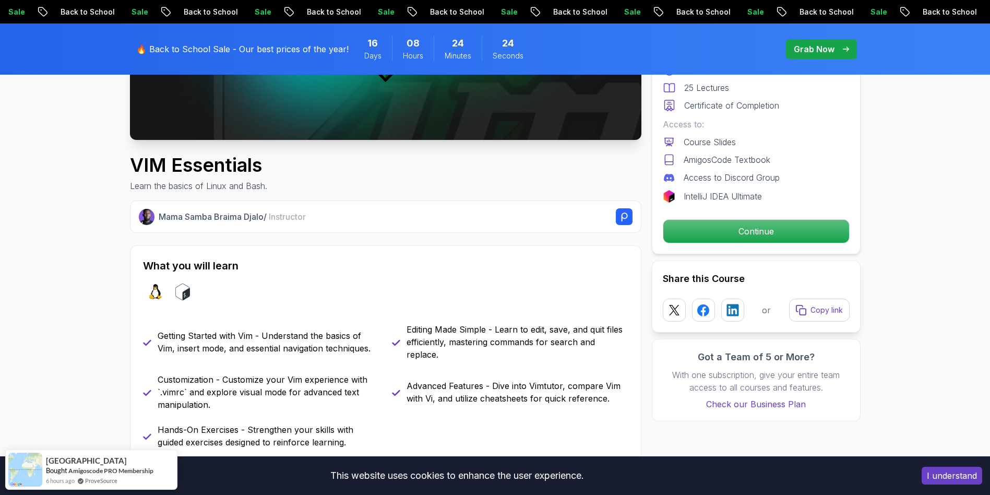
scroll to position [313, 0]
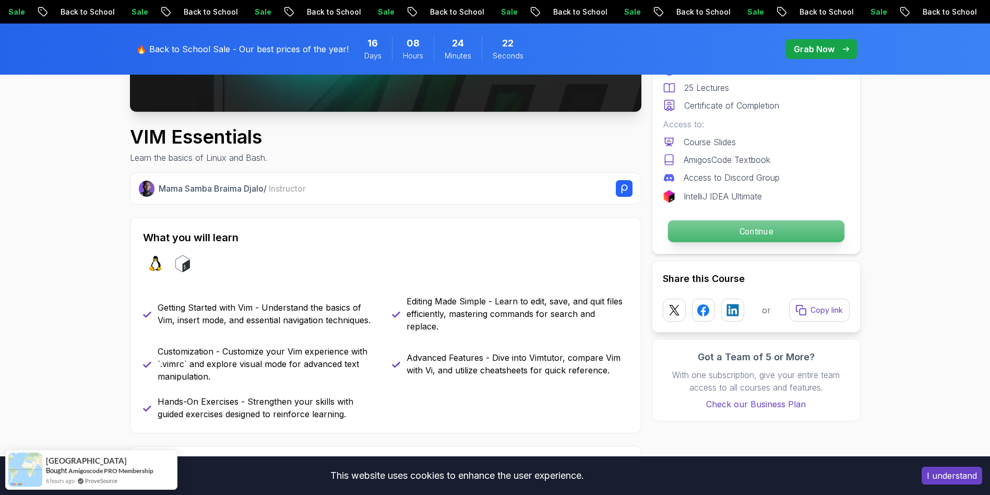
click at [807, 236] on p "Continue" at bounding box center [756, 231] width 176 height 22
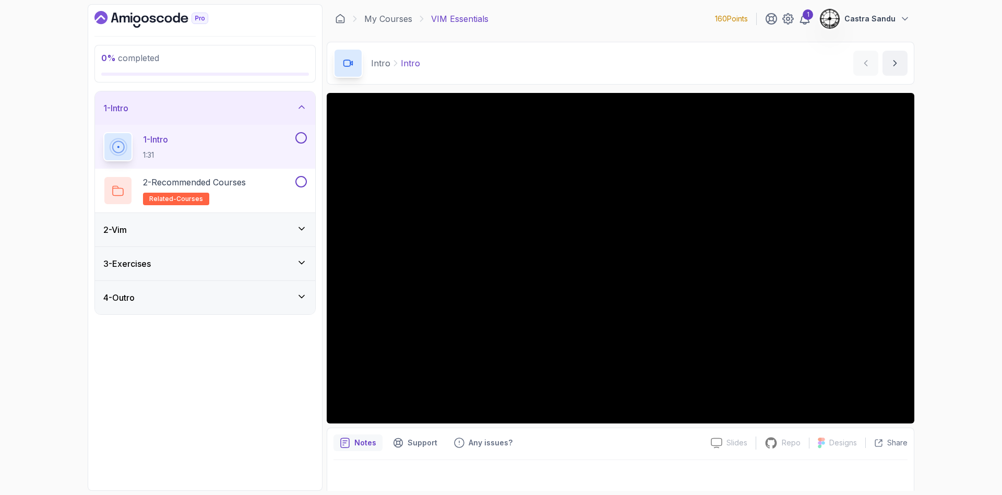
drag, startPoint x: 256, startPoint y: 230, endPoint x: 255, endPoint y: 235, distance: 5.2
click at [255, 235] on div "2 - Vim" at bounding box center [205, 229] width 204 height 13
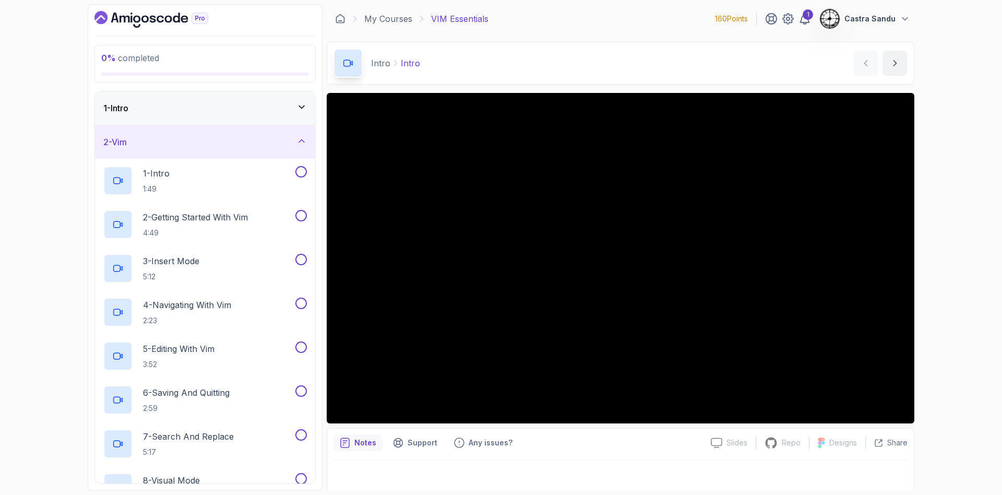
click at [279, 137] on div "2 - Vim" at bounding box center [205, 142] width 204 height 13
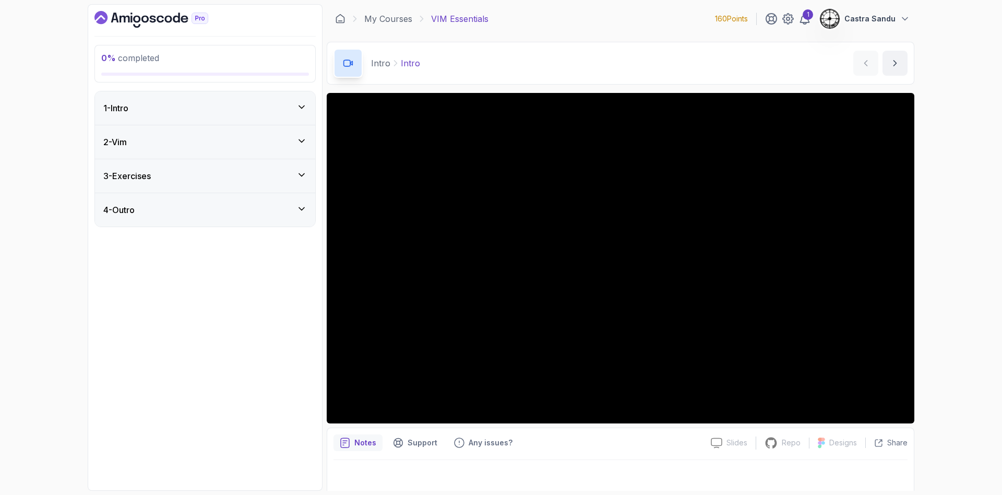
click at [246, 108] on div "1 - Intro" at bounding box center [205, 108] width 204 height 13
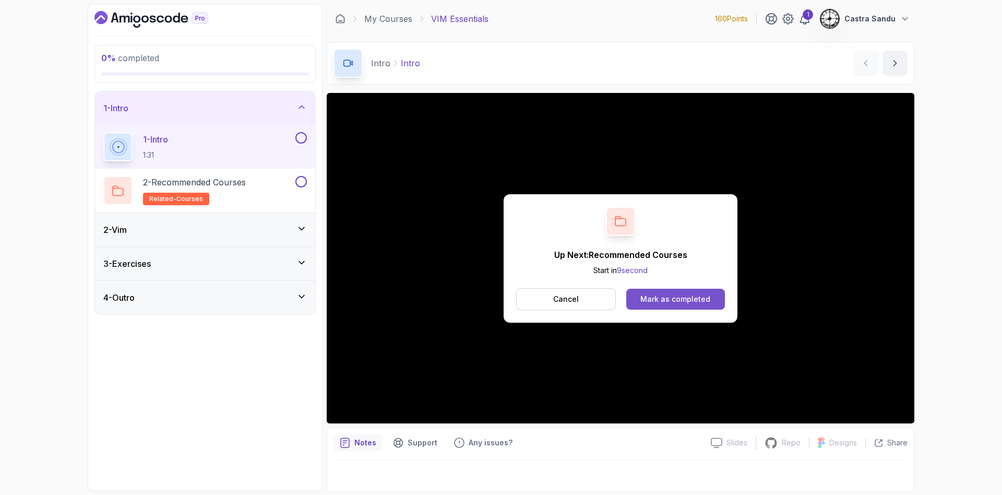
click at [677, 298] on div "Mark as completed" at bounding box center [675, 299] width 70 height 10
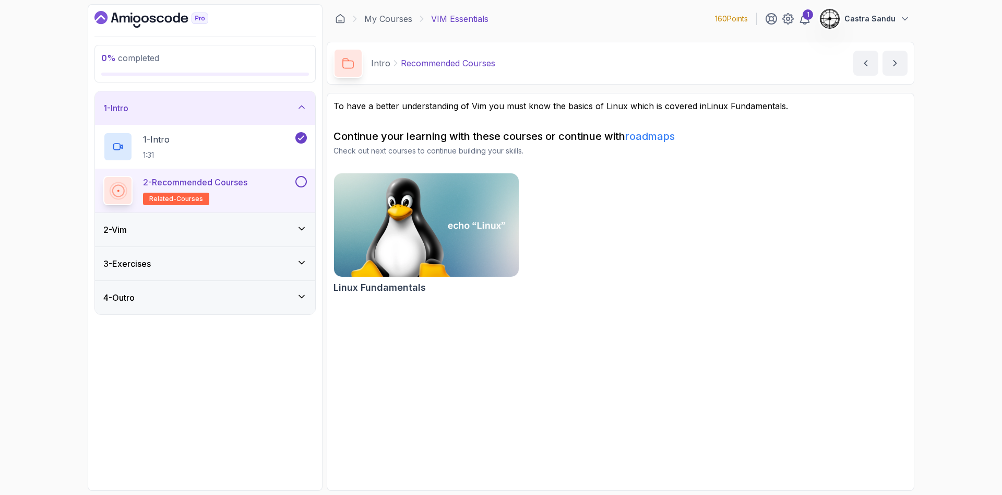
click at [597, 174] on div "Linux Fundamentals" at bounding box center [621, 235] width 574 height 125
click at [261, 176] on div "2 - Recommended Courses related-courses" at bounding box center [198, 190] width 190 height 29
click at [304, 180] on button at bounding box center [300, 181] width 11 height 11
click at [287, 224] on div "2 - Vim" at bounding box center [205, 229] width 204 height 13
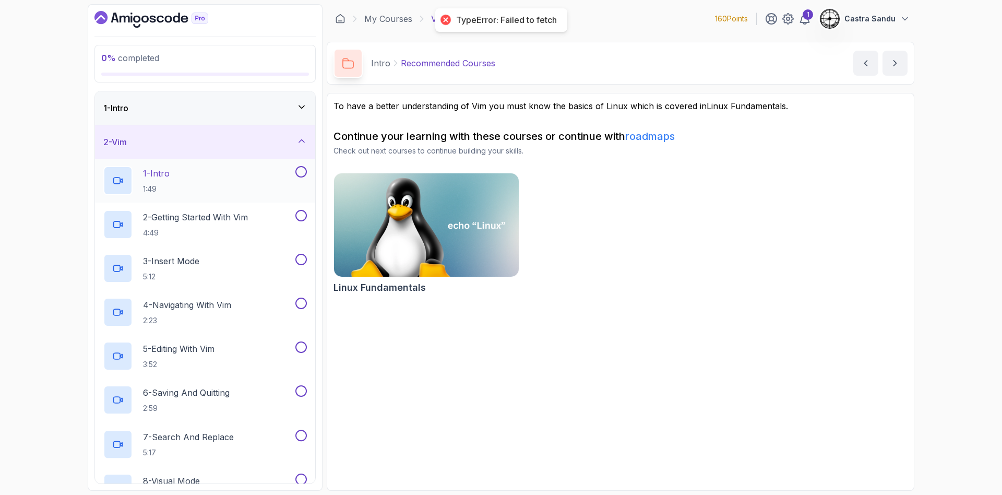
drag, startPoint x: 220, startPoint y: 167, endPoint x: 217, endPoint y: 175, distance: 8.7
click at [220, 169] on div "1 - Intro 1:49" at bounding box center [198, 180] width 190 height 29
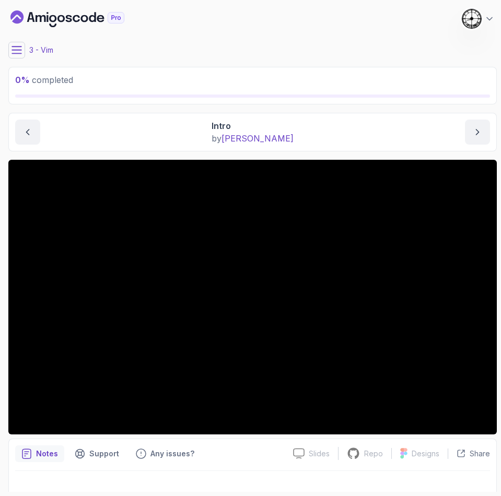
click at [160, 137] on div "Intro by nelson" at bounding box center [252, 132] width 474 height 25
click at [11, 45] on icon at bounding box center [16, 50] width 10 height 10
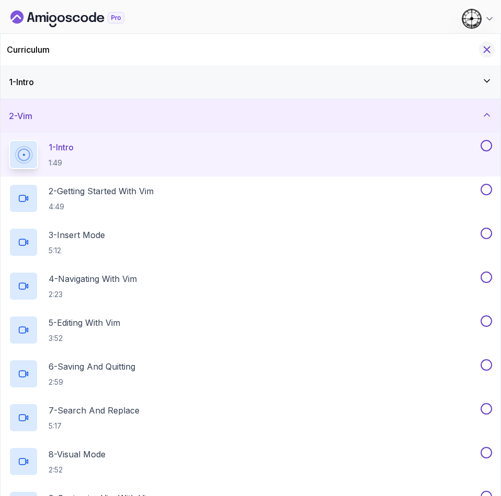
drag, startPoint x: 496, startPoint y: 46, endPoint x: 491, endPoint y: 50, distance: 6.1
click at [493, 49] on div "Curriculum" at bounding box center [250, 49] width 499 height 31
click at [483, 53] on icon "Hide Curriculum for mobile" at bounding box center [486, 49] width 11 height 11
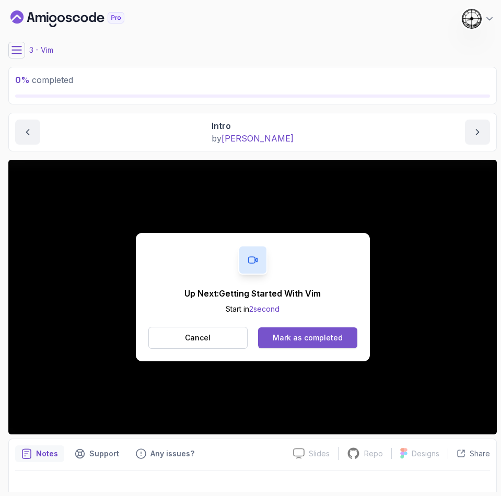
click at [316, 340] on div "Mark as completed" at bounding box center [307, 337] width 70 height 10
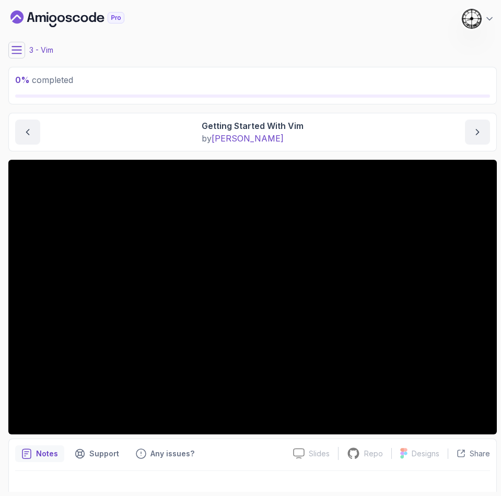
click at [49, 28] on div "My Courses VIM Essentials 160 Points 1 Castra Sandu" at bounding box center [252, 18] width 488 height 29
click at [49, 21] on icon "Dashboard" at bounding box center [67, 18] width 114 height 17
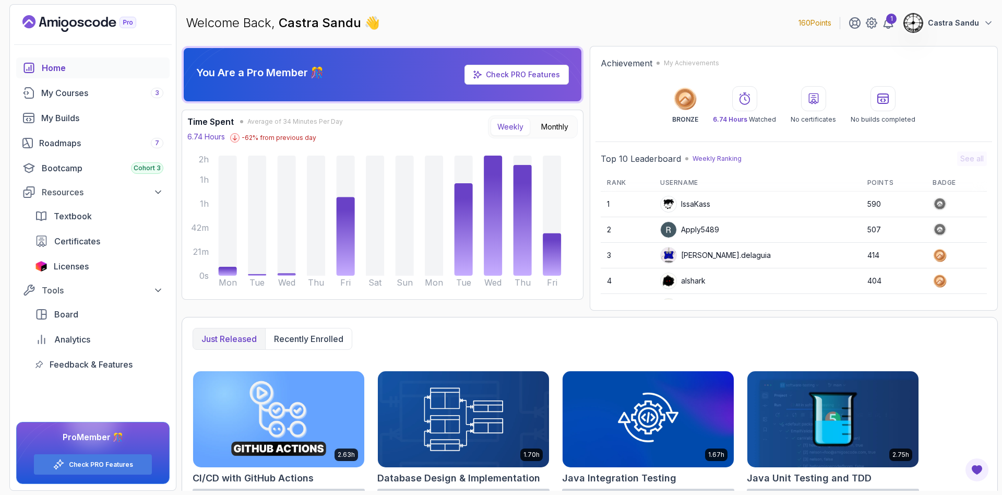
click at [952, 20] on p "Castra Sandu" at bounding box center [953, 23] width 51 height 10
click at [925, 98] on link "Billing" at bounding box center [931, 101] width 124 height 25
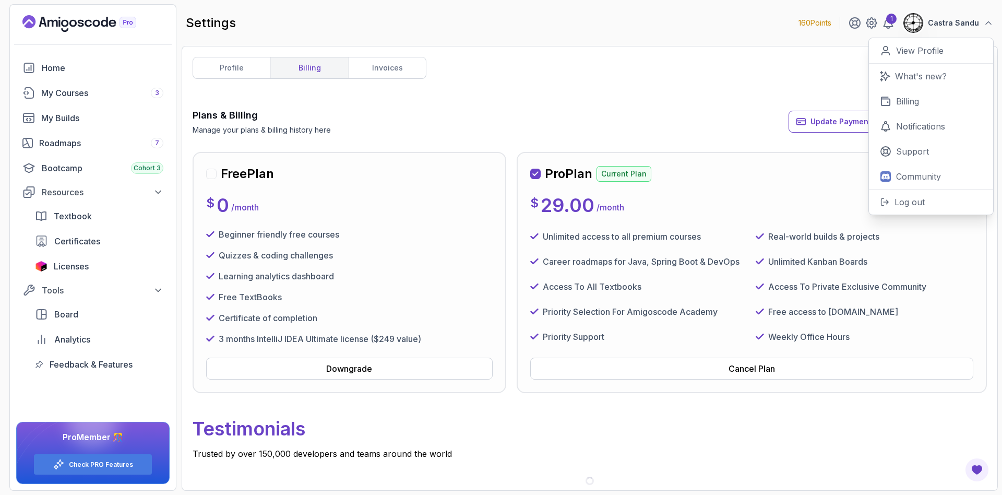
click at [585, 450] on p "Trusted by over 150,000 developers and teams around the world" at bounding box center [590, 453] width 794 height 13
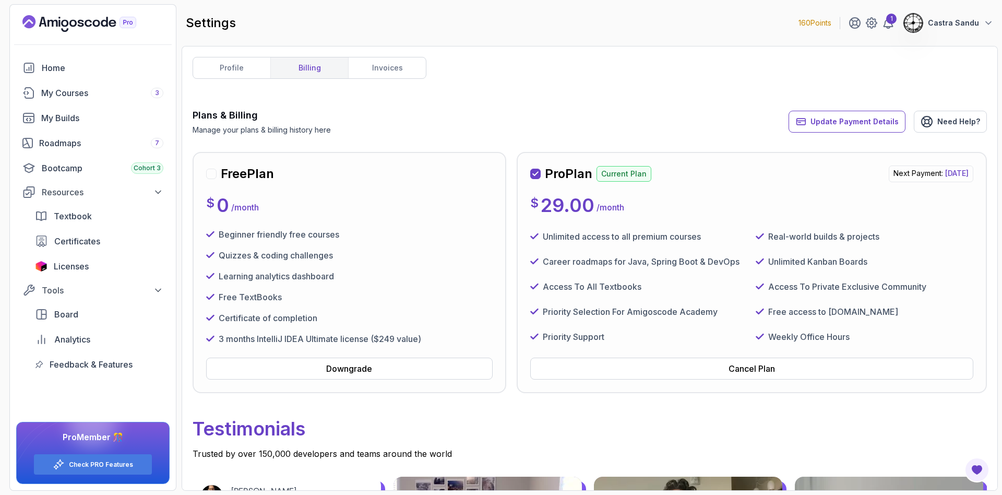
click at [952, 21] on p "Castra Sandu" at bounding box center [953, 23] width 51 height 10
click at [549, 90] on div "profile billing invoices Plans & Billing Manage your plans & billing history he…" at bounding box center [590, 268] width 794 height 423
click at [52, 63] on div "Home" at bounding box center [103, 68] width 122 height 13
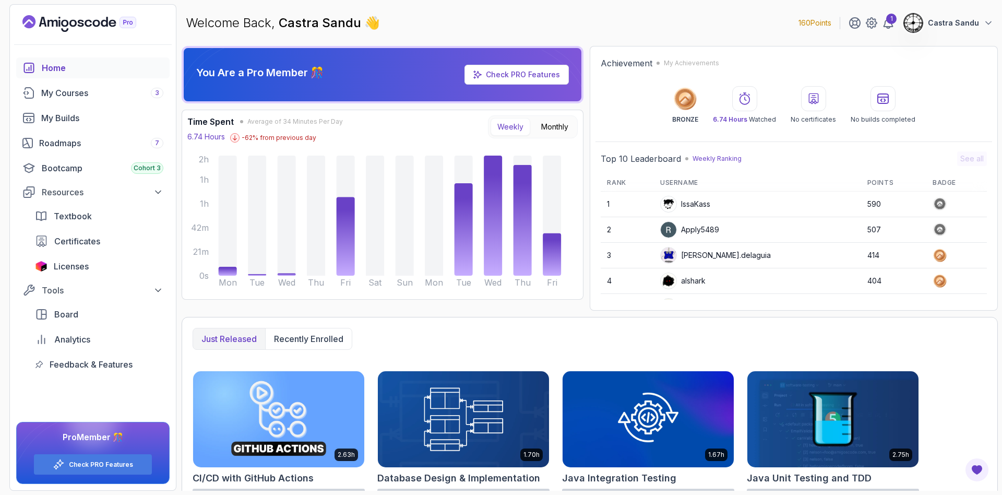
click at [554, 114] on div "Time Spent Average of 34 Minutes Per Day 6.74 Hours -62 % from previous day Wee…" at bounding box center [383, 205] width 402 height 190
click at [554, 126] on button "Monthly" at bounding box center [554, 127] width 41 height 18
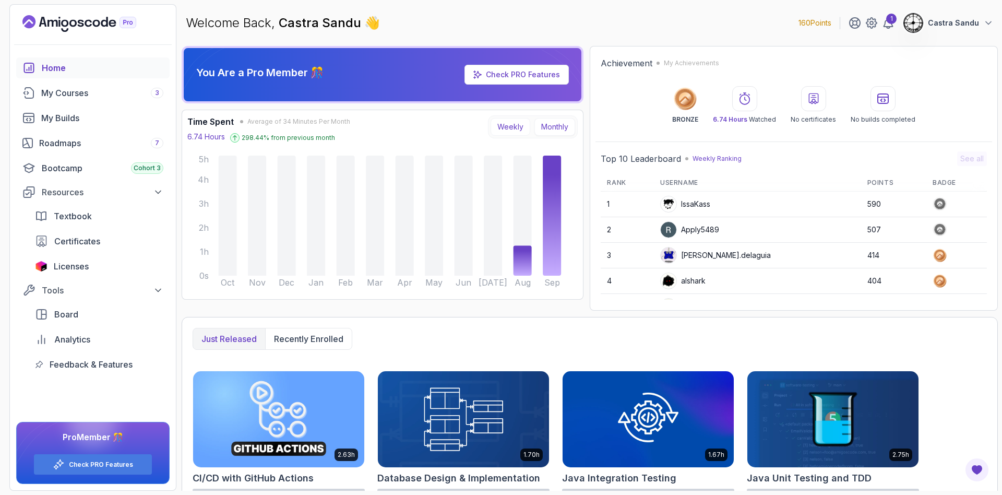
click at [503, 123] on button "Weekly" at bounding box center [511, 127] width 40 height 18
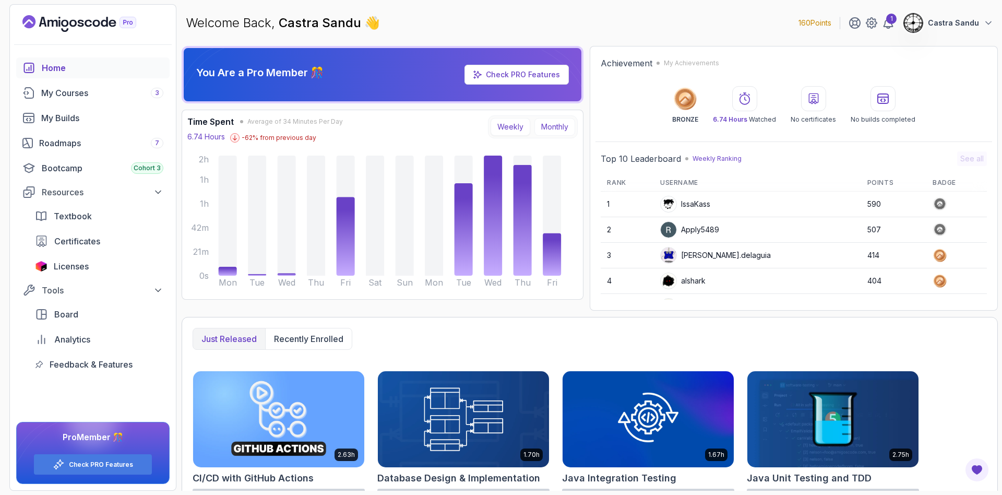
click at [559, 125] on button "Monthly" at bounding box center [554, 127] width 41 height 18
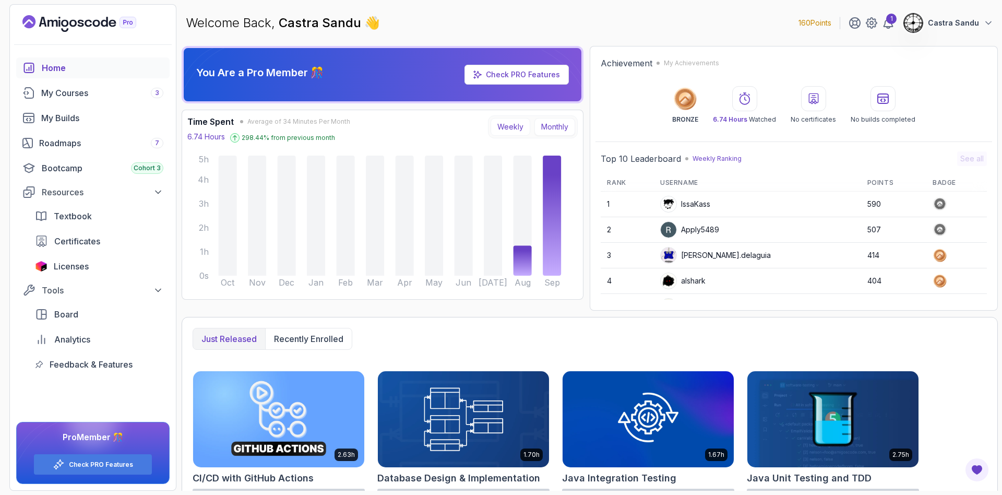
click at [507, 123] on button "Weekly" at bounding box center [511, 127] width 40 height 18
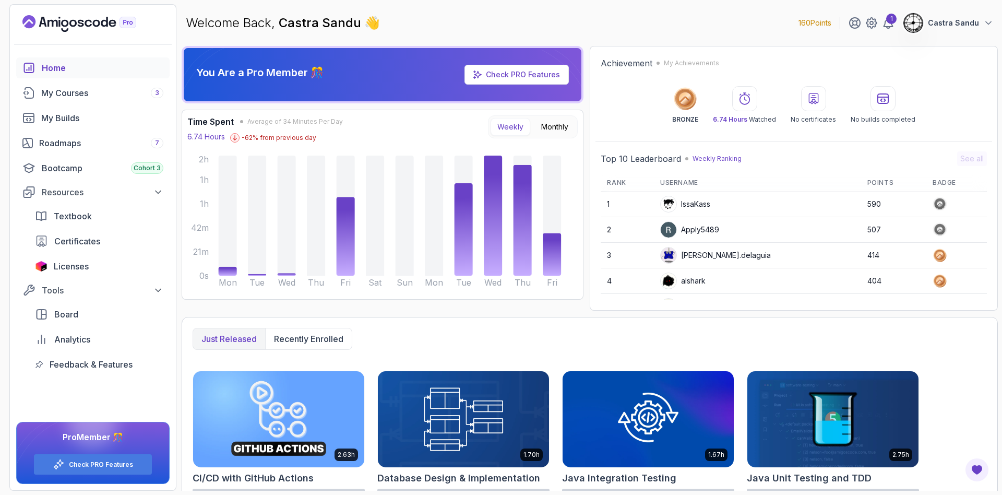
click at [862, 342] on div "Just released Recently enrolled" at bounding box center [590, 339] width 794 height 22
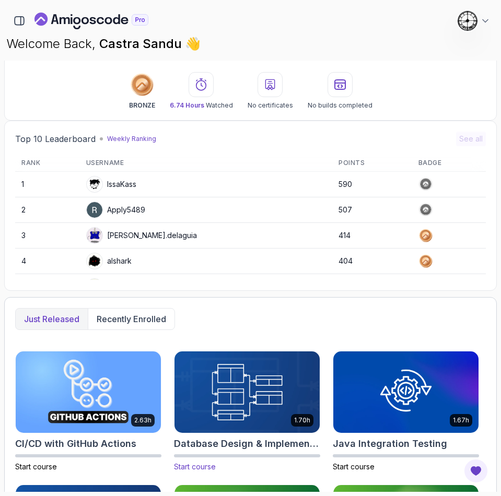
scroll to position [157, 0]
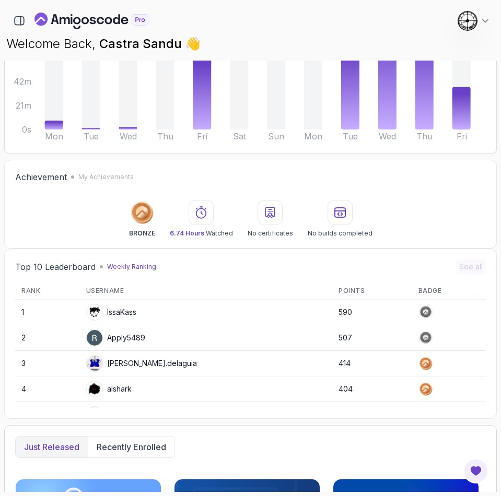
click at [97, 209] on div "BRONZE 6.74 Hours Watched No certificates No builds completed" at bounding box center [250, 219] width 470 height 38
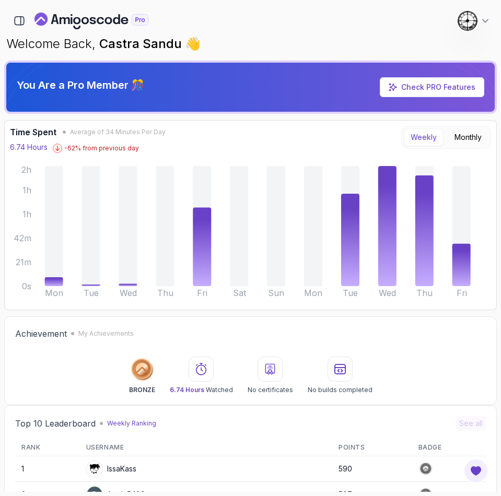
click at [199, 128] on div "Time Spent Average of 34 Minutes Per Day 6.74 Hours -62 % from previous day Wee…" at bounding box center [250, 139] width 481 height 27
click at [13, 20] on button "button" at bounding box center [19, 21] width 18 height 18
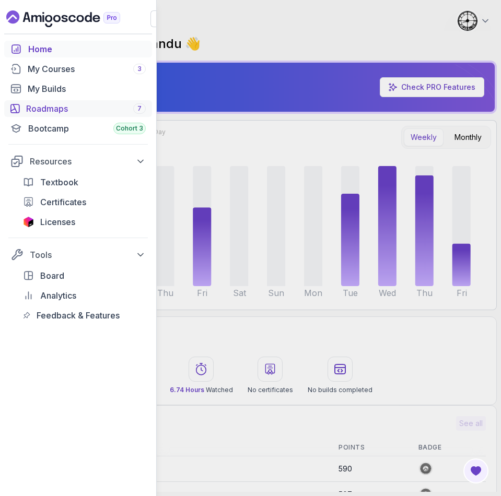
click at [49, 109] on div "Roadmaps 7" at bounding box center [86, 108] width 120 height 13
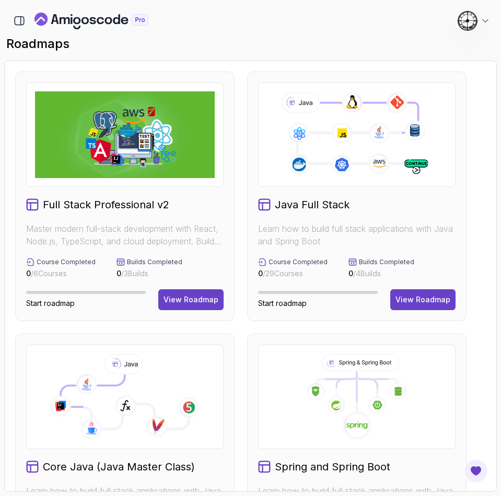
click at [354, 129] on icon at bounding box center [356, 135] width 161 height 90
click at [422, 304] on div "View Roadmap" at bounding box center [422, 299] width 55 height 10
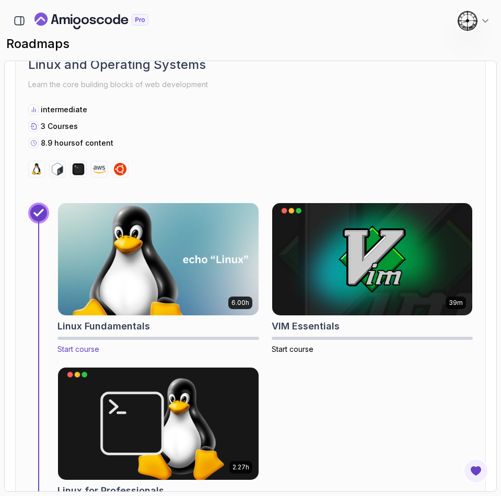
scroll to position [470, 0]
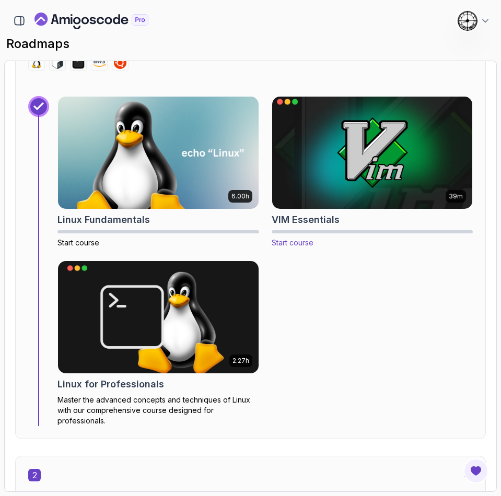
click at [382, 156] on img at bounding box center [372, 153] width 210 height 118
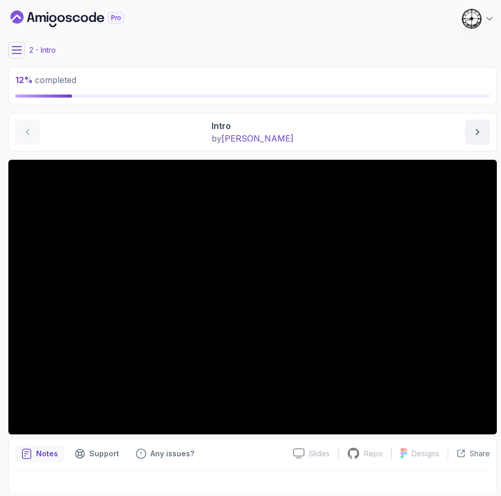
click at [14, 50] on icon at bounding box center [16, 49] width 9 height 7
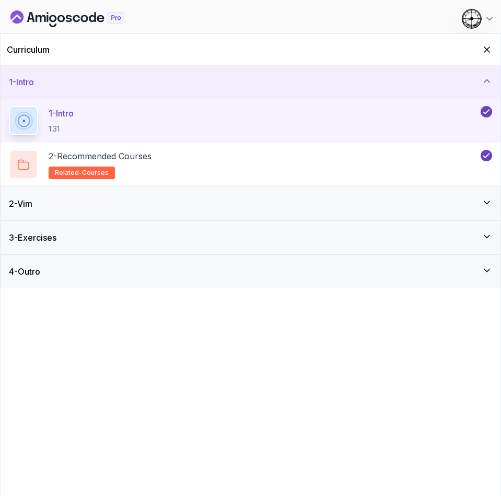
click at [194, 210] on div "2 - Vim" at bounding box center [250, 203] width 499 height 33
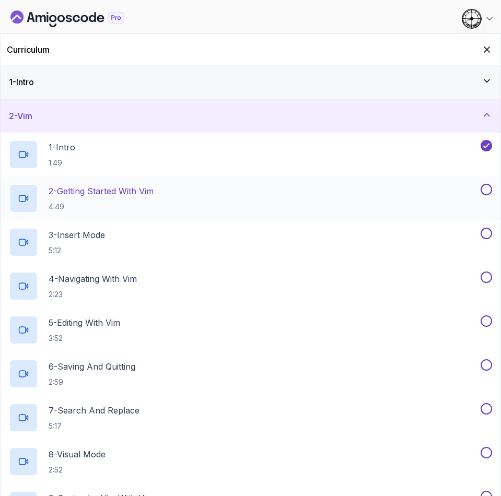
click at [98, 188] on p "2 - Getting Started With Vim" at bounding box center [101, 191] width 105 height 13
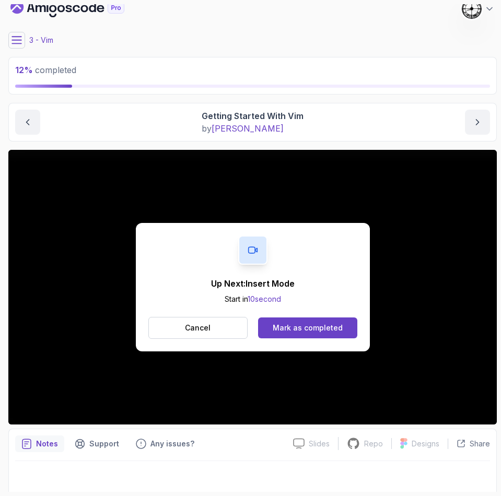
scroll to position [15, 0]
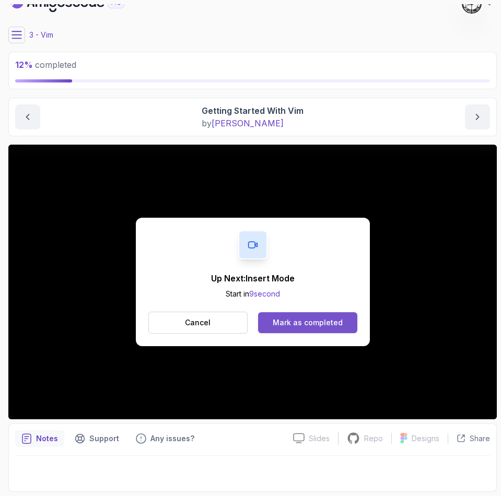
click at [292, 316] on button "Mark as completed" at bounding box center [307, 322] width 99 height 21
click at [327, 330] on button "Mark as completed" at bounding box center [307, 322] width 99 height 21
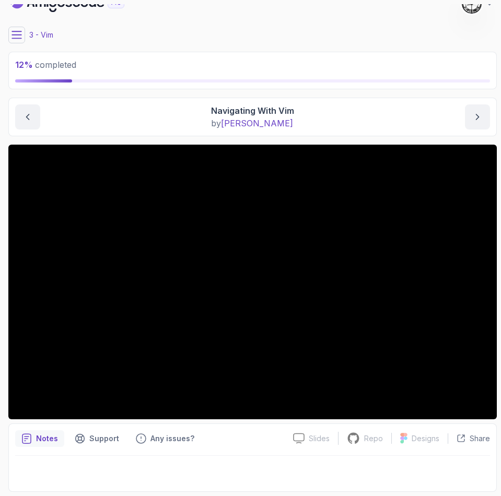
click at [15, 35] on icon at bounding box center [16, 34] width 9 height 7
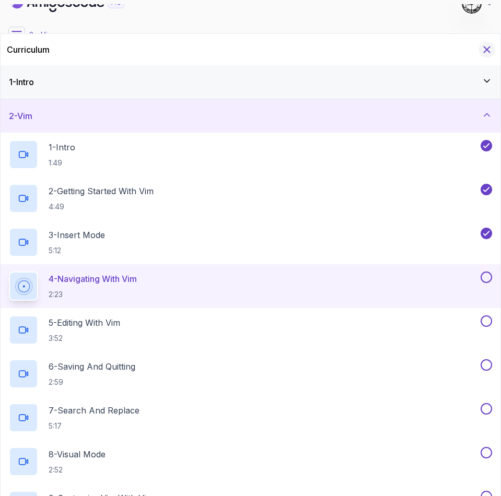
click at [491, 47] on icon "Hide Curriculum for mobile" at bounding box center [486, 49] width 11 height 11
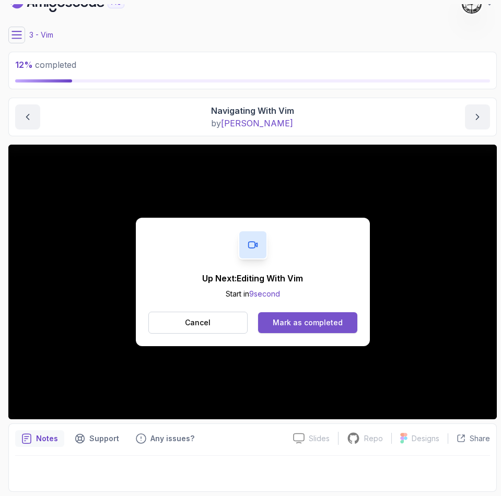
click at [293, 328] on button "Mark as completed" at bounding box center [307, 322] width 99 height 21
click at [298, 334] on div "Up Next: Search And Replace Start in 9 second Cancel Mark as completed" at bounding box center [253, 282] width 234 height 128
click at [280, 327] on div "Mark as completed" at bounding box center [307, 322] width 70 height 10
click at [330, 325] on div "Mark as completed" at bounding box center [307, 322] width 70 height 10
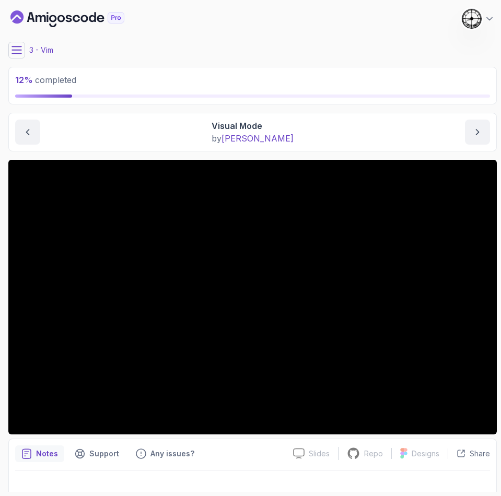
scroll to position [15, 0]
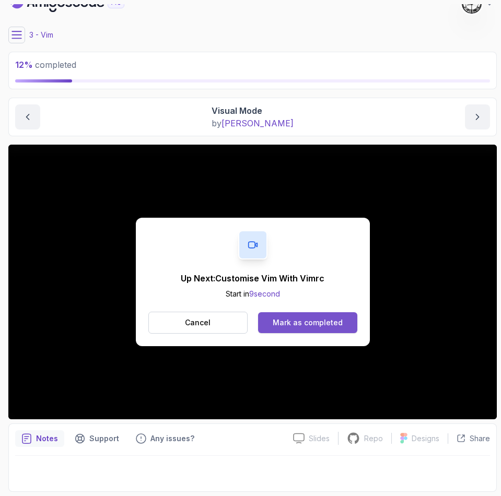
click at [303, 323] on div "Mark as completed" at bounding box center [307, 322] width 70 height 10
